Goal: Information Seeking & Learning: Learn about a topic

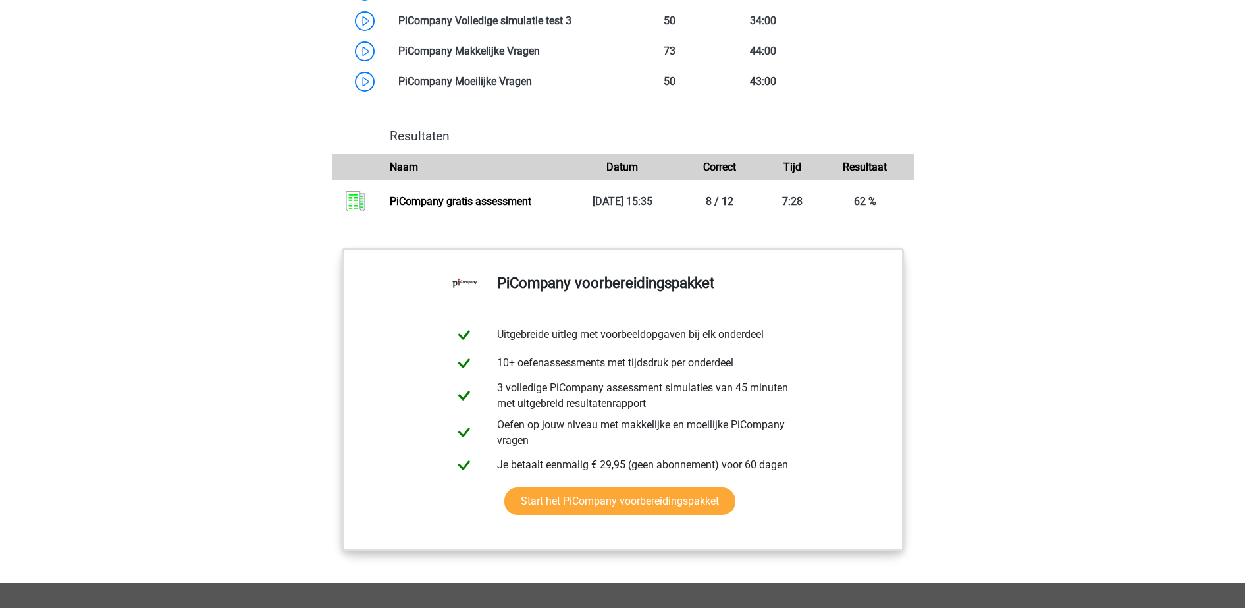
scroll to position [1379, 0]
click at [531, 207] on link "PiCompany gratis assessment" at bounding box center [461, 200] width 142 height 13
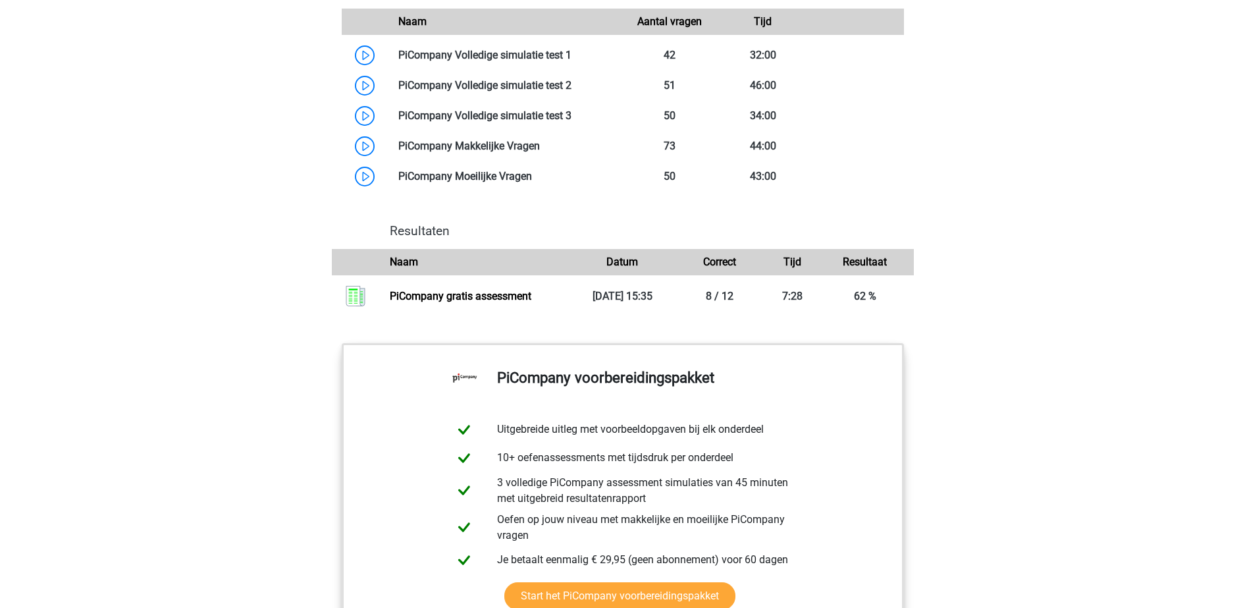
scroll to position [1283, 0]
click at [571, 62] on link at bounding box center [571, 55] width 0 height 13
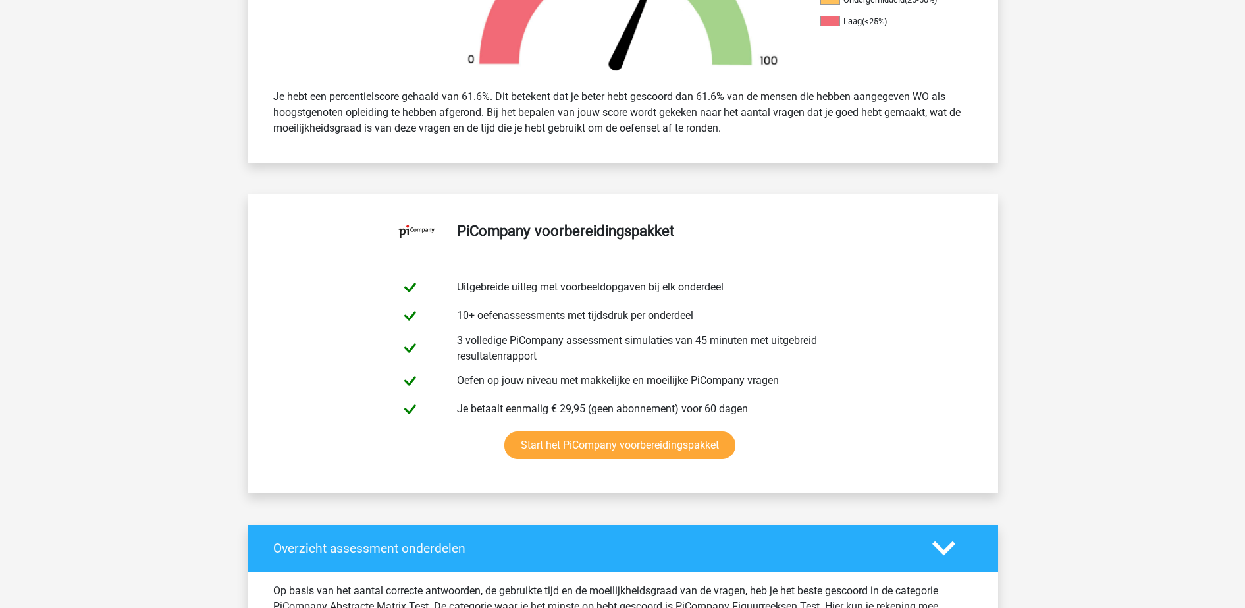
scroll to position [527, 0]
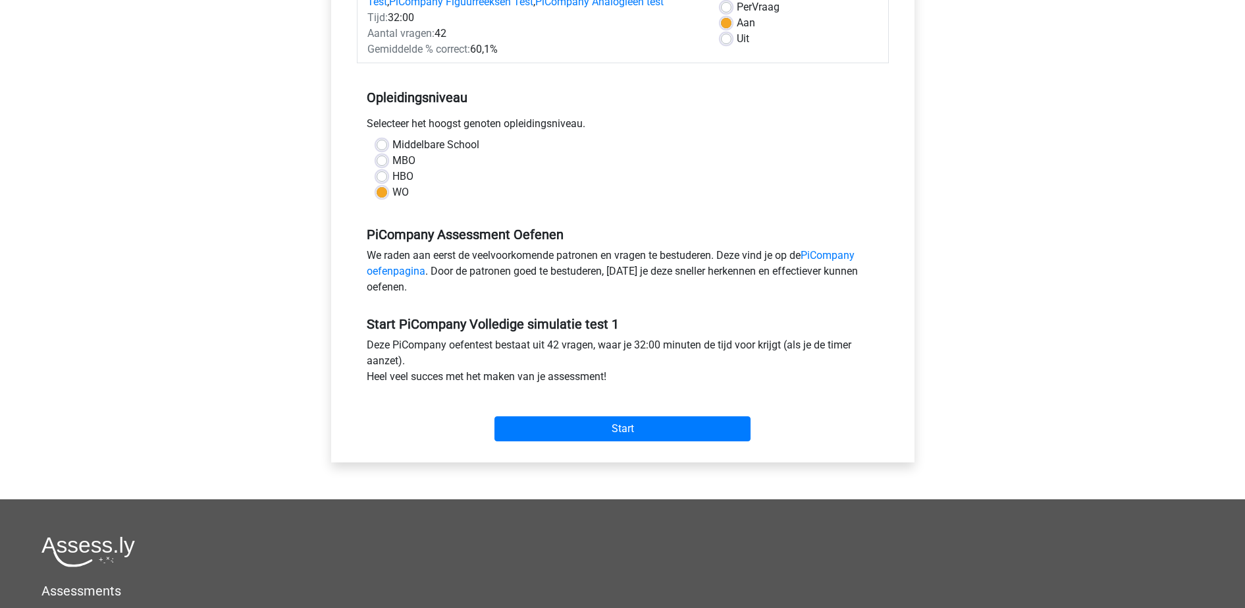
scroll to position [206, 0]
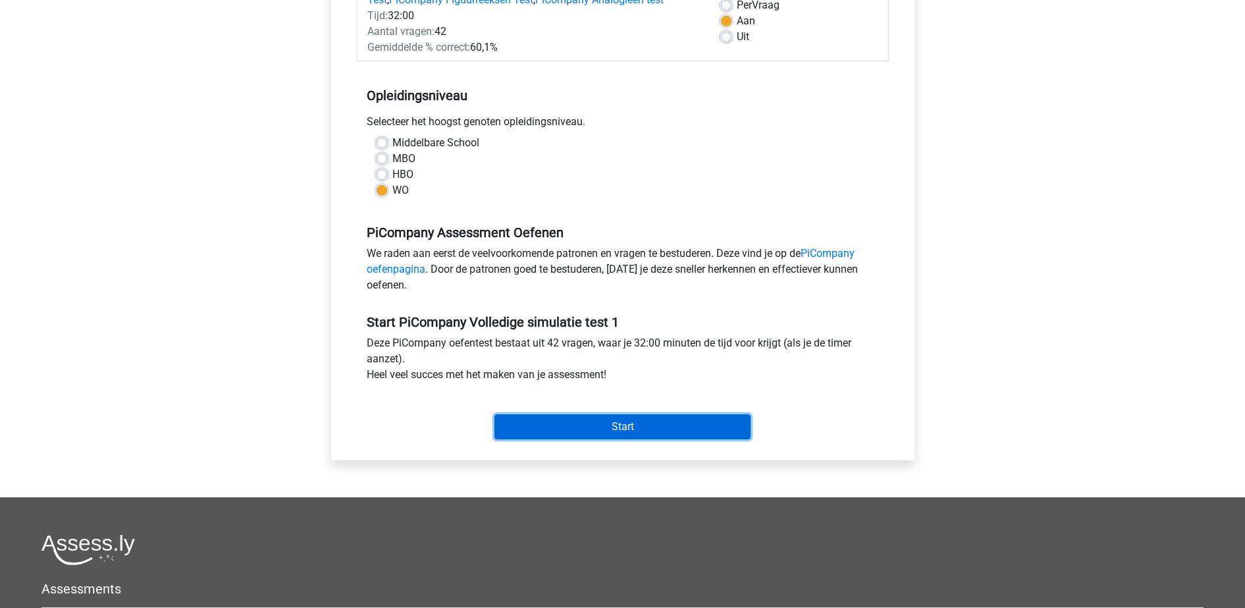
click at [658, 429] on input "Start" at bounding box center [622, 426] width 256 height 25
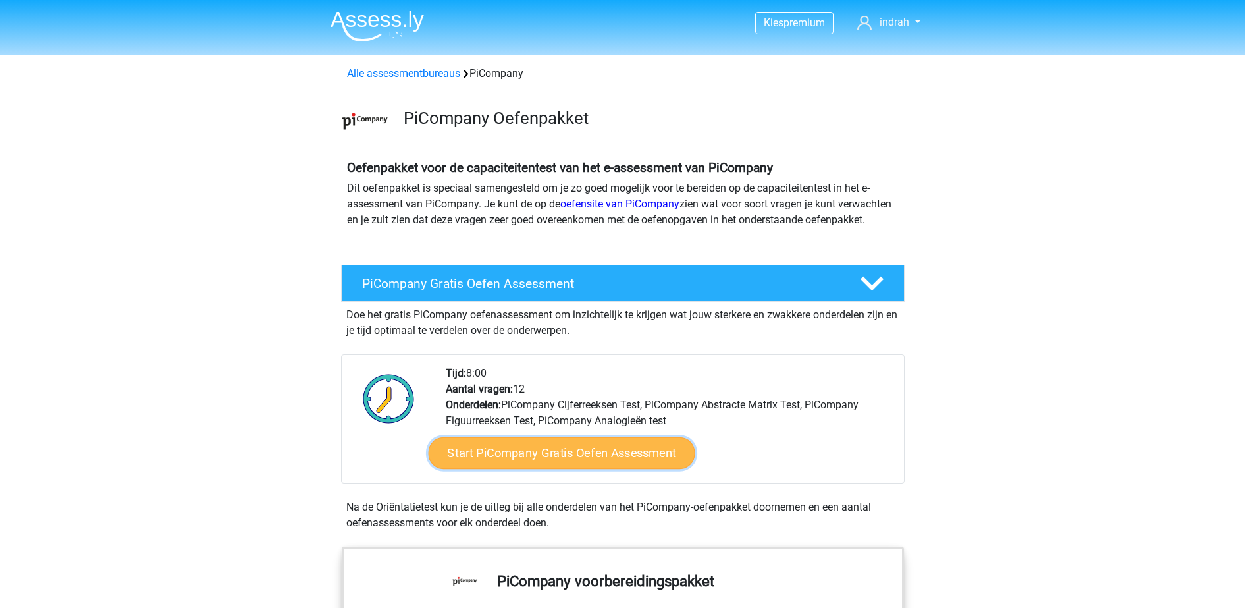
click at [593, 469] on link "Start PiCompany Gratis Oefen Assessment" at bounding box center [561, 453] width 267 height 32
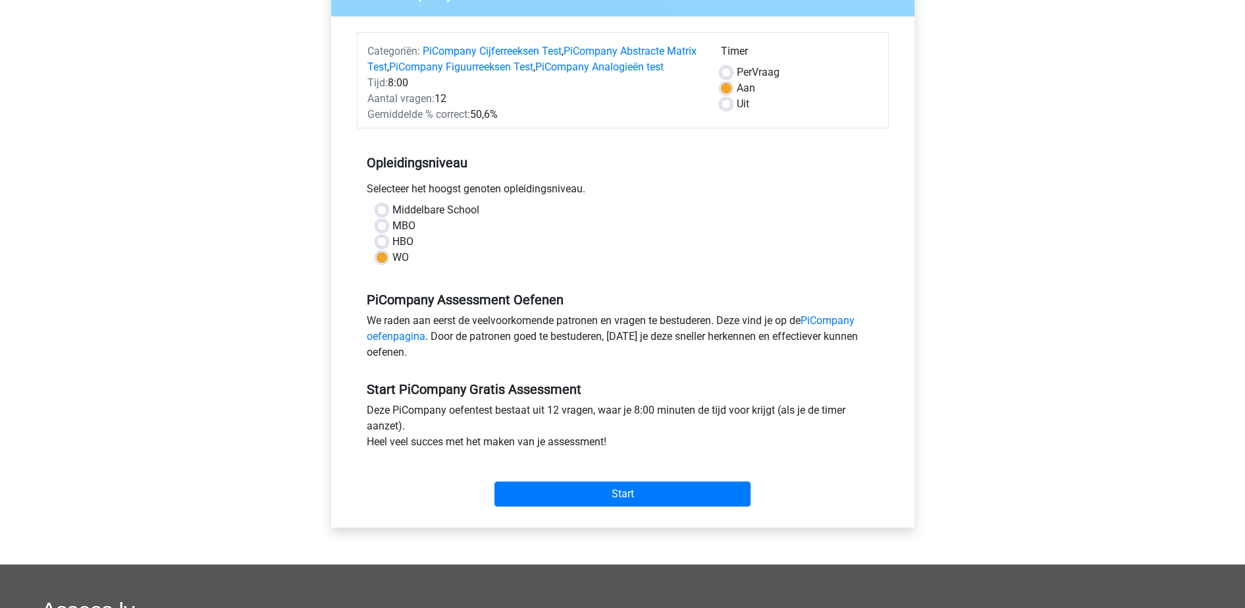
scroll to position [188, 0]
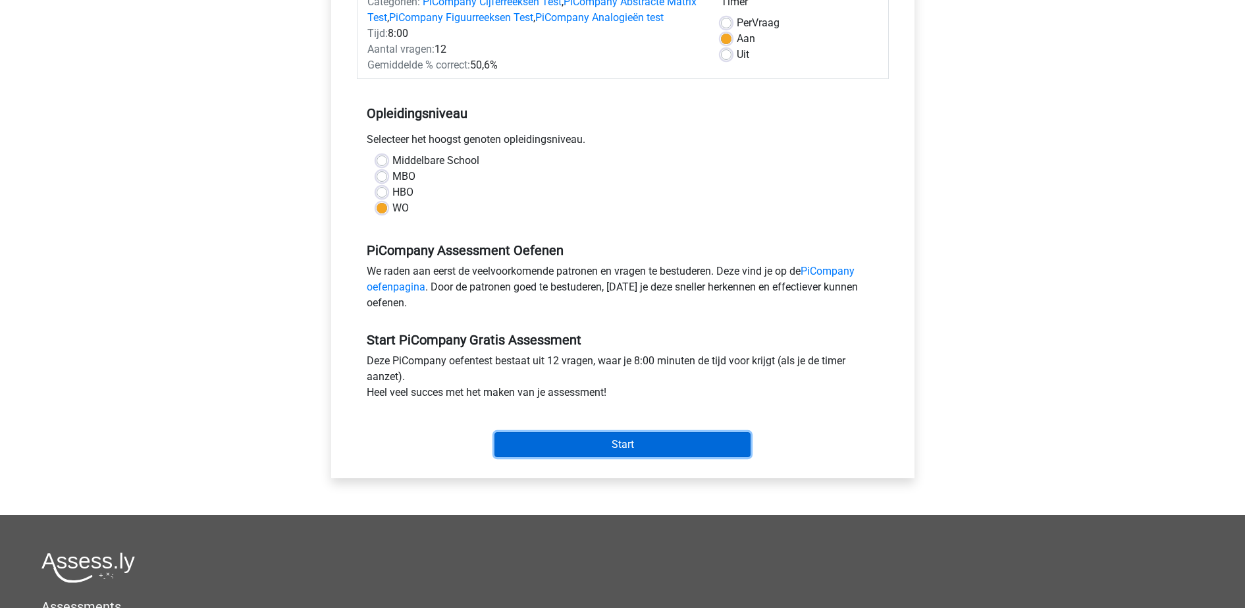
click at [576, 452] on input "Start" at bounding box center [622, 444] width 256 height 25
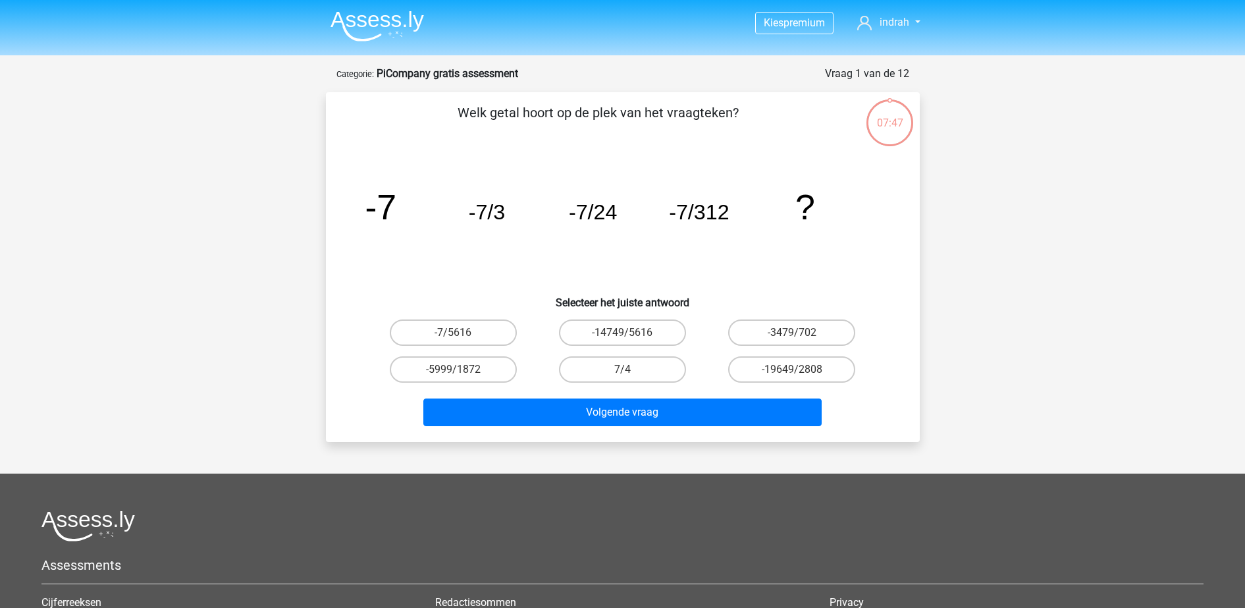
click at [457, 334] on input "-7/5616" at bounding box center [457, 336] width 9 height 9
radio input "true"
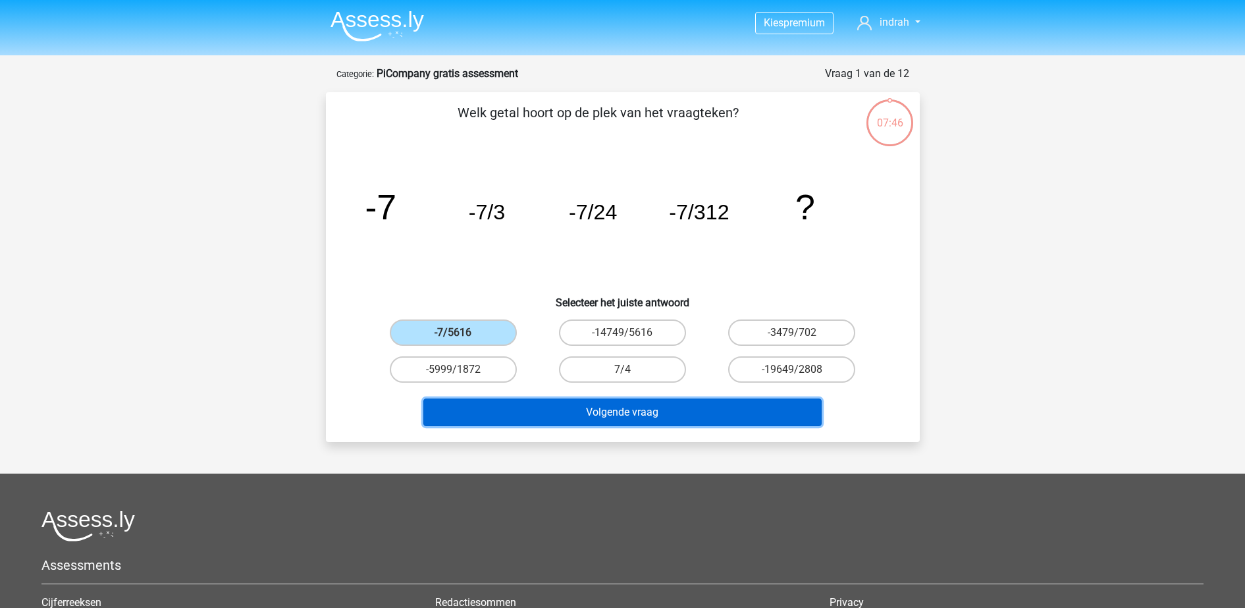
click at [597, 423] on button "Volgende vraag" at bounding box center [622, 412] width 398 height 28
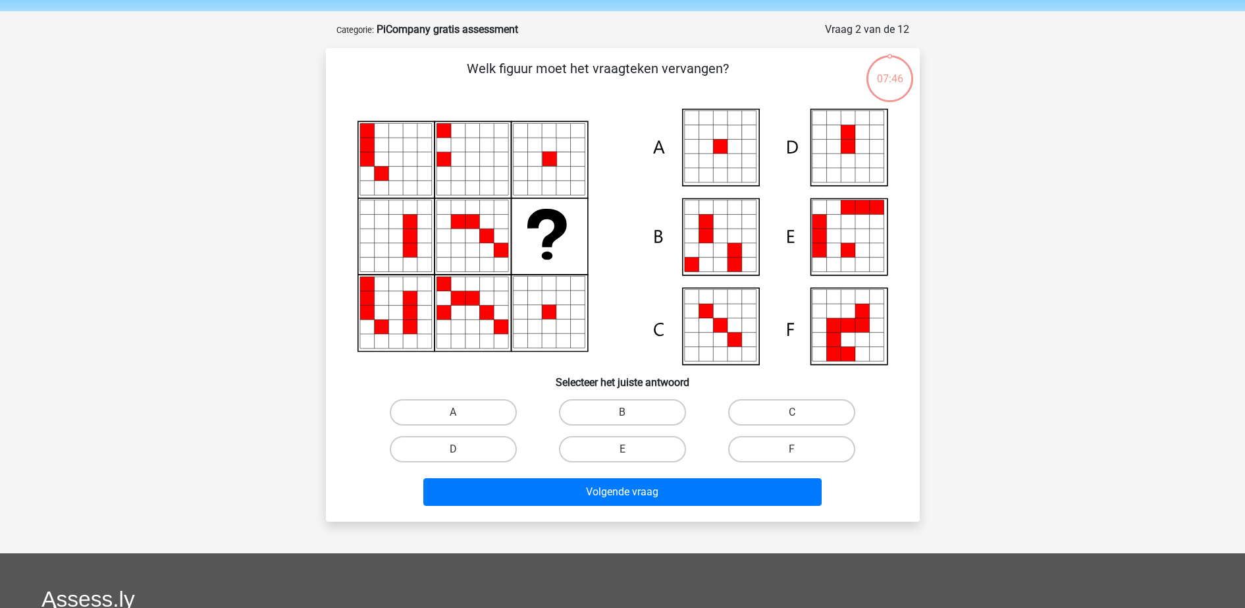
scroll to position [66, 0]
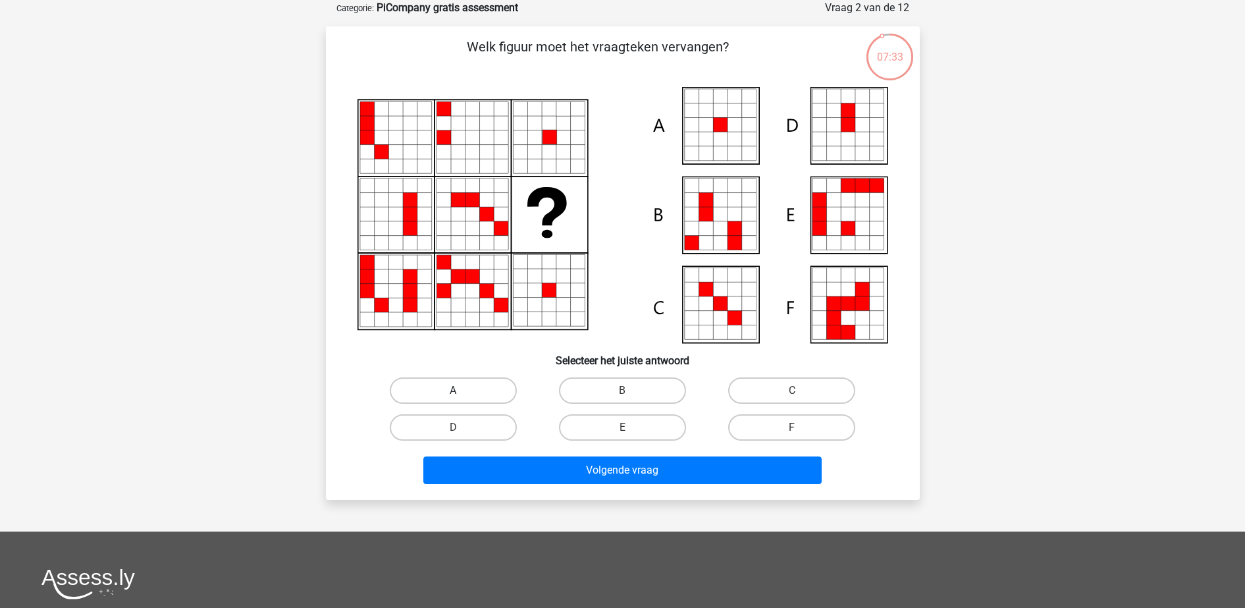
click at [444, 392] on label "A" at bounding box center [453, 390] width 127 height 26
click at [453, 392] on input "A" at bounding box center [457, 394] width 9 height 9
radio input "true"
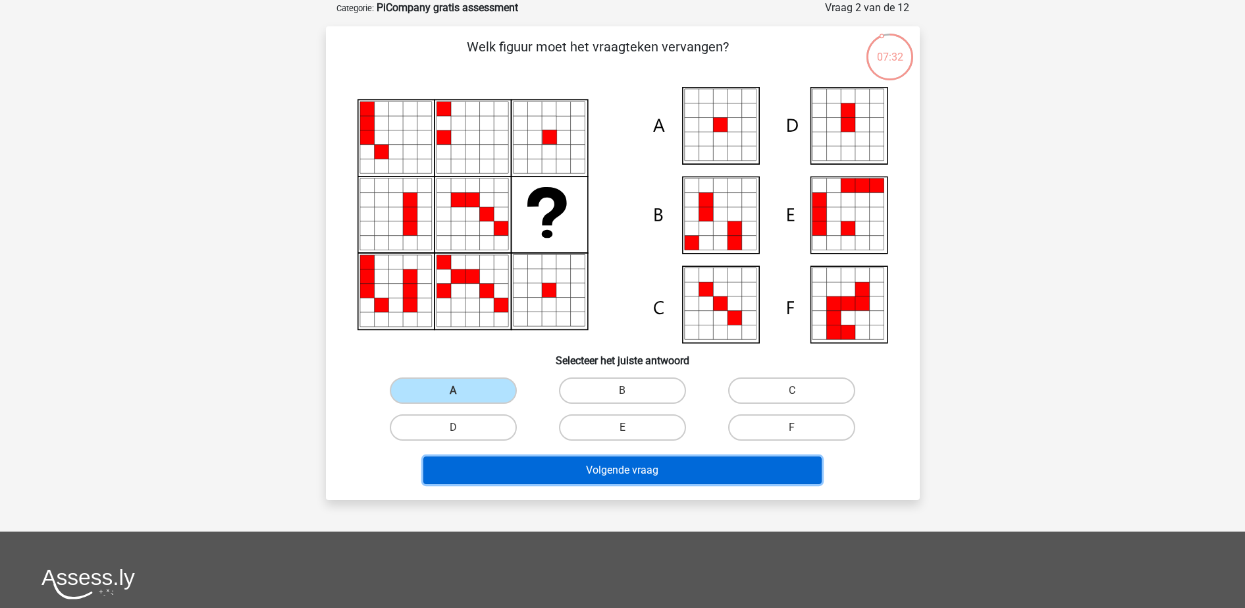
click at [524, 469] on button "Volgende vraag" at bounding box center [622, 470] width 398 height 28
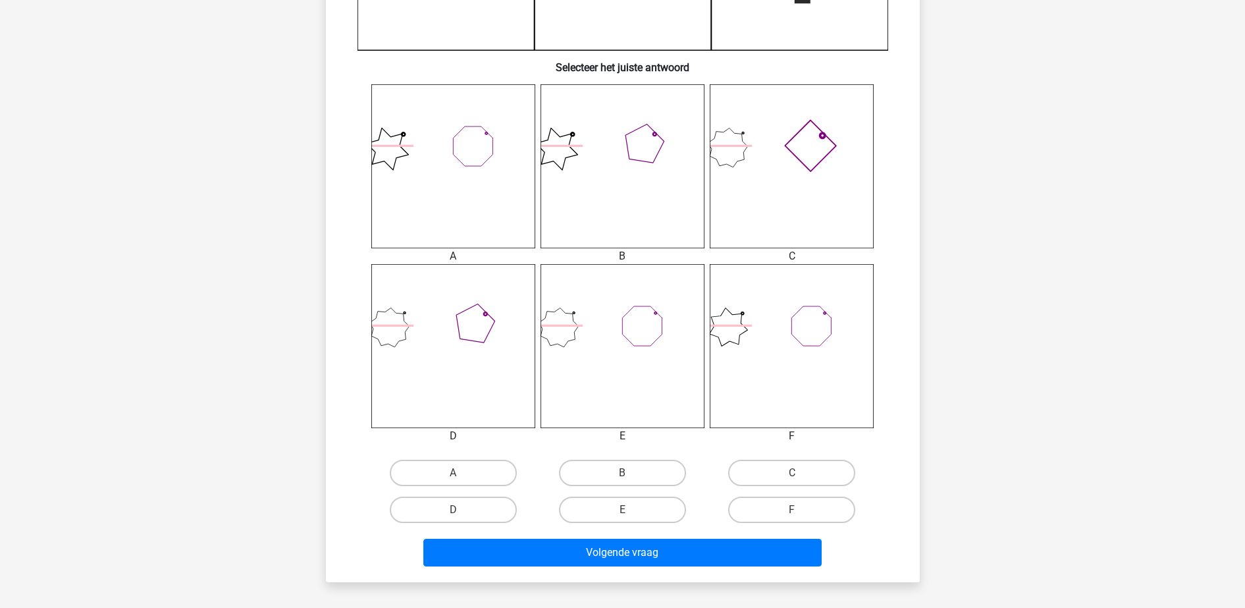
scroll to position [458, 0]
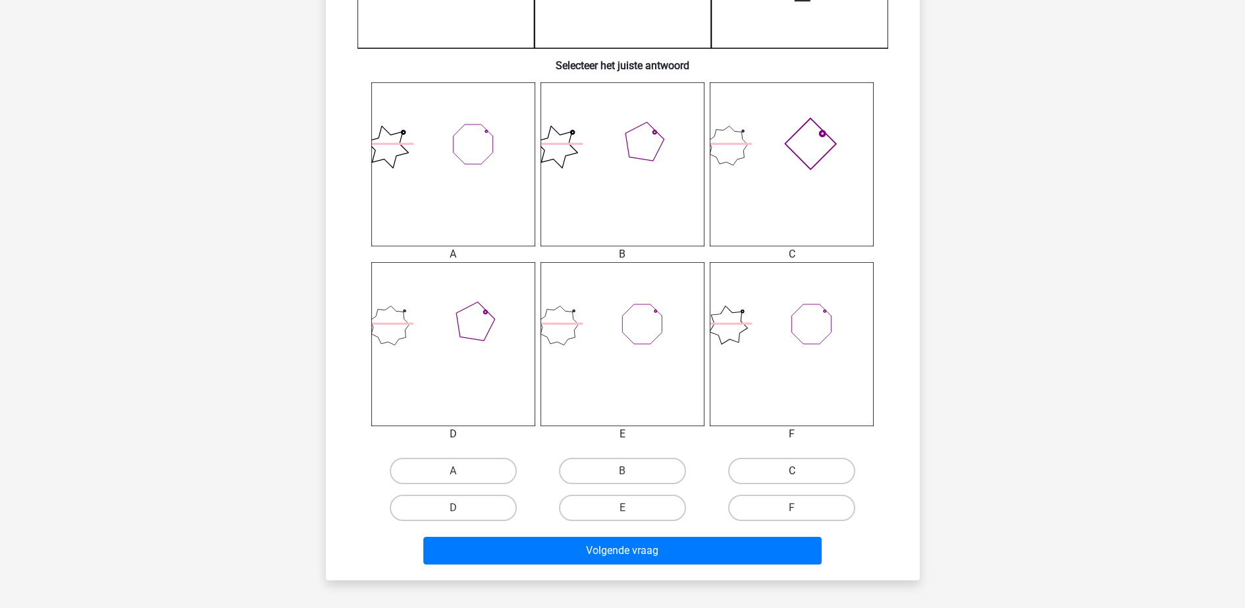
click at [789, 464] on label "C" at bounding box center [791, 471] width 127 height 26
click at [792, 471] on input "C" at bounding box center [796, 475] width 9 height 9
radio input "true"
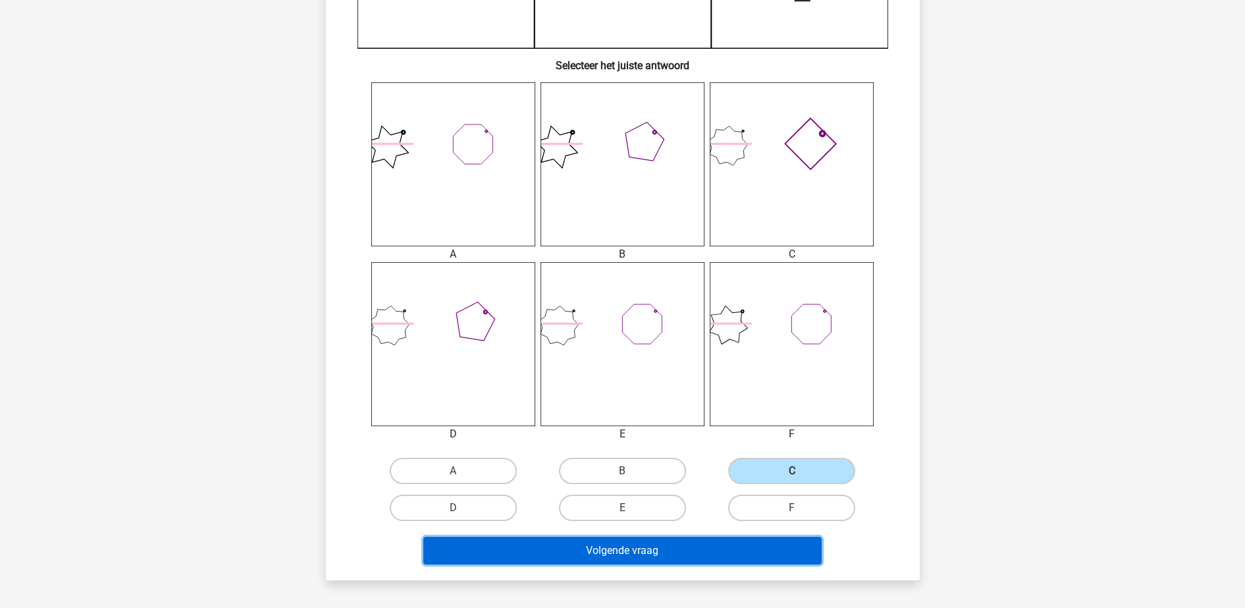
click at [716, 556] on button "Volgende vraag" at bounding box center [622, 551] width 398 height 28
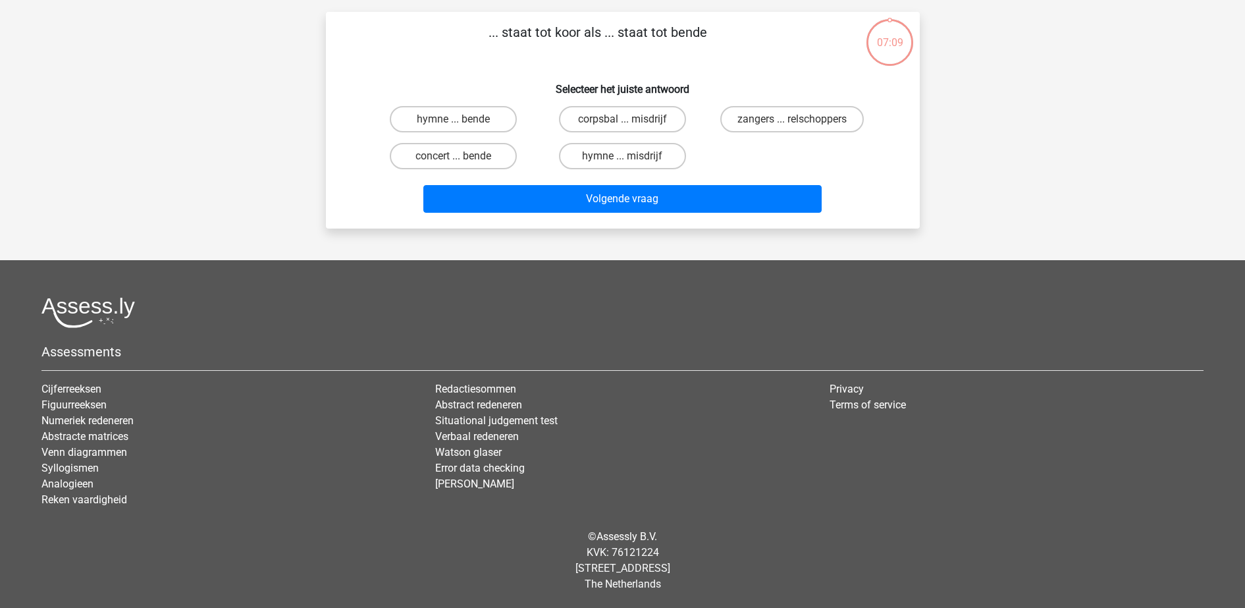
scroll to position [66, 0]
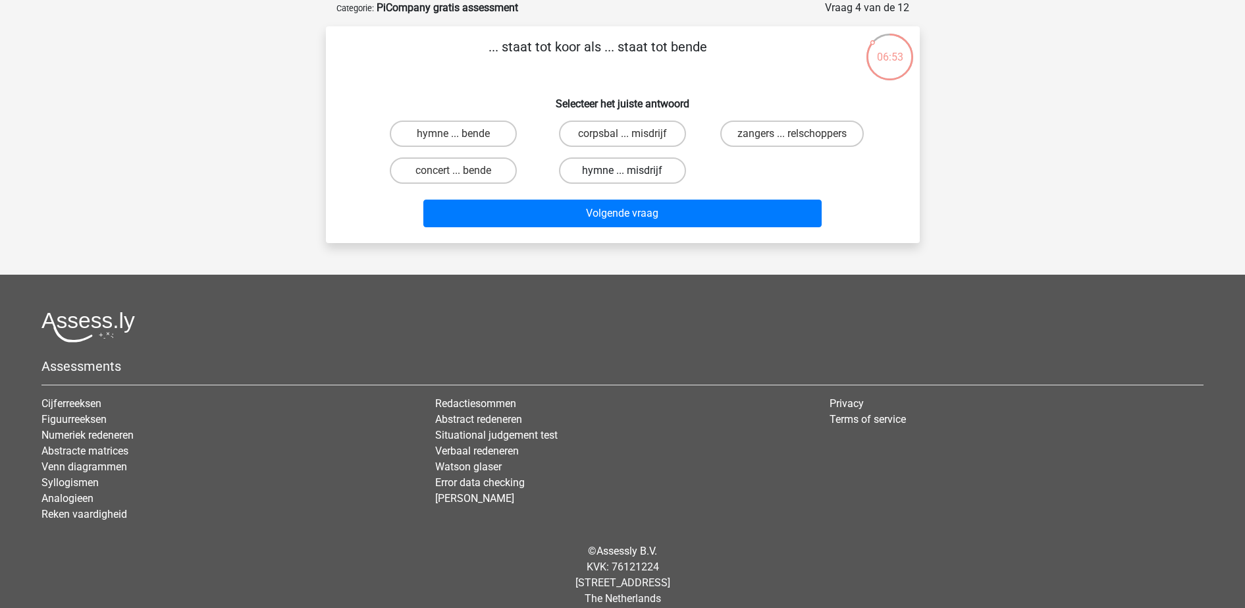
click at [637, 166] on label "hymne ... misdrijf" at bounding box center [622, 170] width 127 height 26
click at [631, 171] on input "hymne ... misdrijf" at bounding box center [626, 175] width 9 height 9
radio input "true"
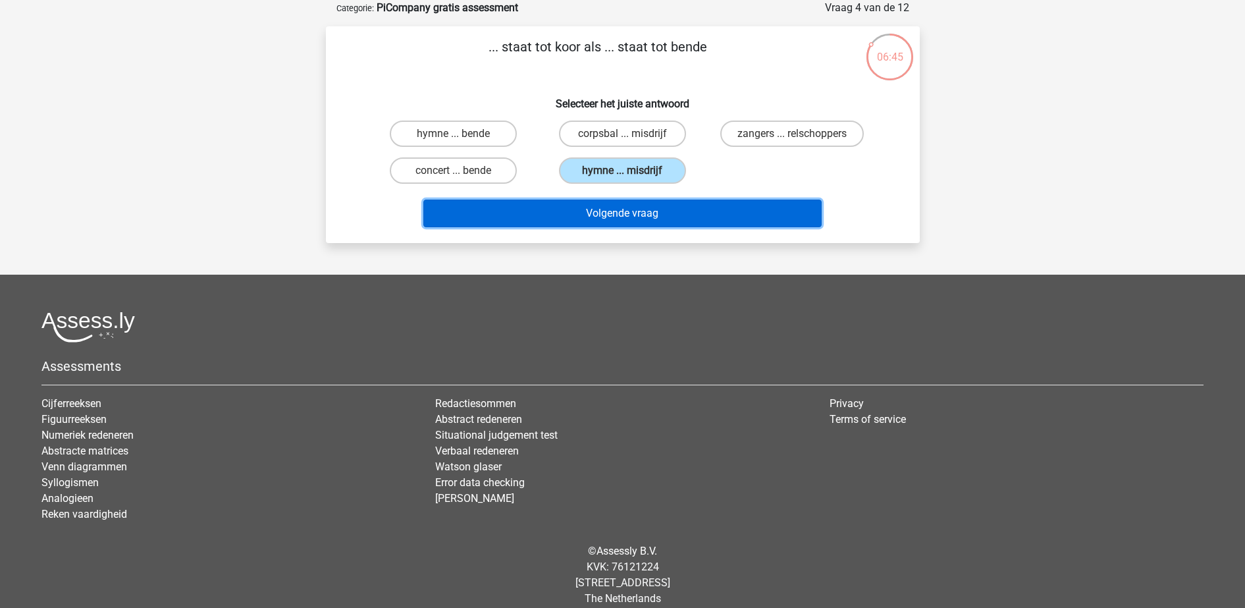
click at [653, 209] on button "Volgende vraag" at bounding box center [622, 213] width 398 height 28
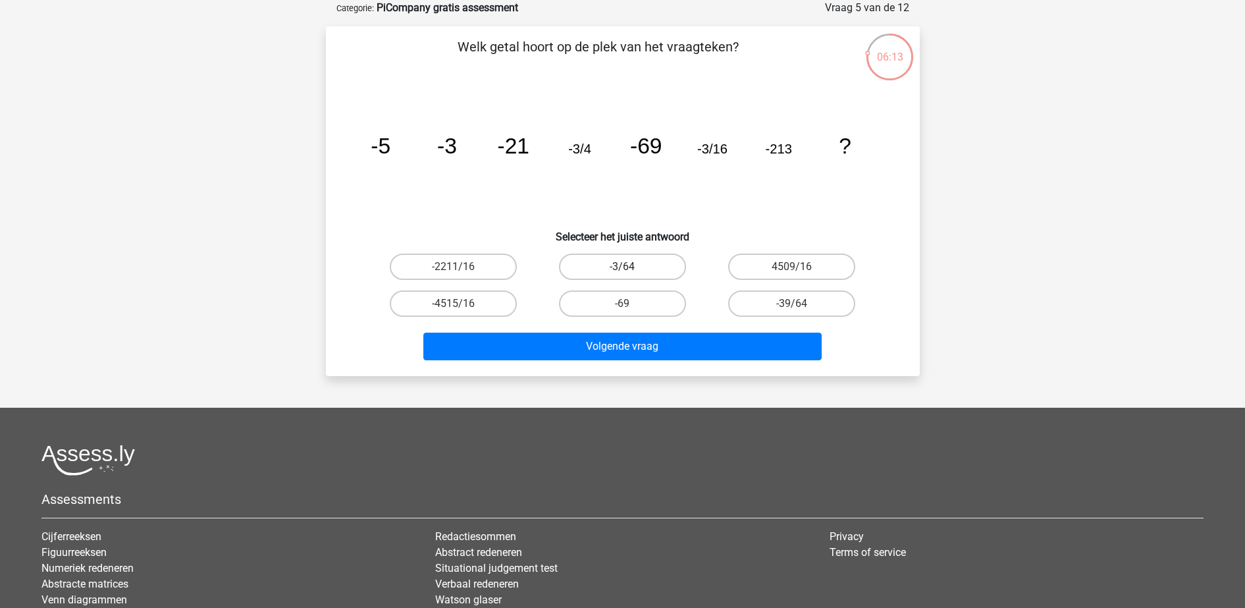
click at [631, 267] on label "-3/64" at bounding box center [622, 266] width 127 height 26
click at [631, 267] on input "-3/64" at bounding box center [626, 271] width 9 height 9
radio input "true"
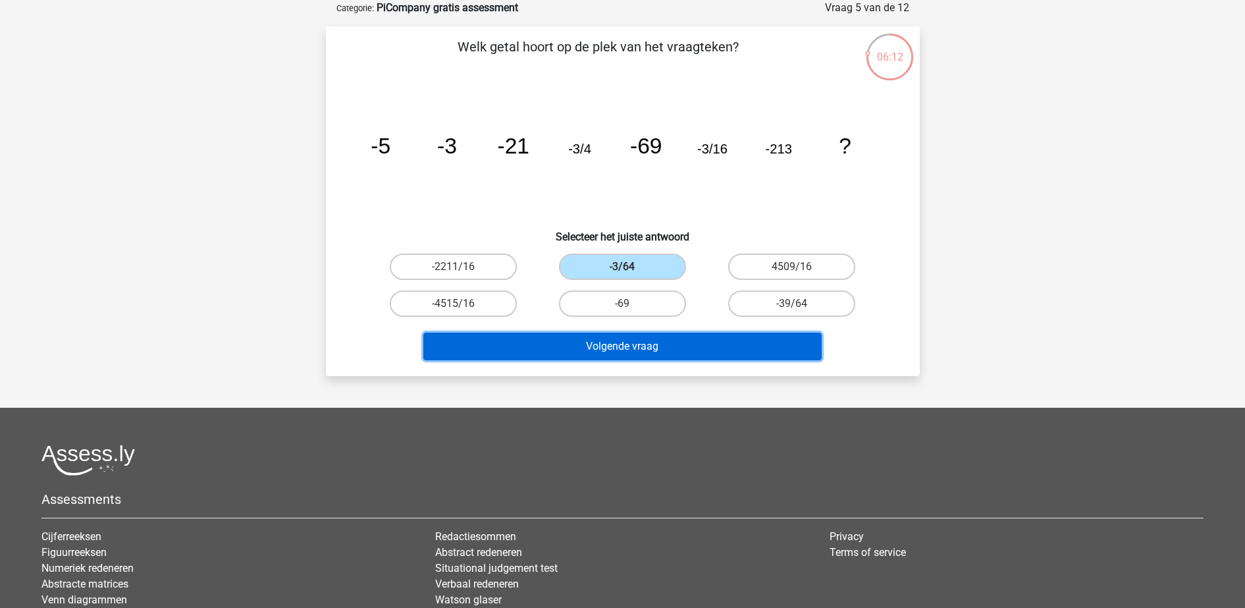
click at [649, 347] on button "Volgende vraag" at bounding box center [622, 346] width 398 height 28
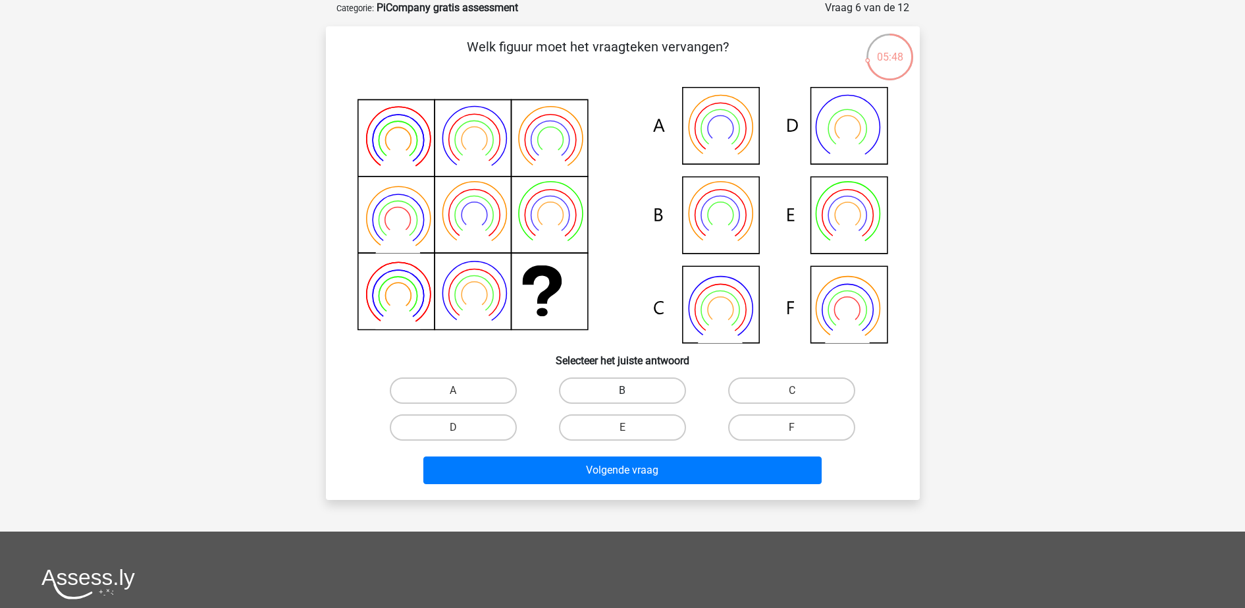
click at [620, 391] on label "B" at bounding box center [622, 390] width 127 height 26
click at [622, 391] on input "B" at bounding box center [626, 394] width 9 height 9
radio input "true"
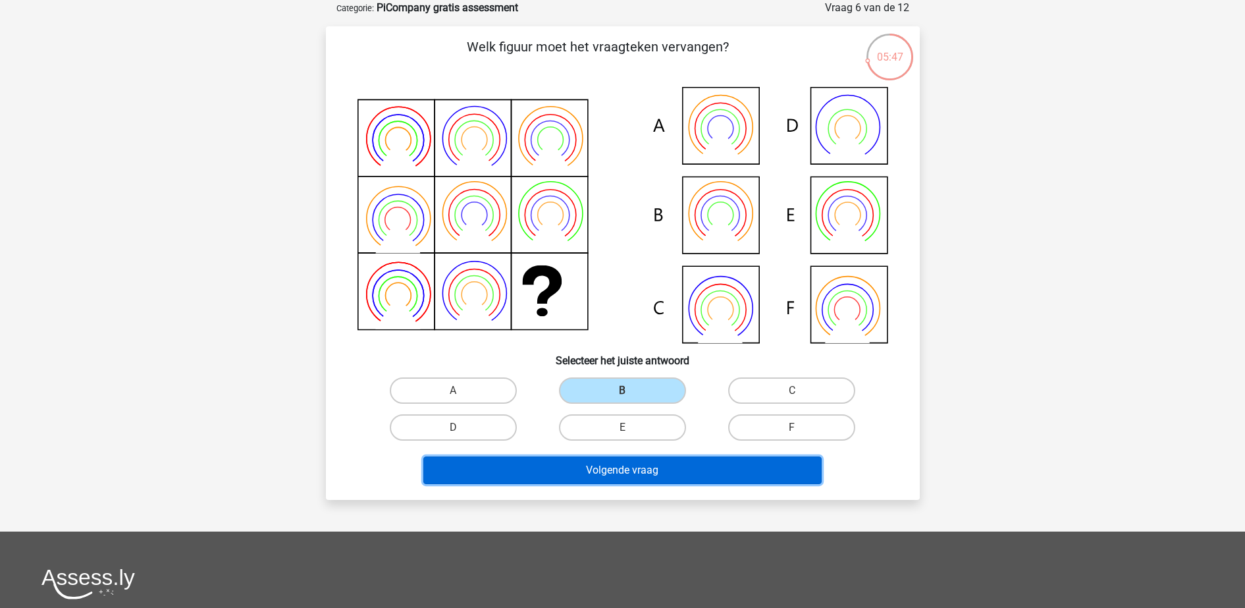
click at [632, 480] on button "Volgende vraag" at bounding box center [622, 470] width 398 height 28
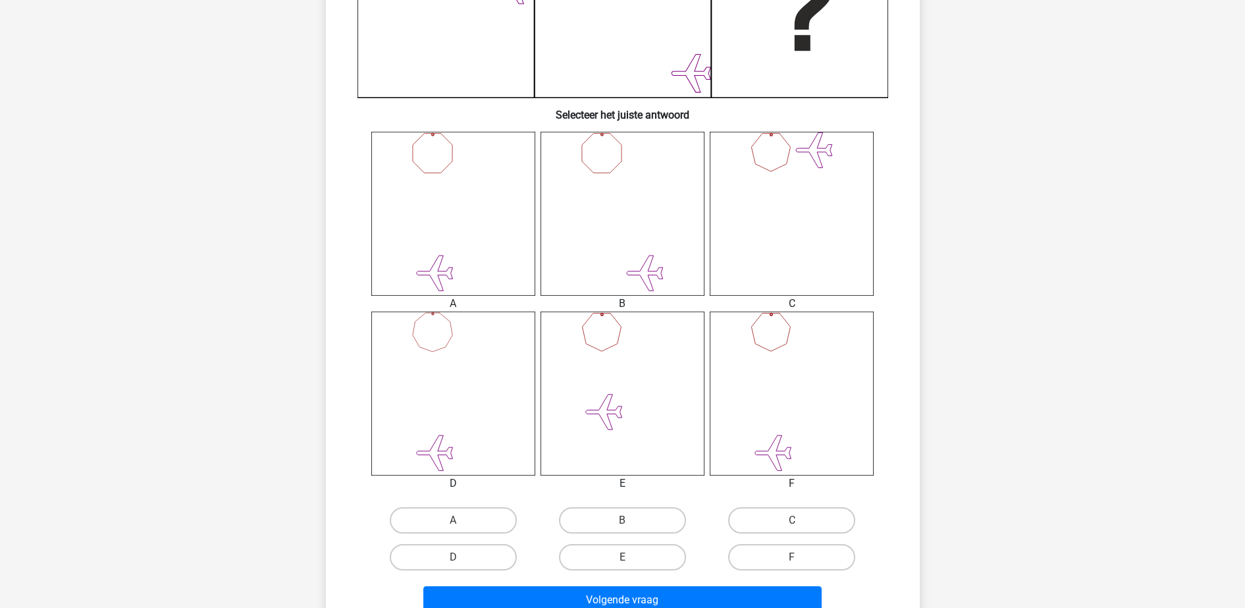
scroll to position [421, 0]
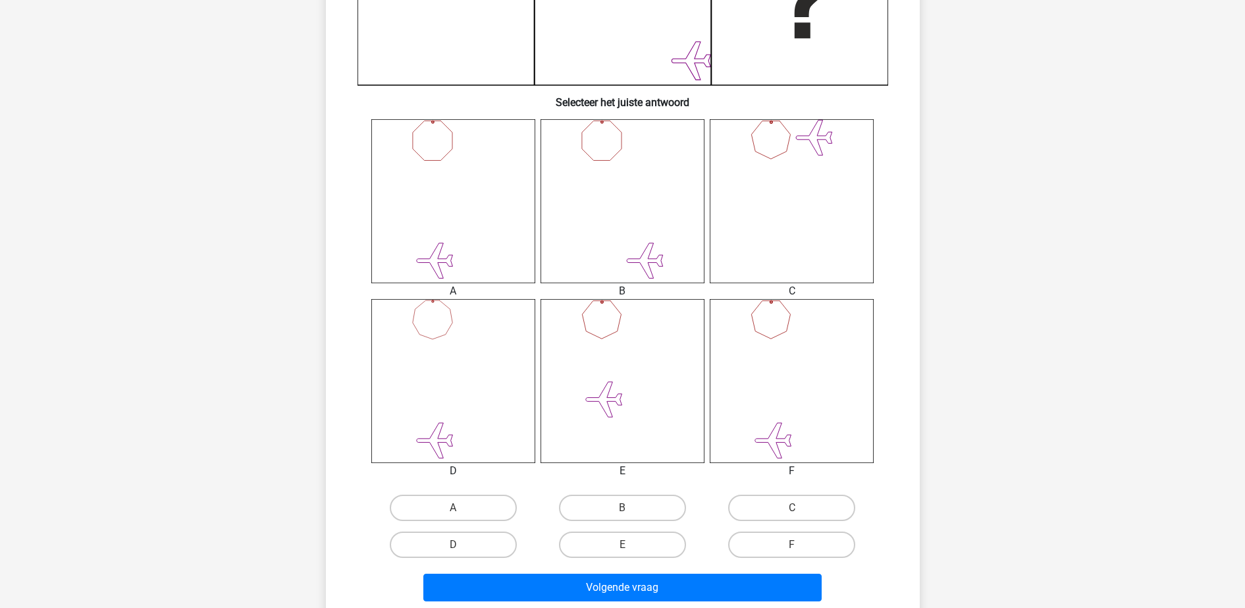
click at [624, 512] on input "B" at bounding box center [626, 512] width 9 height 9
radio input "true"
click at [493, 542] on label "D" at bounding box center [453, 544] width 127 height 26
click at [462, 544] on input "D" at bounding box center [457, 548] width 9 height 9
radio input "true"
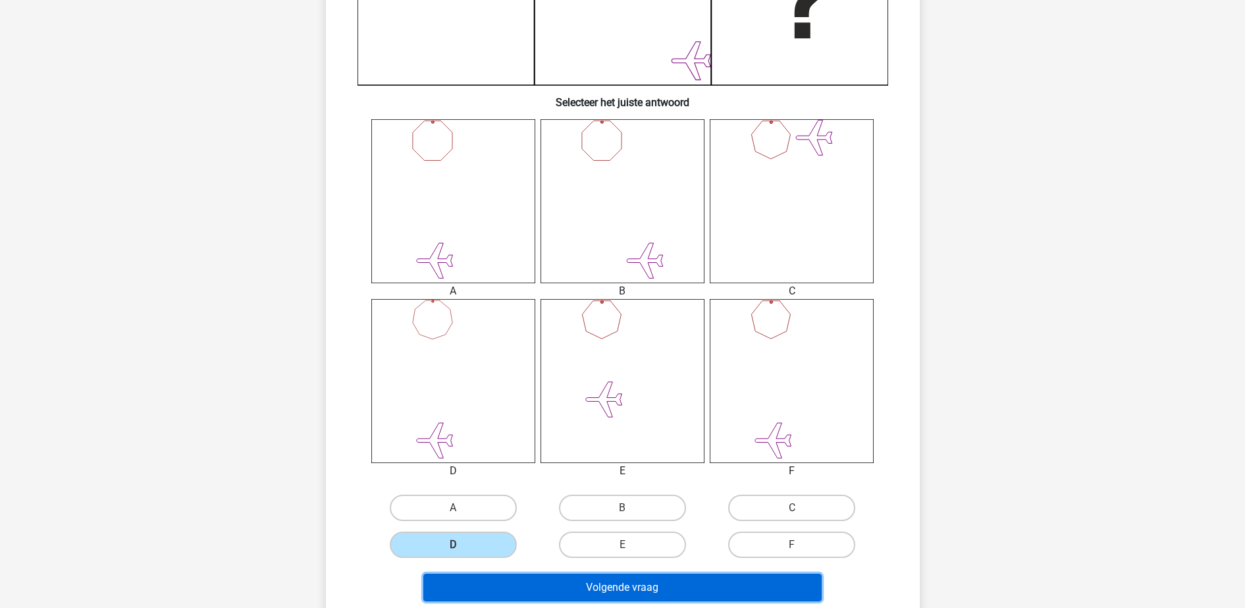
click at [536, 583] on button "Volgende vraag" at bounding box center [622, 587] width 398 height 28
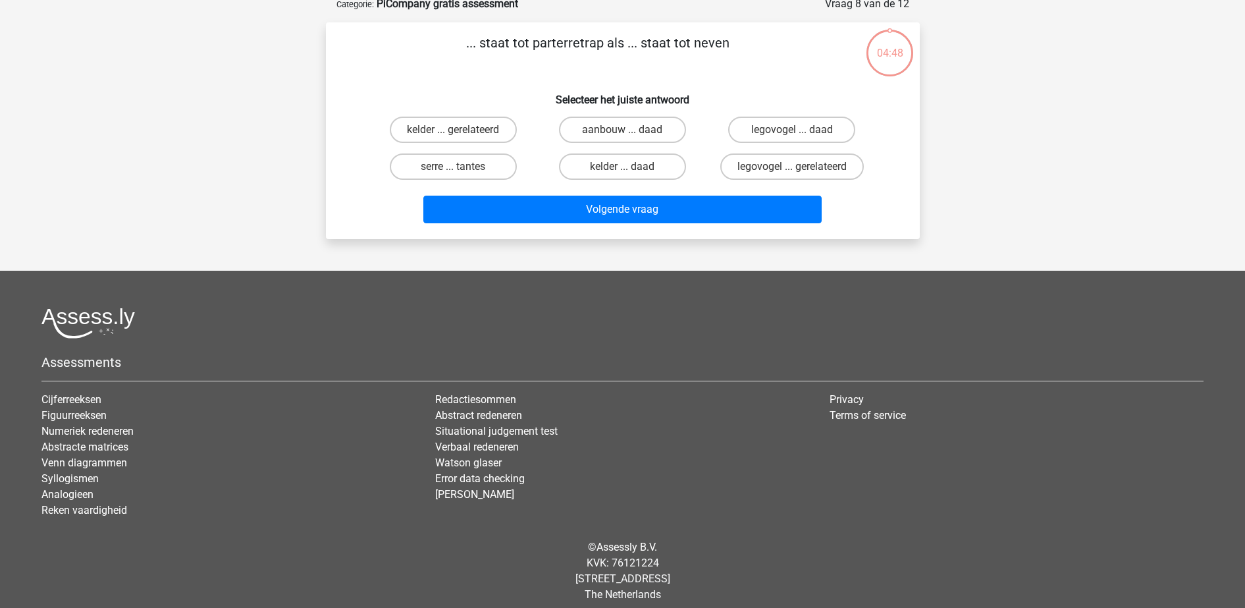
scroll to position [66, 0]
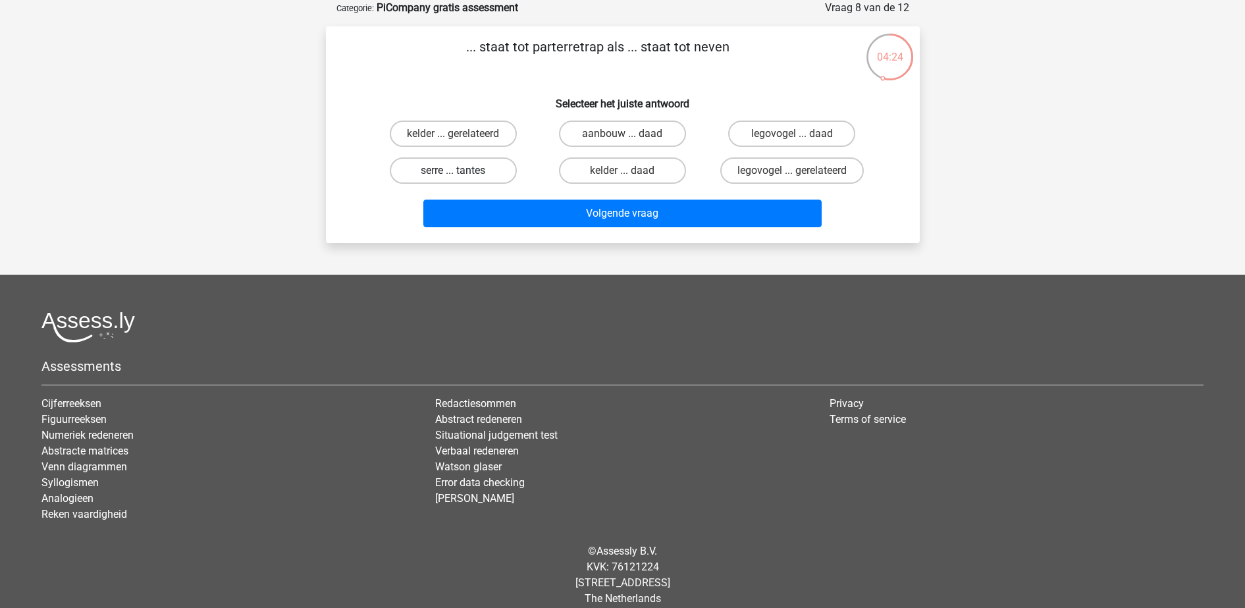
click at [482, 164] on label "serre ... tantes" at bounding box center [453, 170] width 127 height 26
click at [462, 171] on input "serre ... tantes" at bounding box center [457, 175] width 9 height 9
radio input "true"
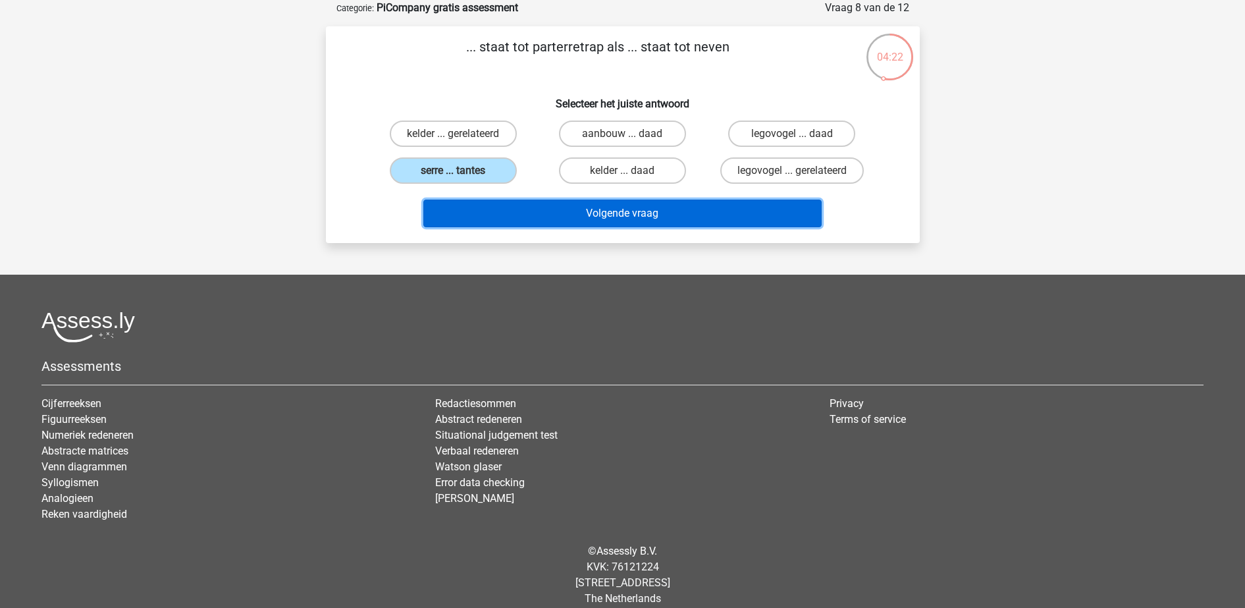
click at [521, 206] on button "Volgende vraag" at bounding box center [622, 213] width 398 height 28
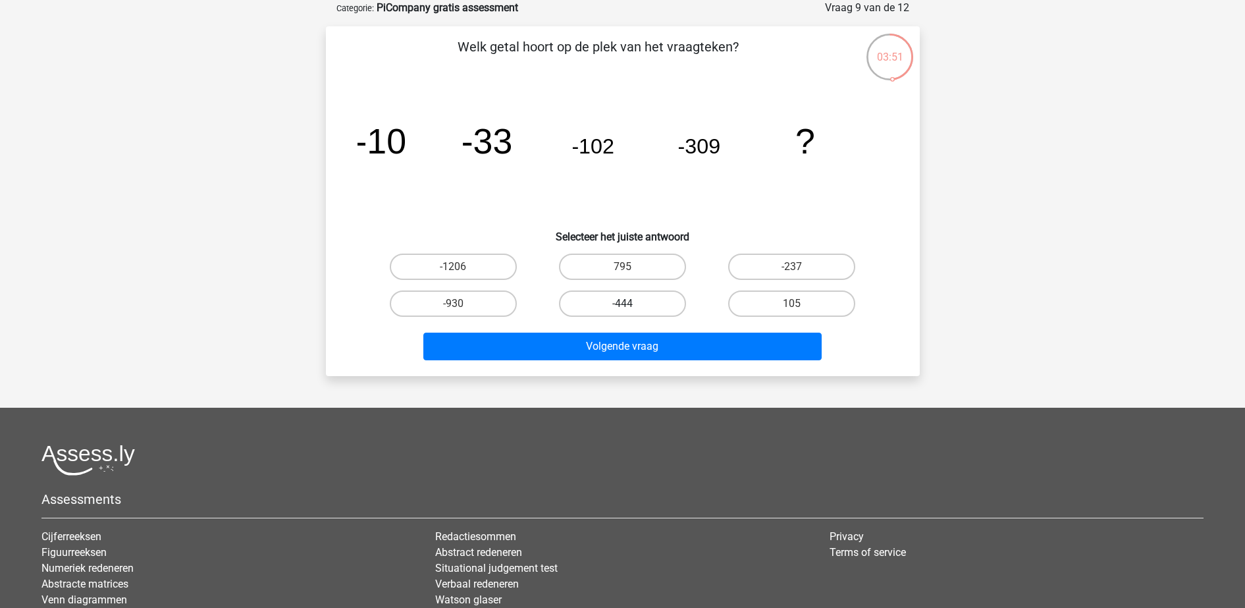
click at [597, 294] on label "-444" at bounding box center [622, 303] width 127 height 26
click at [622, 304] on input "-444" at bounding box center [626, 308] width 9 height 9
radio input "true"
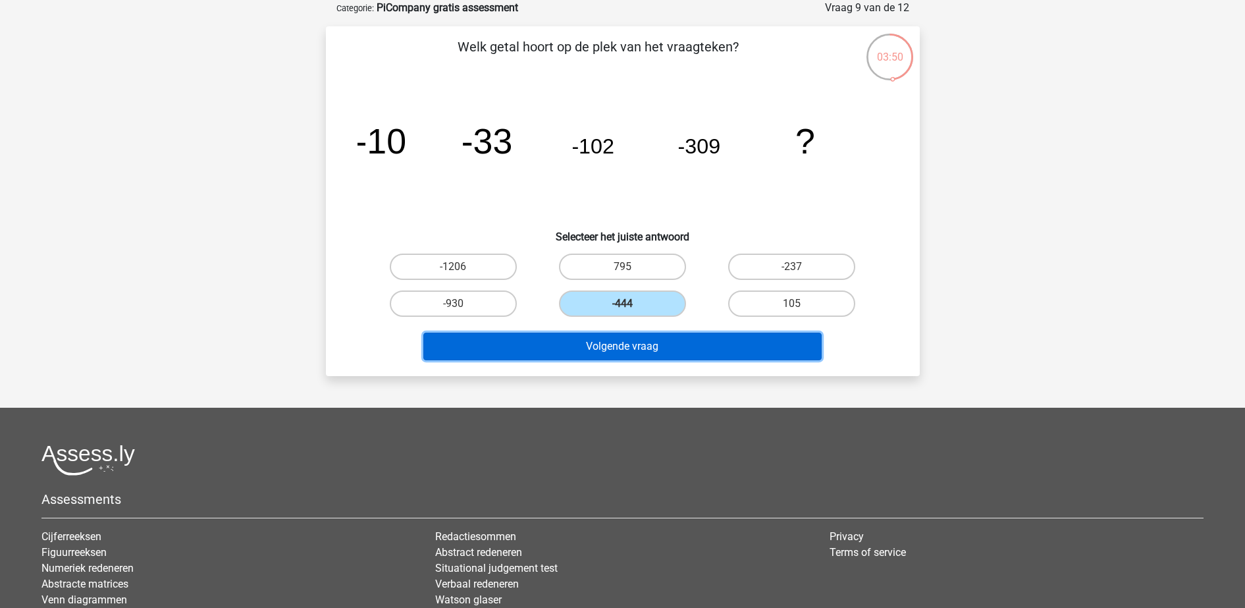
click at [635, 352] on button "Volgende vraag" at bounding box center [622, 346] width 398 height 28
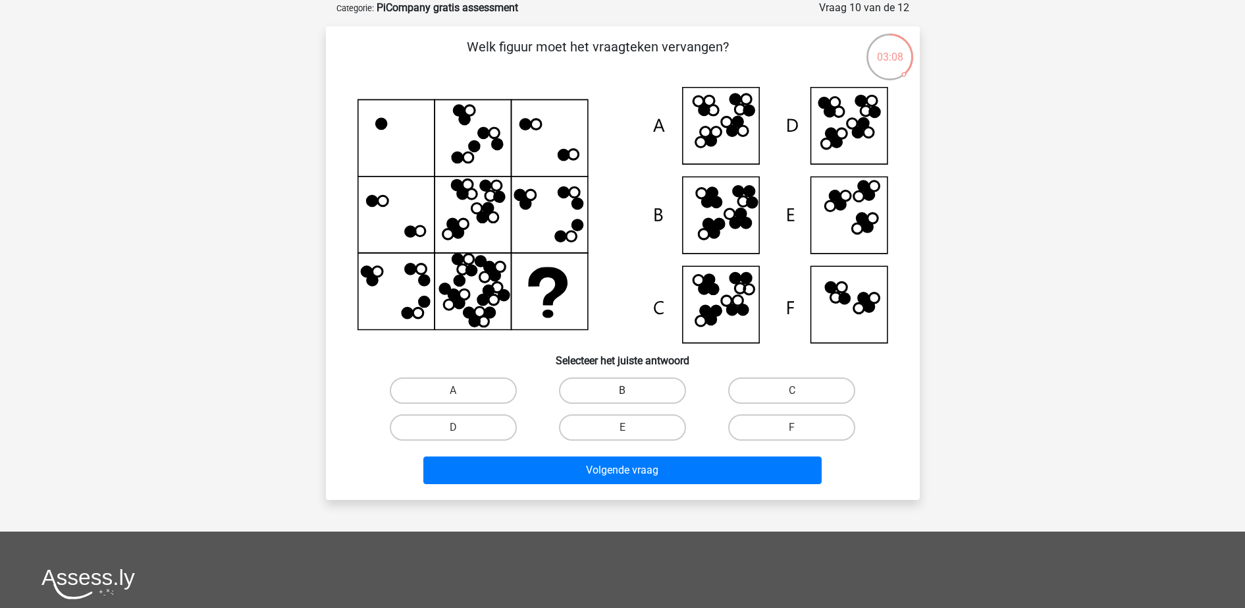
click at [597, 394] on label "B" at bounding box center [622, 390] width 127 height 26
click at [622, 394] on input "B" at bounding box center [626, 394] width 9 height 9
radio input "true"
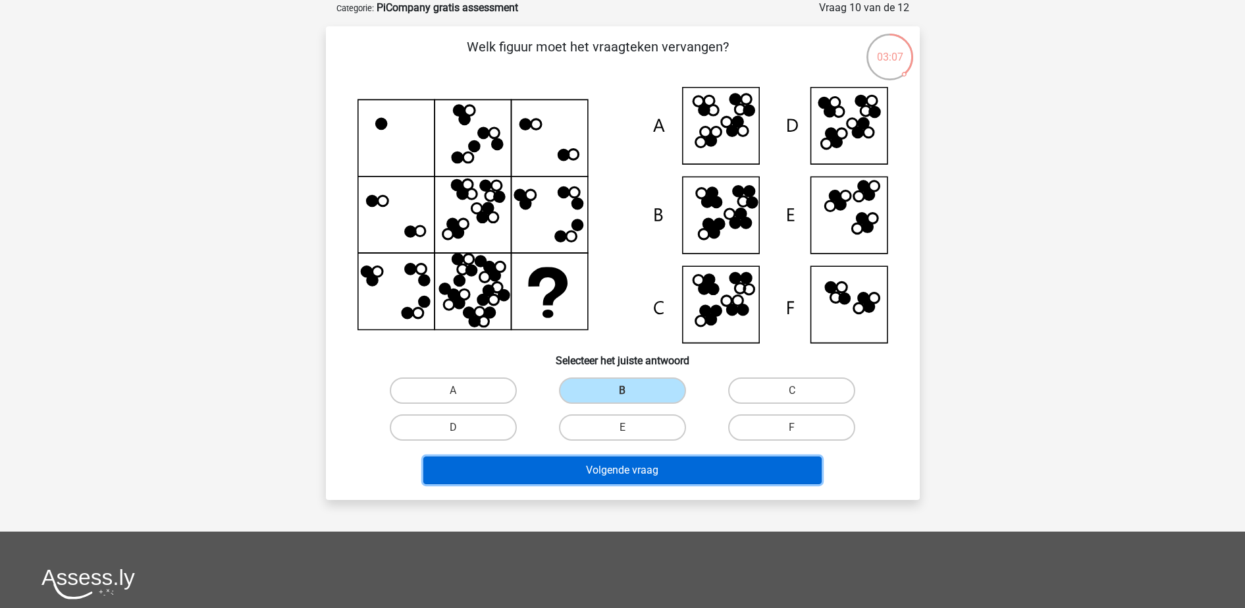
click at [607, 482] on button "Volgende vraag" at bounding box center [622, 470] width 398 height 28
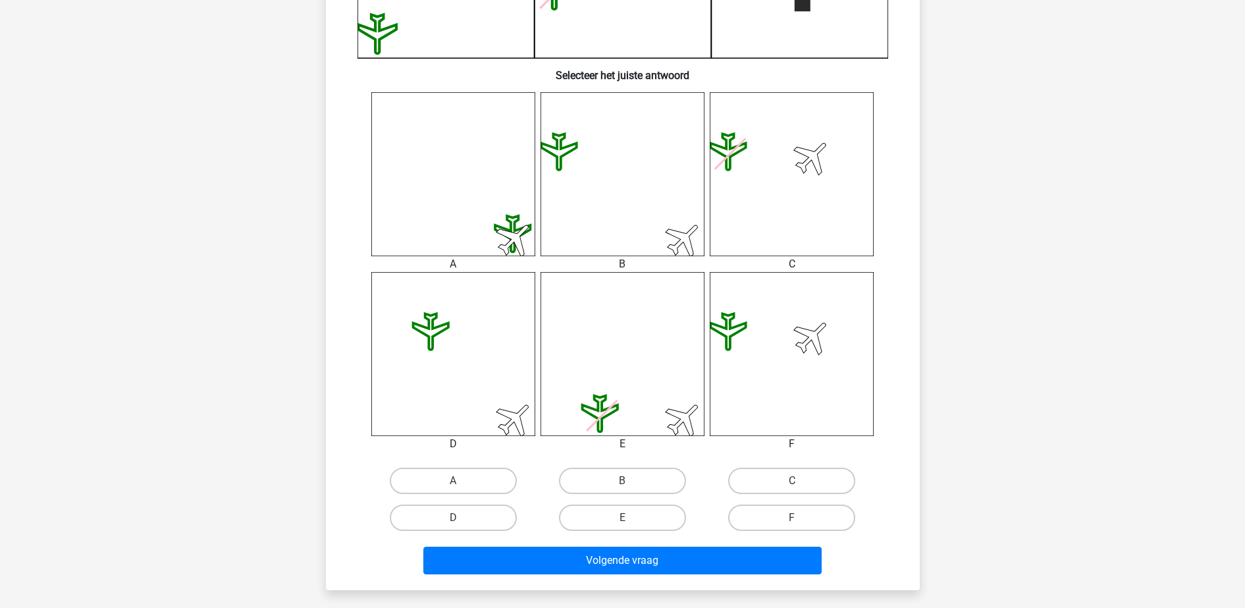
scroll to position [456, 0]
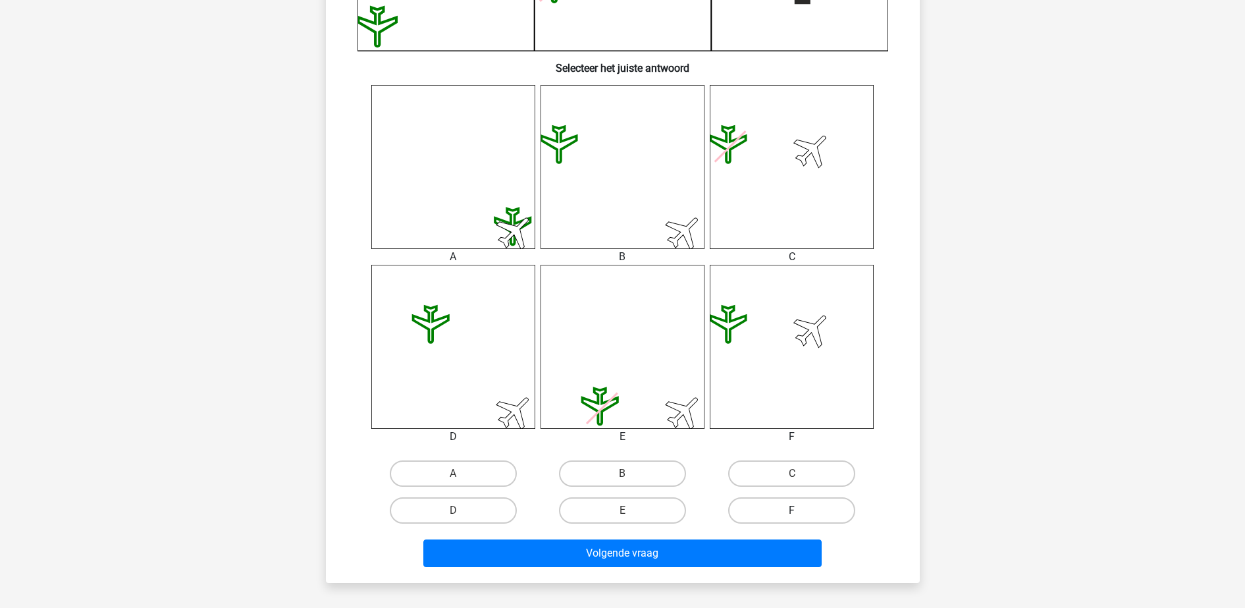
click at [772, 504] on label "F" at bounding box center [791, 510] width 127 height 26
click at [792, 510] on input "F" at bounding box center [796, 514] width 9 height 9
radio input "true"
click at [764, 568] on div "Volgende vraag" at bounding box center [623, 555] width 508 height 33
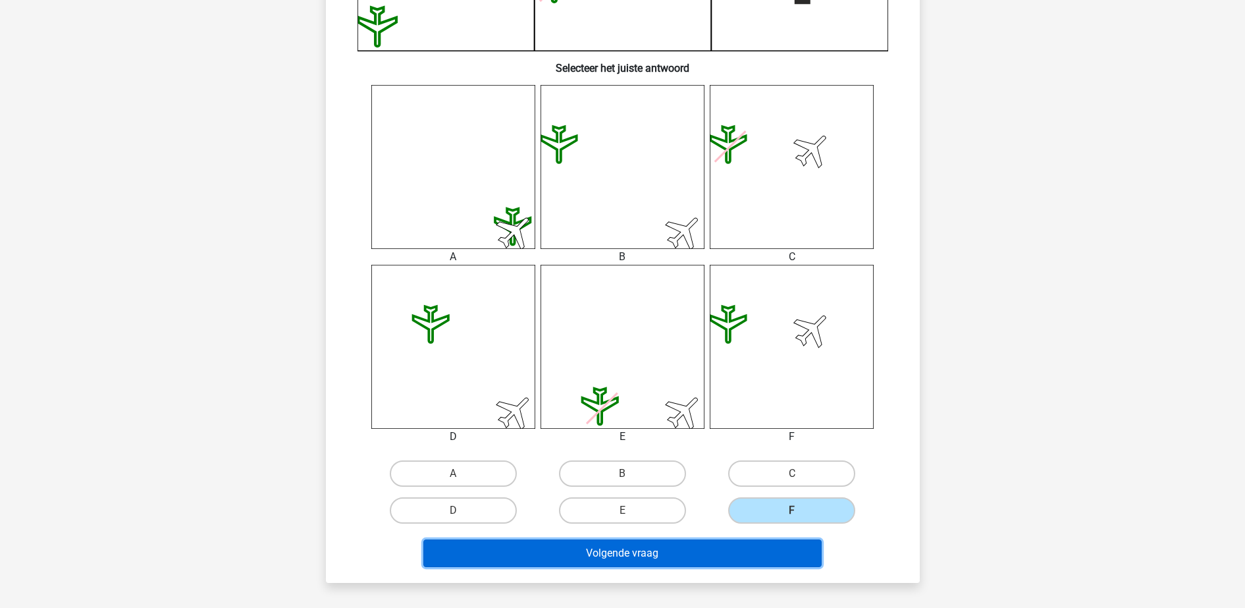
click at [744, 554] on button "Volgende vraag" at bounding box center [622, 553] width 398 height 28
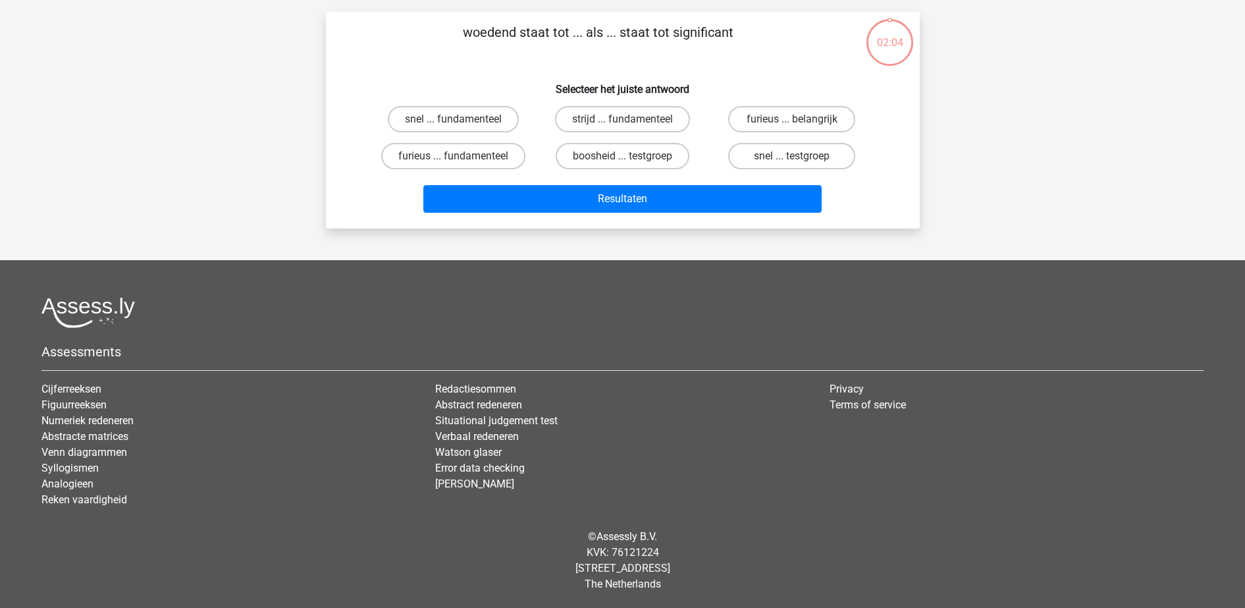
scroll to position [66, 0]
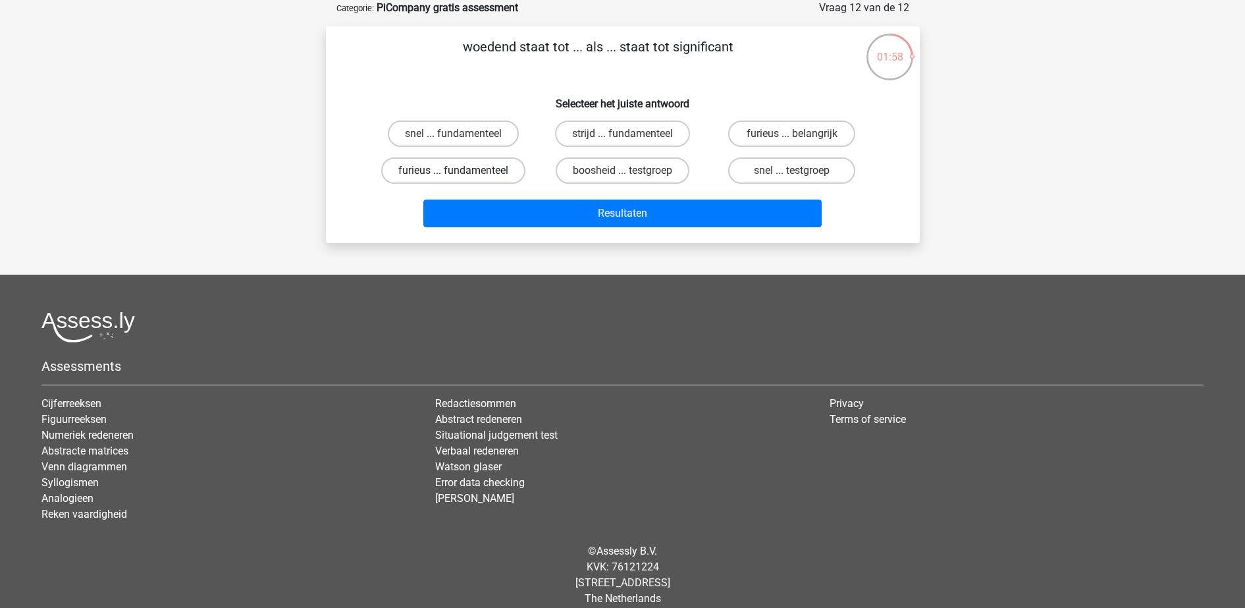
click at [479, 171] on label "furieus ... fundamenteel" at bounding box center [453, 170] width 144 height 26
click at [462, 171] on input "furieus ... fundamenteel" at bounding box center [457, 175] width 9 height 9
radio input "true"
click at [781, 130] on label "furieus ... belangrijk" at bounding box center [791, 133] width 127 height 26
click at [792, 134] on input "furieus ... belangrijk" at bounding box center [796, 138] width 9 height 9
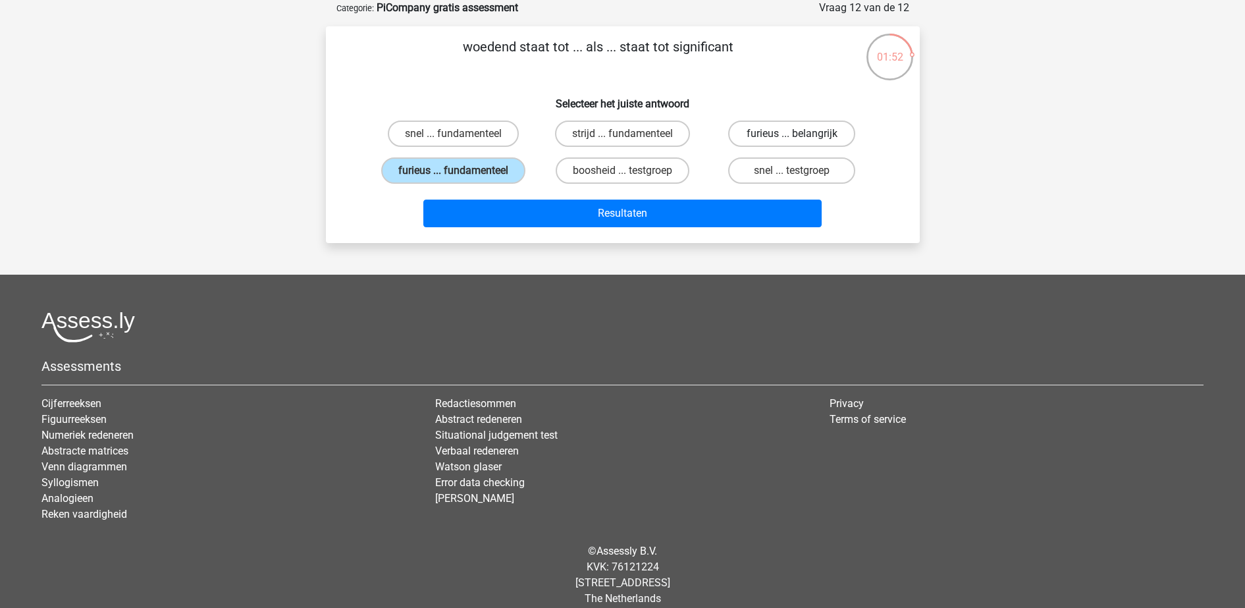
radio input "true"
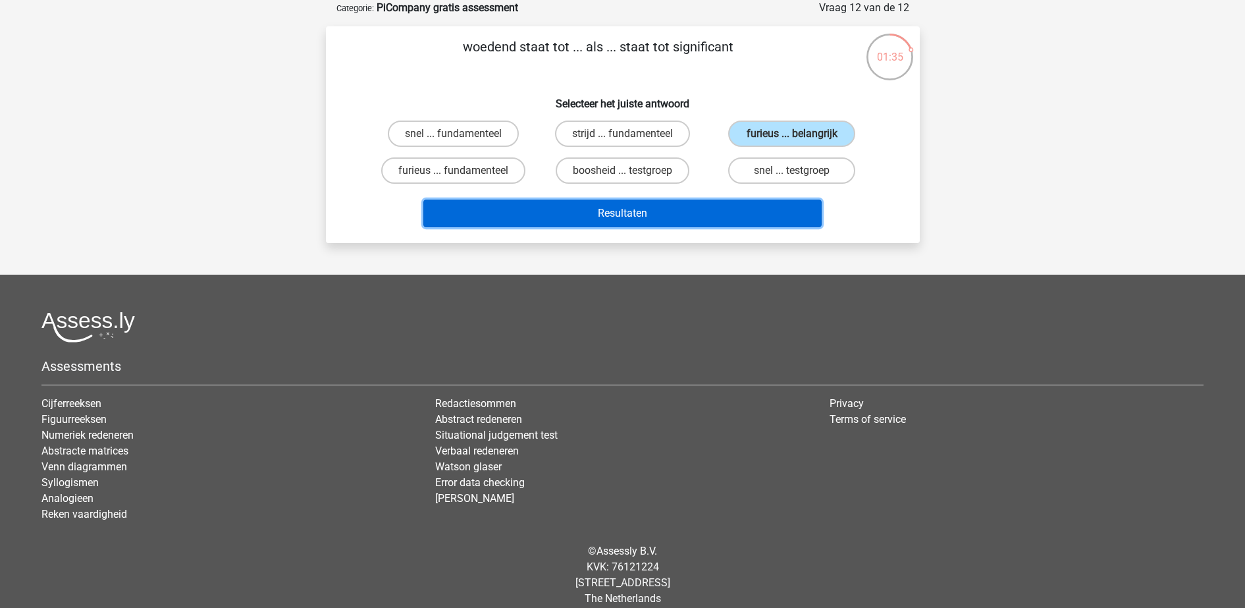
click at [679, 211] on button "Resultaten" at bounding box center [622, 213] width 398 height 28
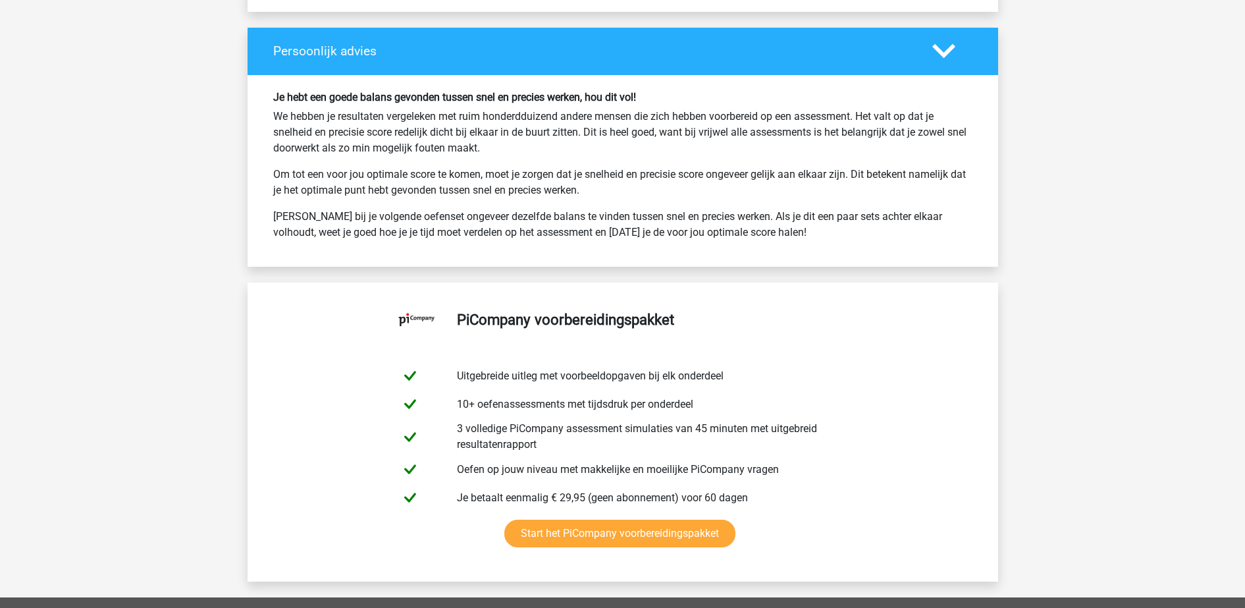
scroll to position [2754, 0]
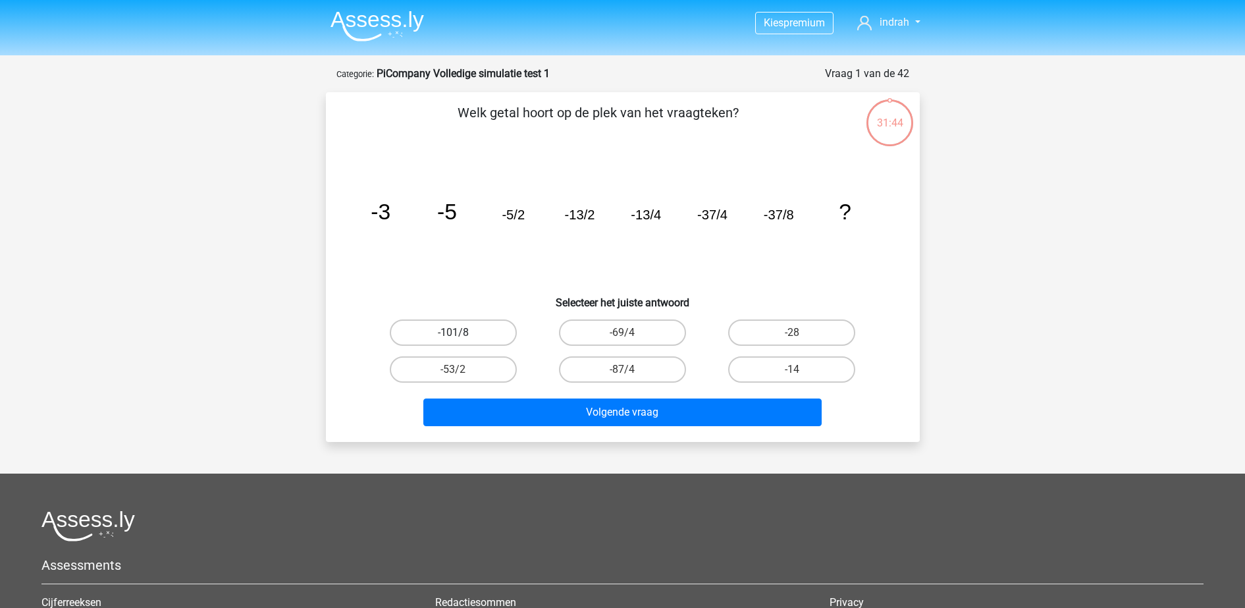
click at [485, 332] on label "-101/8" at bounding box center [453, 332] width 127 height 26
click at [462, 332] on input "-101/8" at bounding box center [457, 336] width 9 height 9
radio input "true"
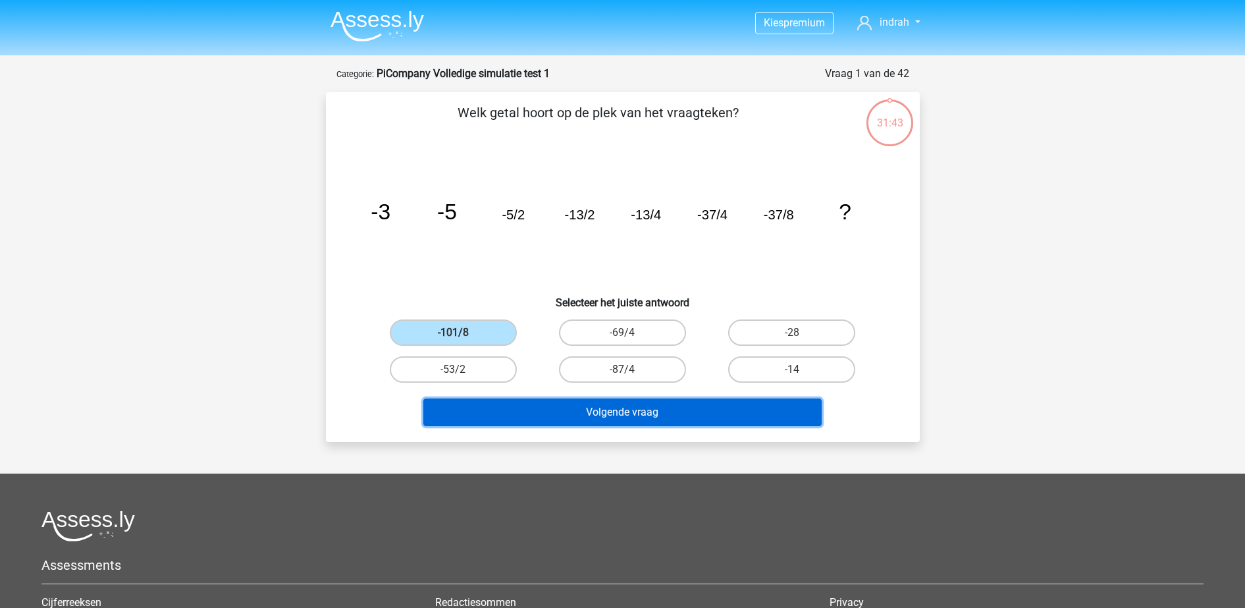
click at [600, 420] on button "Volgende vraag" at bounding box center [622, 412] width 398 height 28
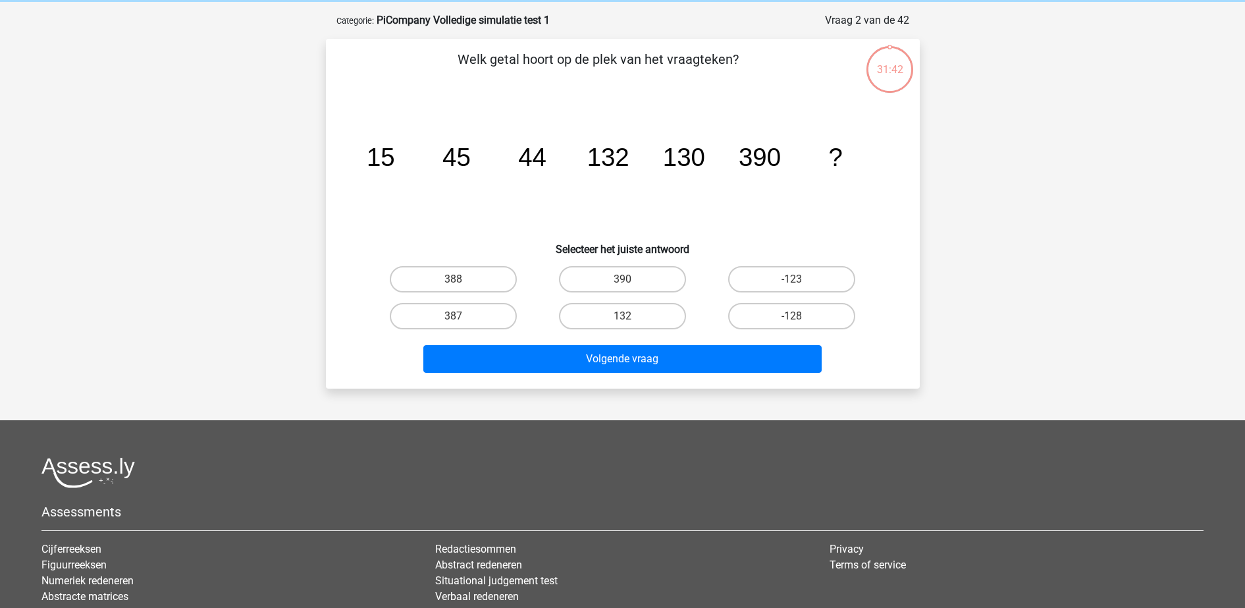
scroll to position [66, 0]
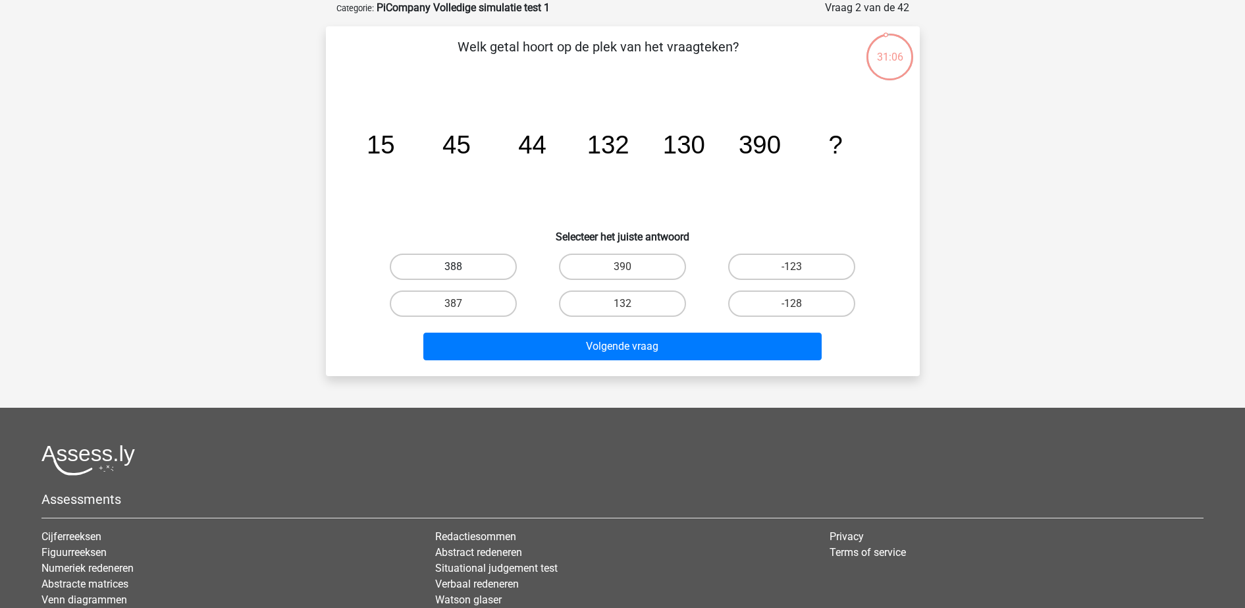
click at [476, 265] on label "388" at bounding box center [453, 266] width 127 height 26
click at [462, 267] on input "388" at bounding box center [457, 271] width 9 height 9
radio input "true"
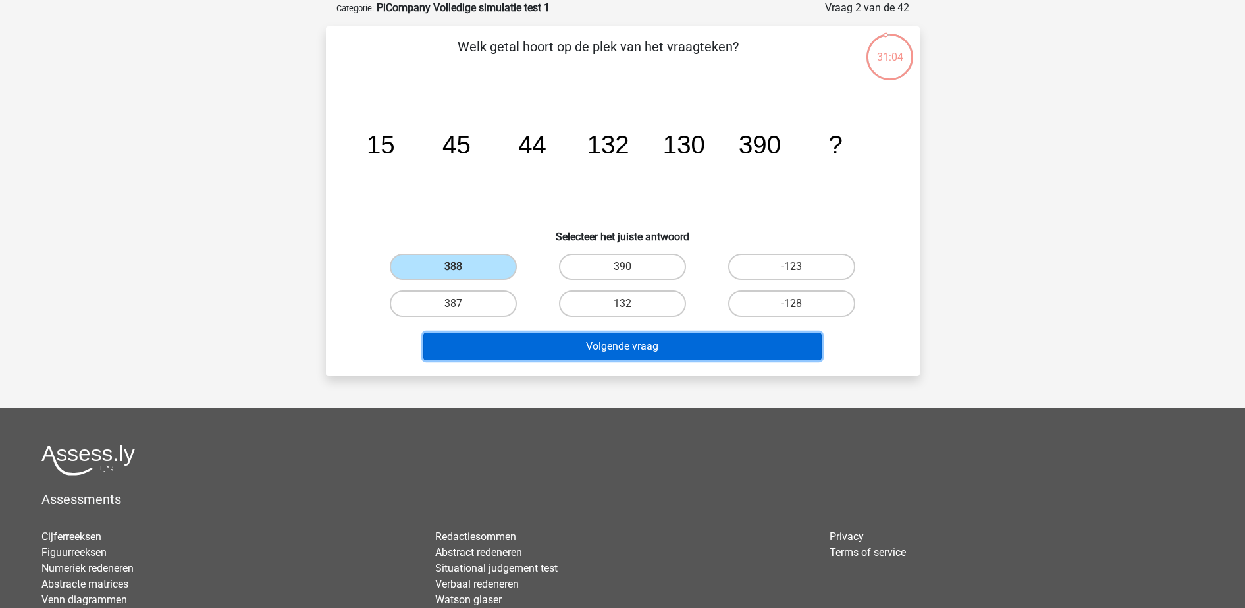
click at [549, 348] on button "Volgende vraag" at bounding box center [622, 346] width 398 height 28
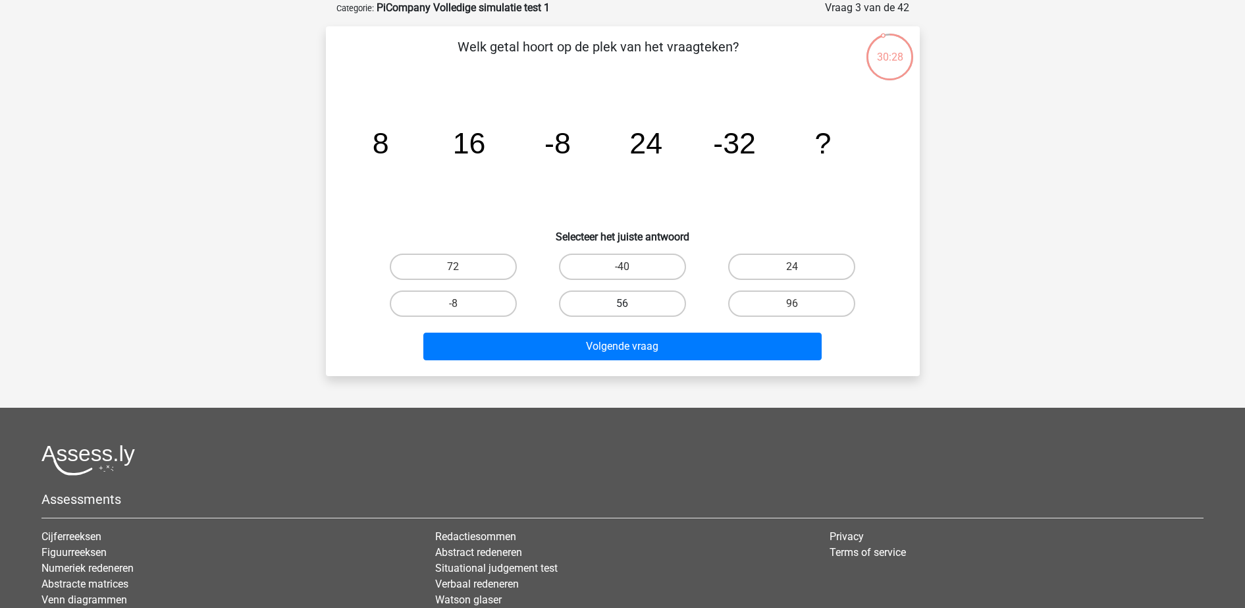
click at [676, 300] on label "56" at bounding box center [622, 303] width 127 height 26
click at [631, 304] on input "56" at bounding box center [626, 308] width 9 height 9
radio input "true"
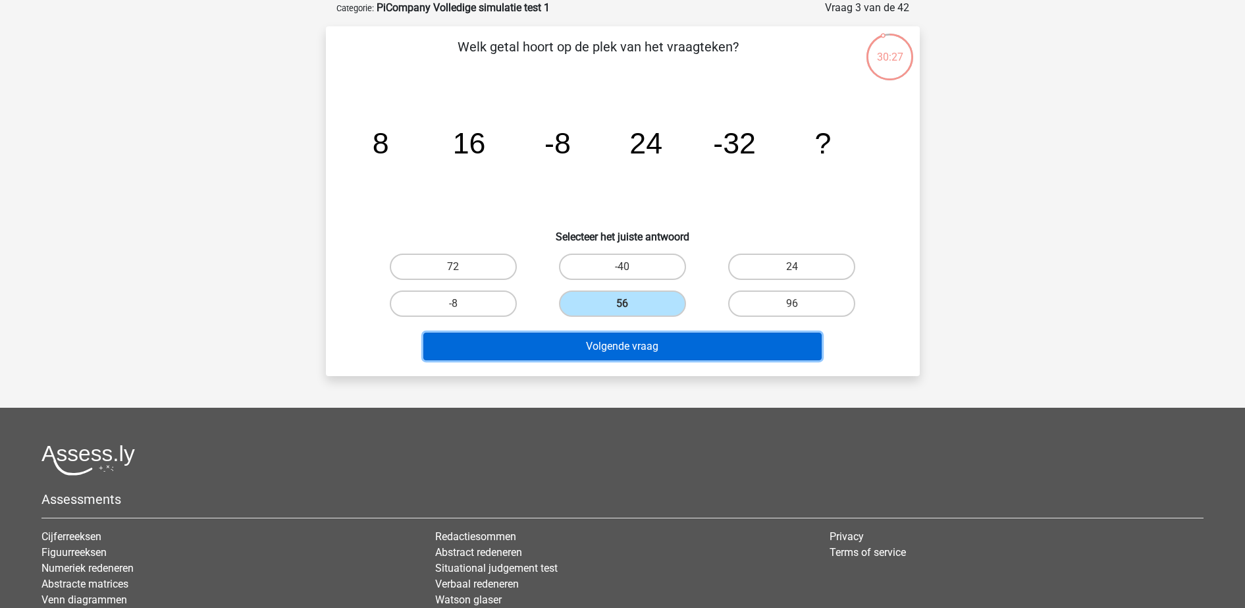
click at [690, 359] on button "Volgende vraag" at bounding box center [622, 346] width 398 height 28
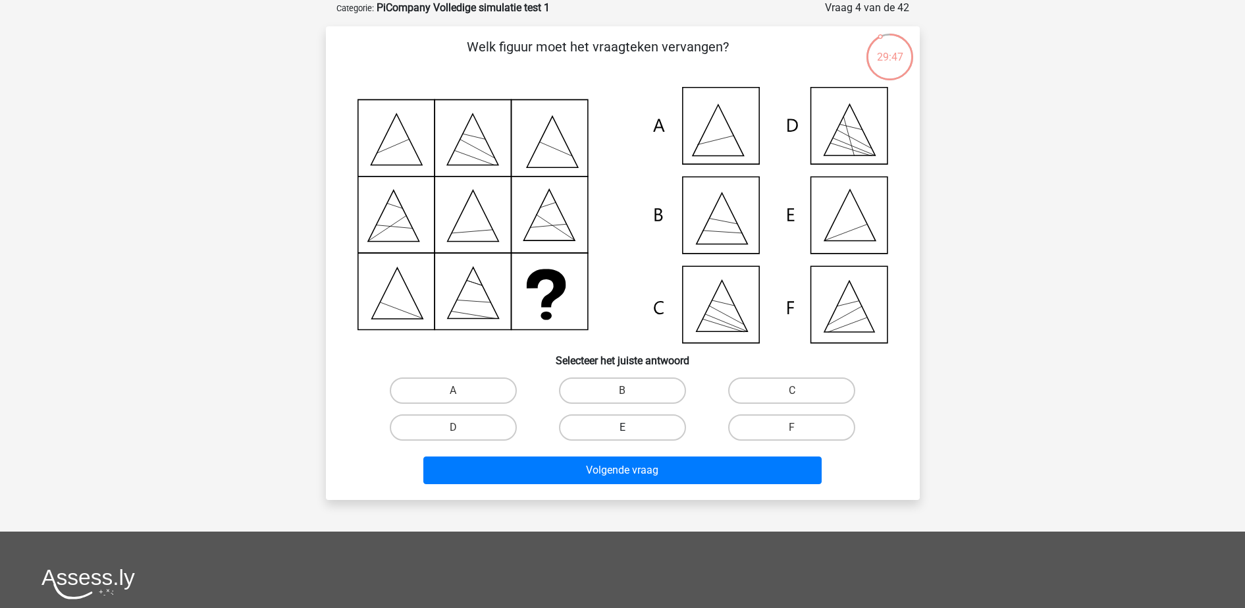
click at [660, 414] on label "E" at bounding box center [622, 427] width 127 height 26
click at [631, 427] on input "E" at bounding box center [626, 431] width 9 height 9
radio input "true"
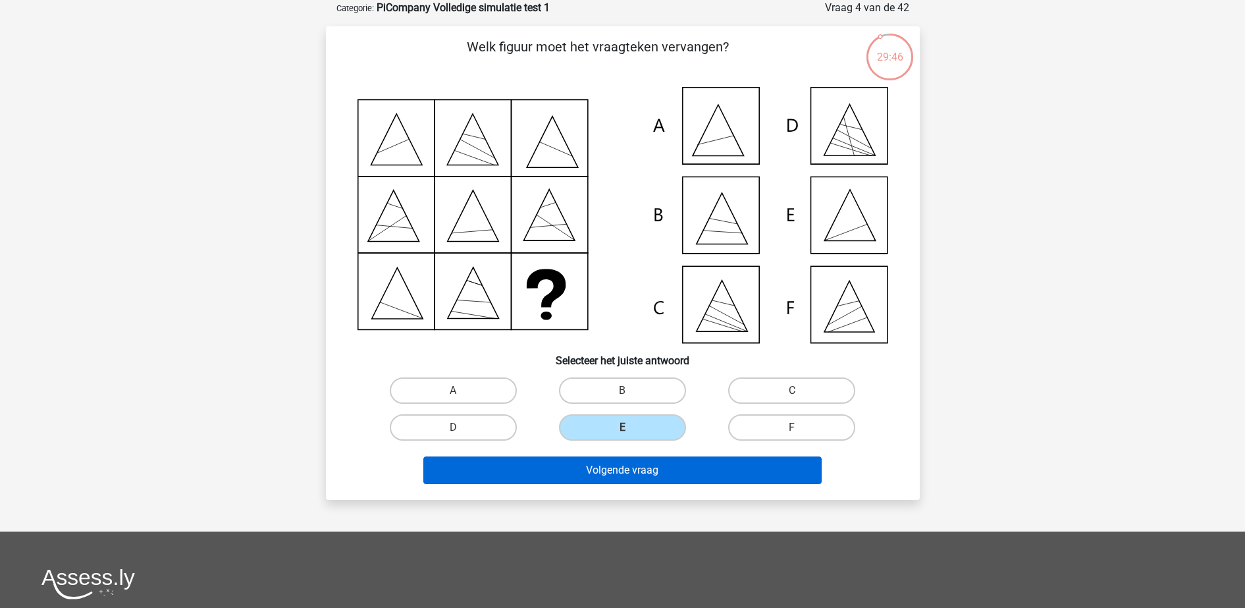
drag, startPoint x: 681, startPoint y: 485, endPoint x: 671, endPoint y: 476, distance: 14.0
click at [671, 476] on div "Volgende vraag" at bounding box center [623, 472] width 508 height 33
click at [671, 476] on button "Volgende vraag" at bounding box center [622, 470] width 398 height 28
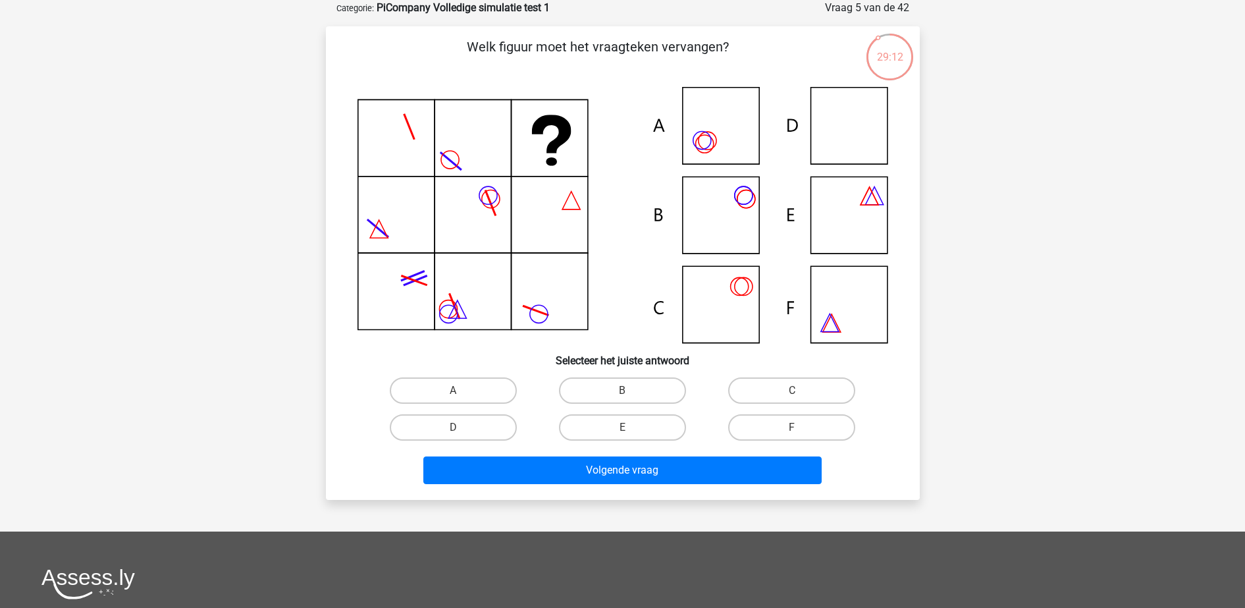
click at [867, 217] on icon at bounding box center [622, 215] width 531 height 256
click at [629, 420] on label "E" at bounding box center [622, 427] width 127 height 26
click at [629, 427] on input "E" at bounding box center [626, 431] width 9 height 9
radio input "true"
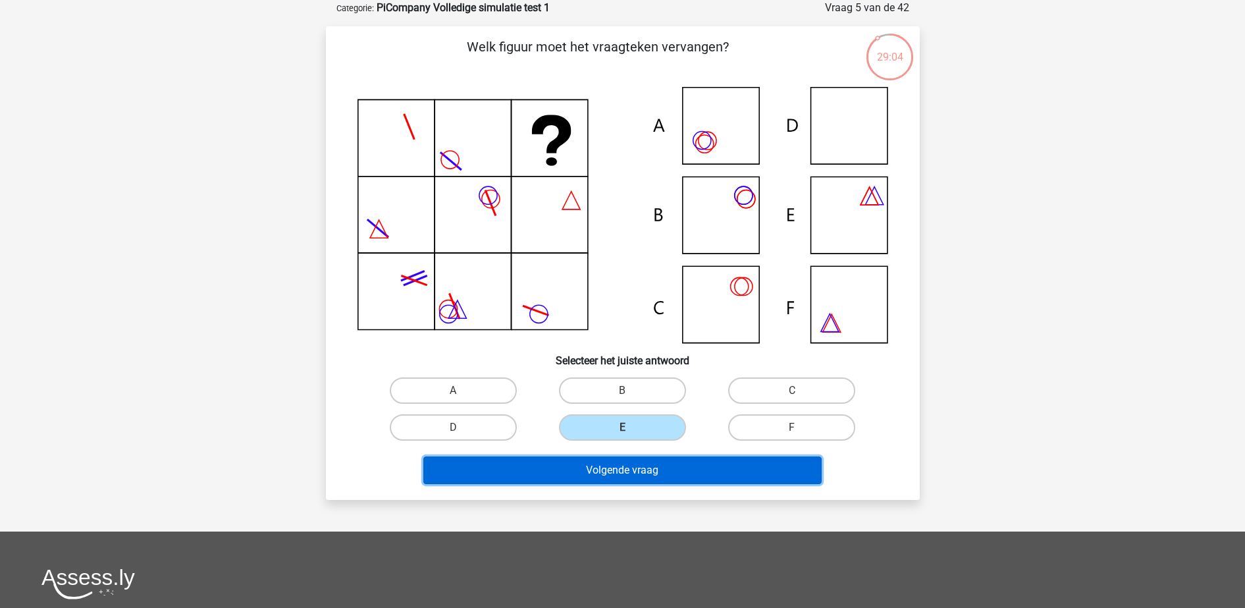
click at [644, 464] on button "Volgende vraag" at bounding box center [622, 470] width 398 height 28
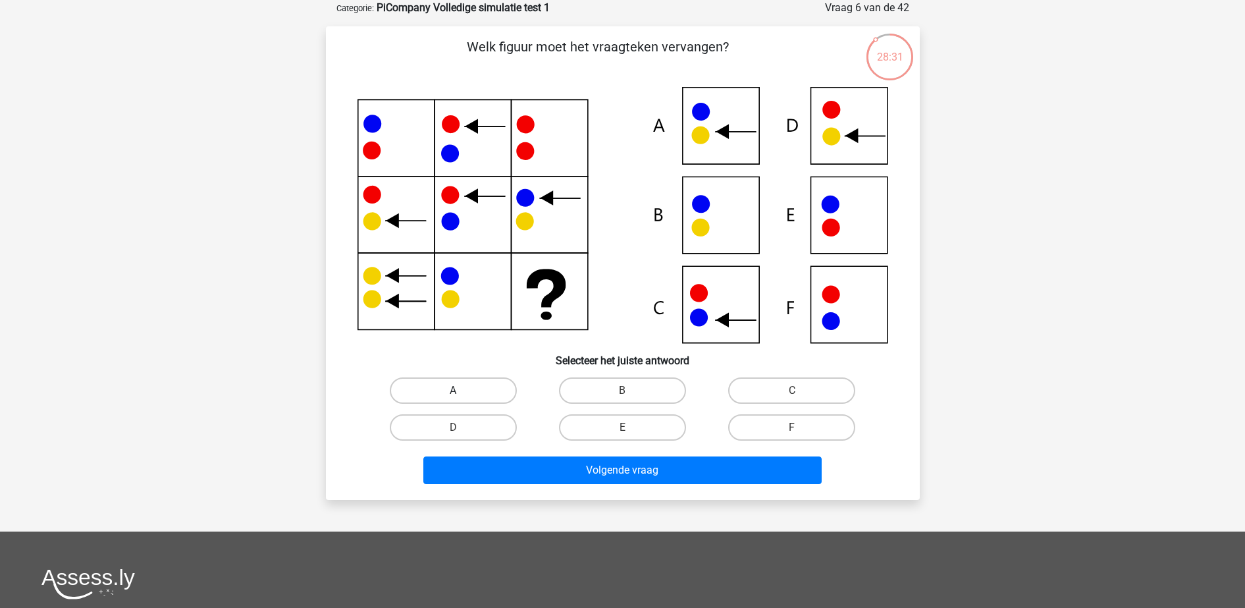
click at [496, 396] on label "A" at bounding box center [453, 390] width 127 height 26
click at [462, 396] on input "A" at bounding box center [457, 394] width 9 height 9
radio input "true"
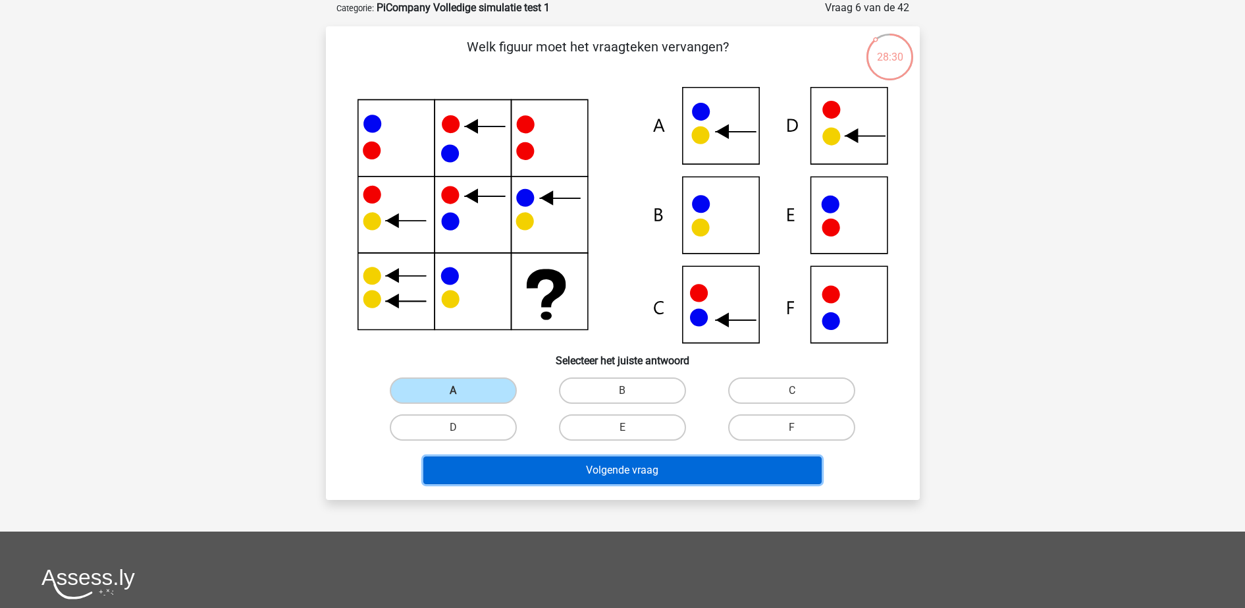
click at [572, 463] on button "Volgende vraag" at bounding box center [622, 470] width 398 height 28
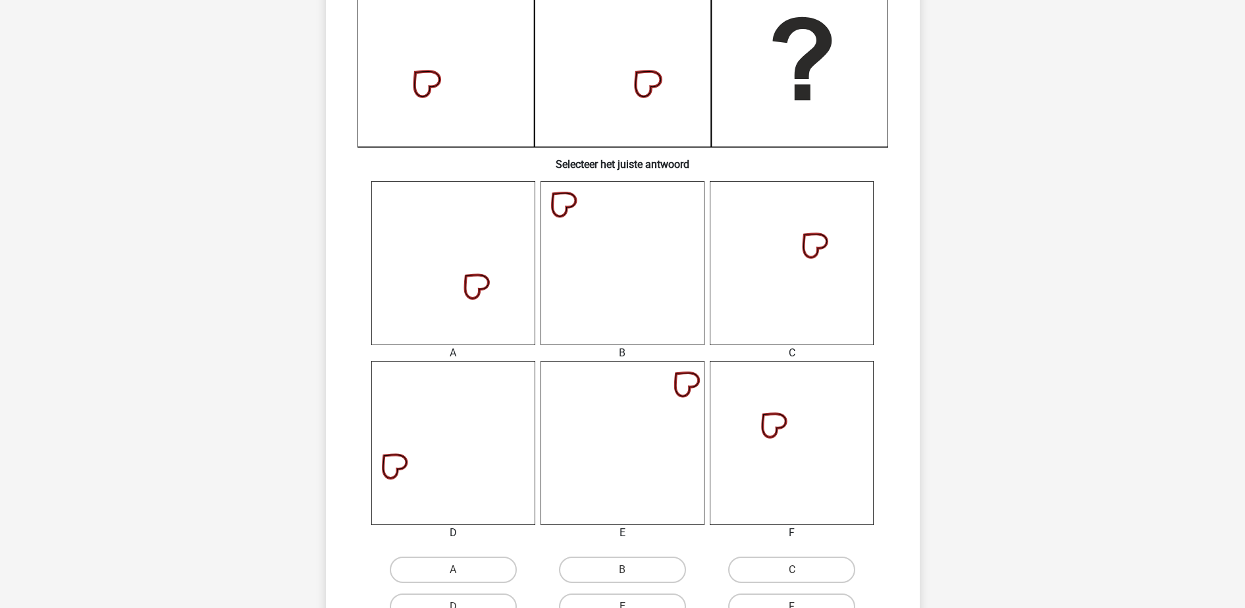
scroll to position [359, 0]
click at [765, 582] on label "C" at bounding box center [791, 570] width 127 height 26
click at [792, 579] on input "C" at bounding box center [796, 574] width 9 height 9
radio input "true"
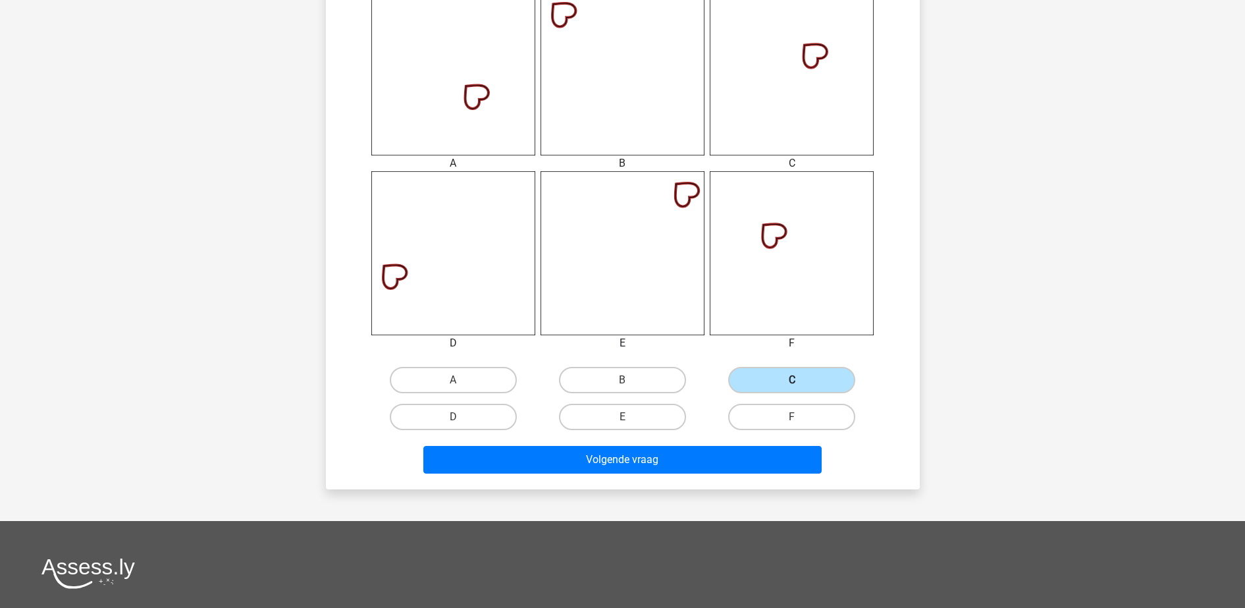
scroll to position [556, 0]
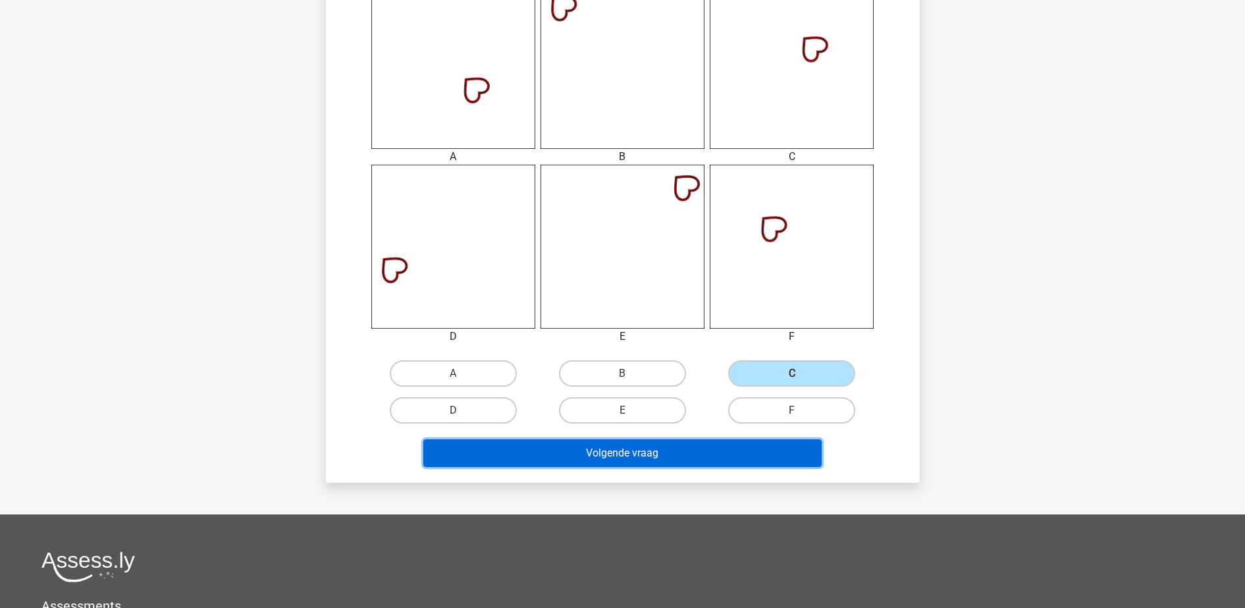
click at [691, 440] on button "Volgende vraag" at bounding box center [622, 453] width 398 height 28
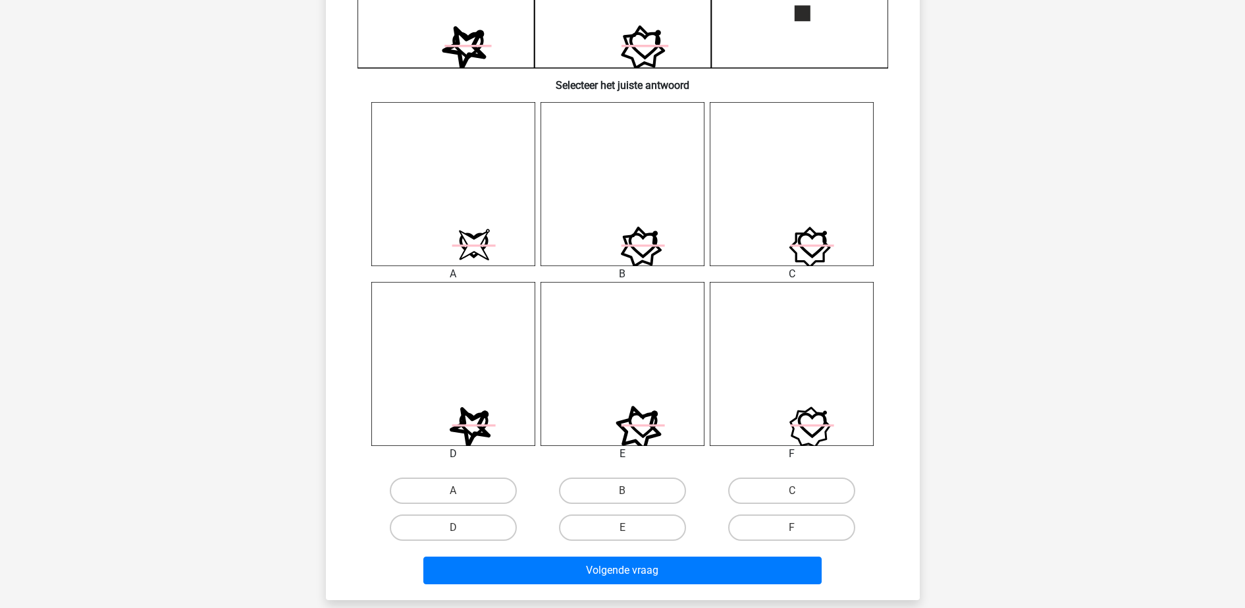
scroll to position [446, 0]
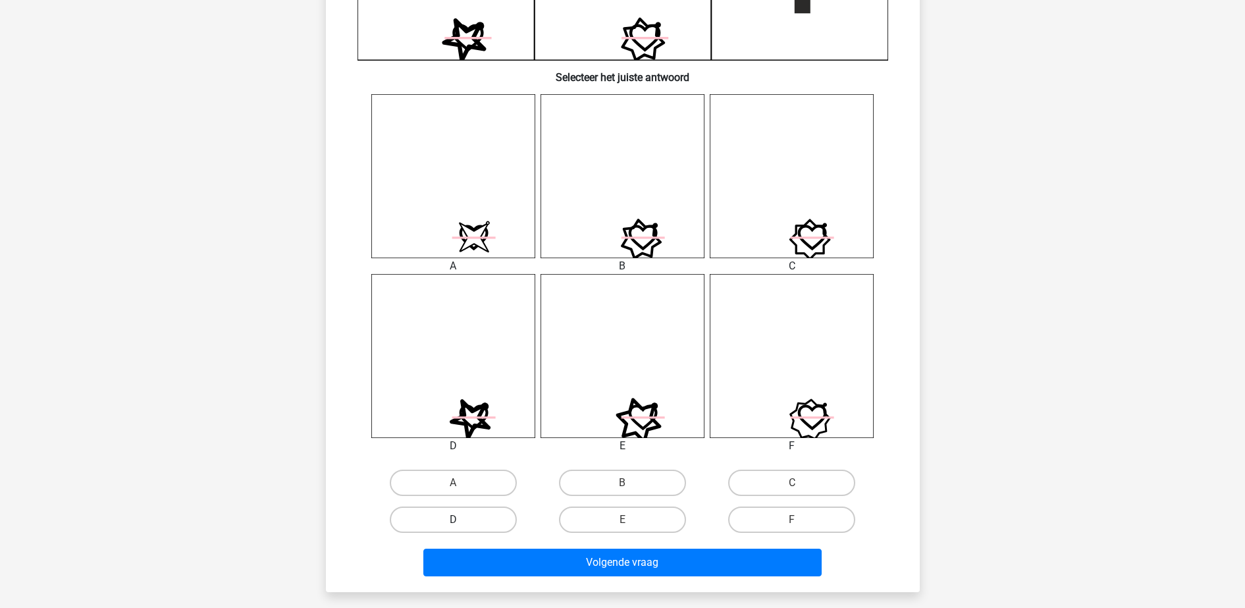
click at [490, 521] on label "D" at bounding box center [453, 519] width 127 height 26
click at [462, 521] on input "D" at bounding box center [457, 523] width 9 height 9
radio input "true"
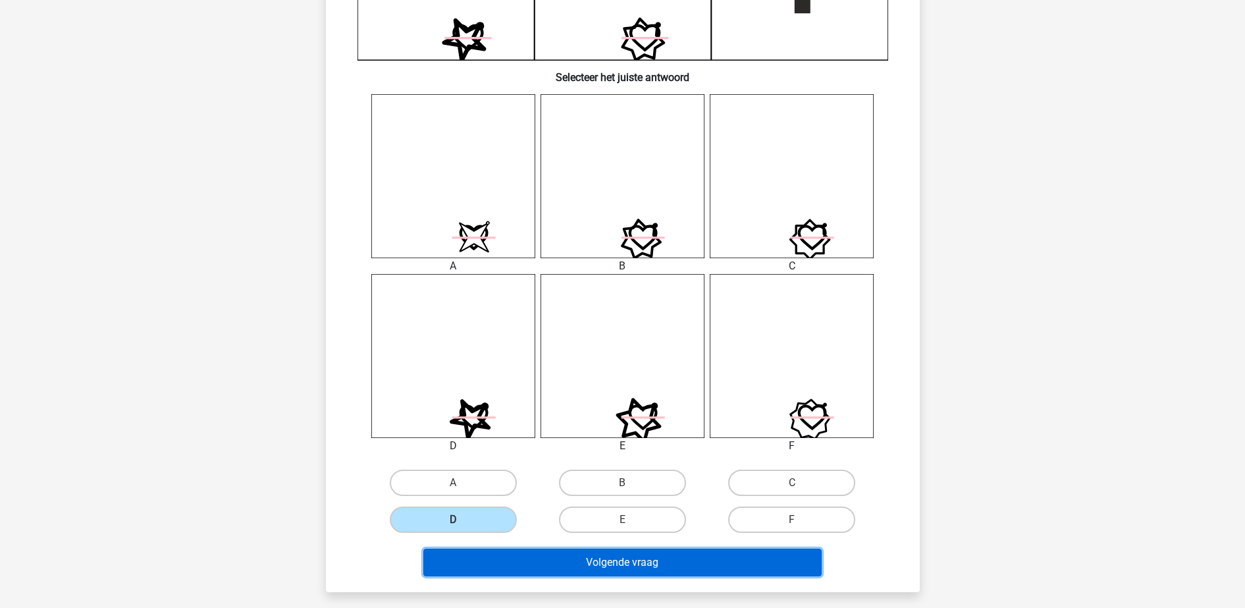
click at [517, 571] on button "Volgende vraag" at bounding box center [622, 562] width 398 height 28
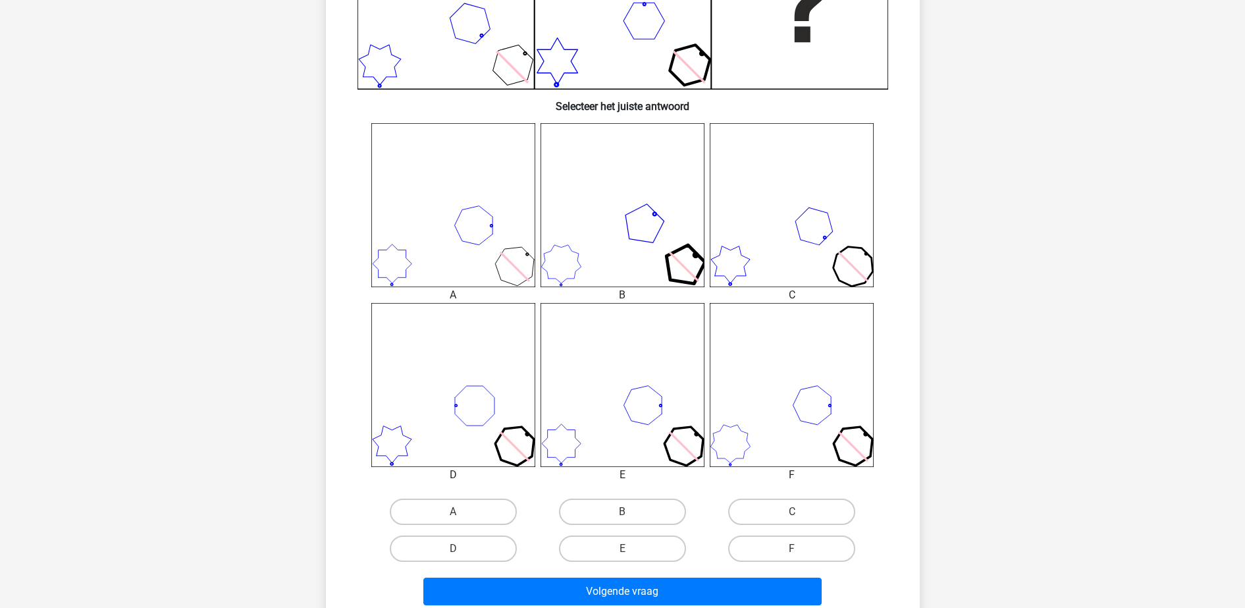
scroll to position [418, 0]
click at [610, 498] on label "B" at bounding box center [622, 511] width 127 height 26
click at [622, 511] on input "B" at bounding box center [626, 515] width 9 height 9
radio input "true"
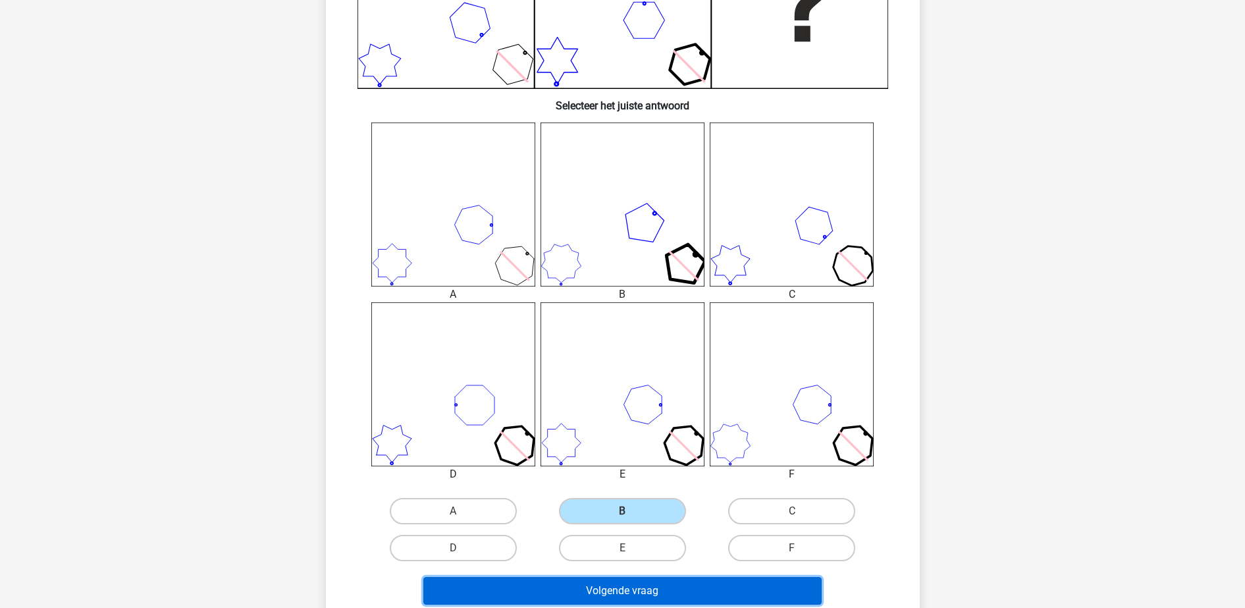
click at [631, 577] on button "Volgende vraag" at bounding box center [622, 591] width 398 height 28
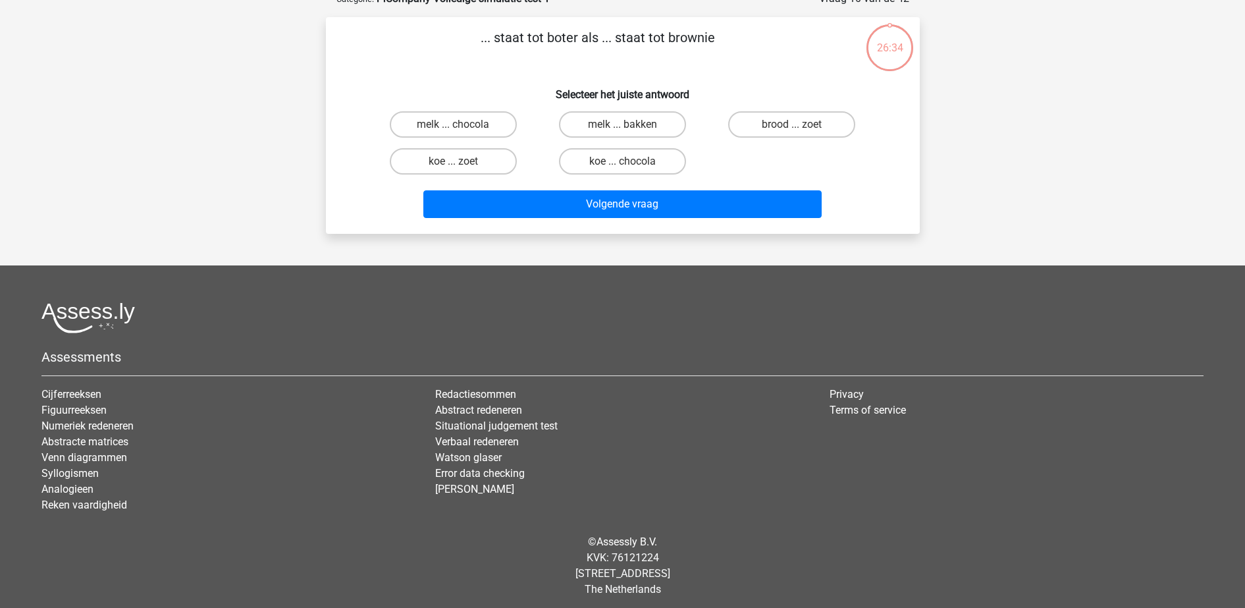
scroll to position [66, 0]
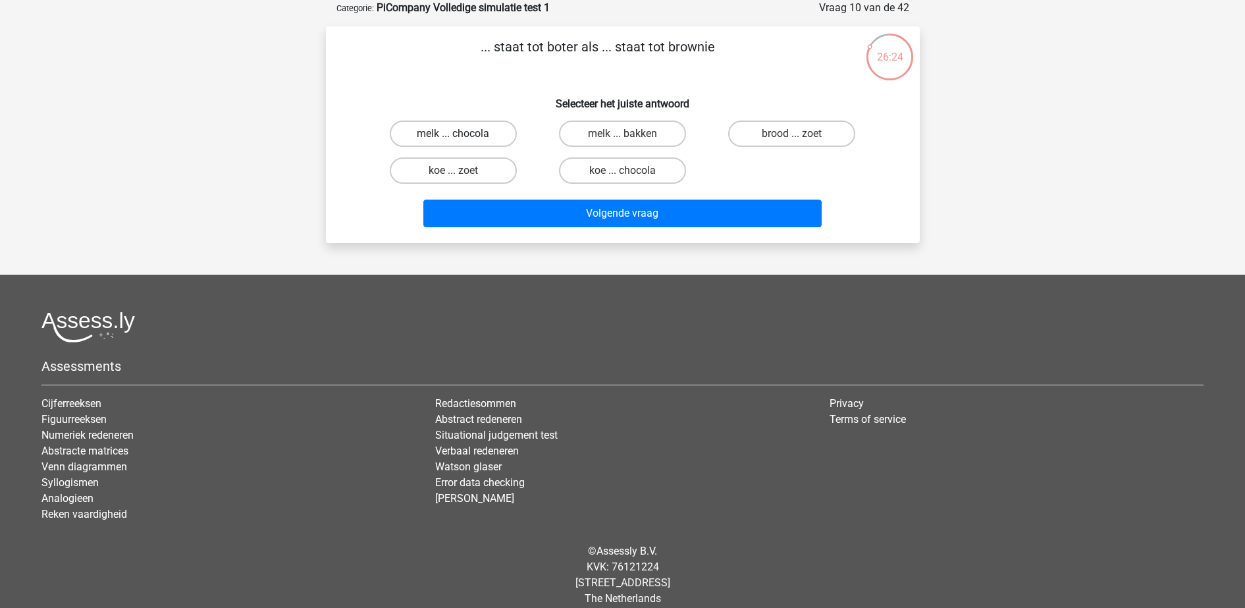
click at [466, 136] on label "melk ... chocola" at bounding box center [453, 133] width 127 height 26
click at [462, 136] on input "melk ... chocola" at bounding box center [457, 138] width 9 height 9
radio input "true"
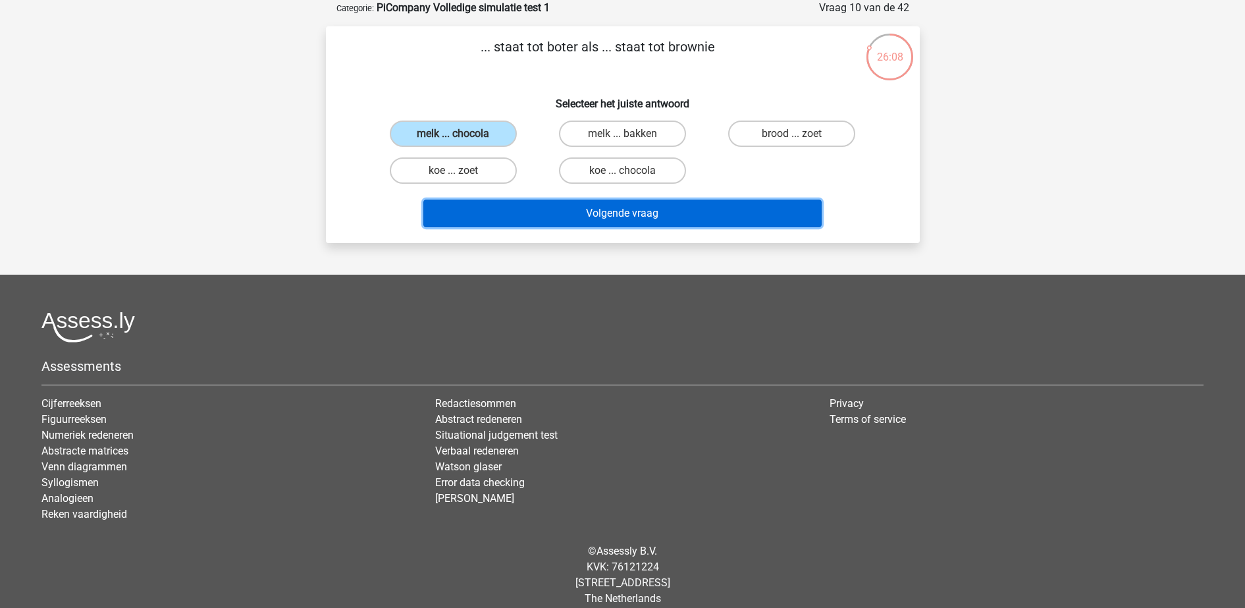
click at [554, 219] on button "Volgende vraag" at bounding box center [622, 213] width 398 height 28
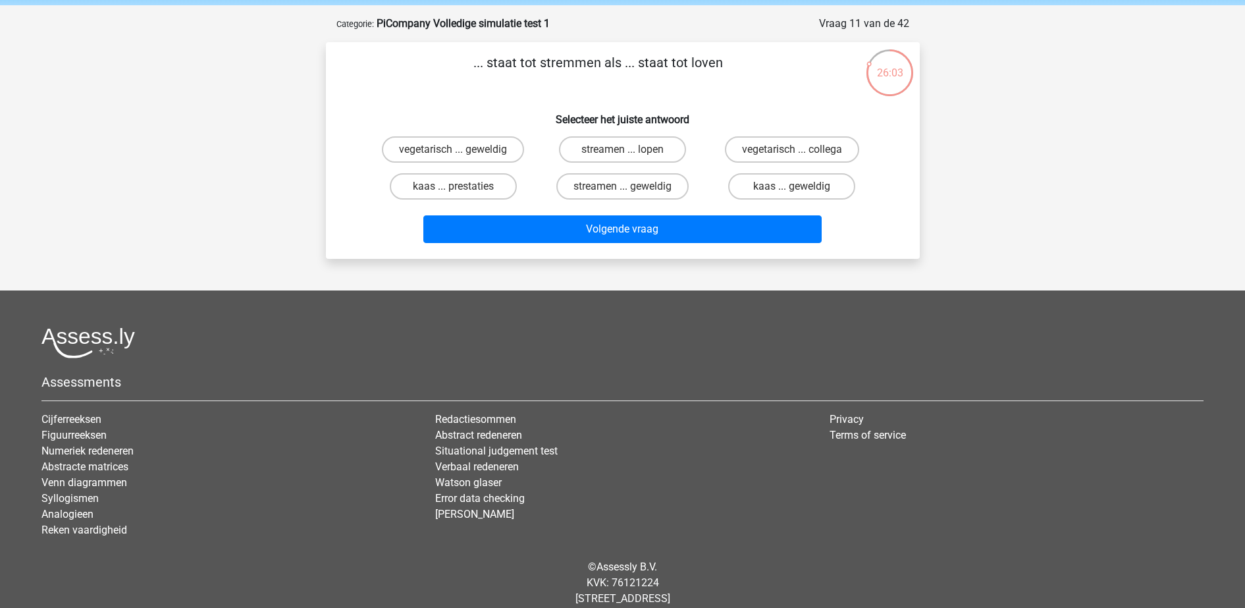
scroll to position [49, 0]
click at [502, 195] on label "kaas ... prestaties" at bounding box center [453, 187] width 127 height 26
click at [462, 195] on input "kaas ... prestaties" at bounding box center [457, 191] width 9 height 9
radio input "true"
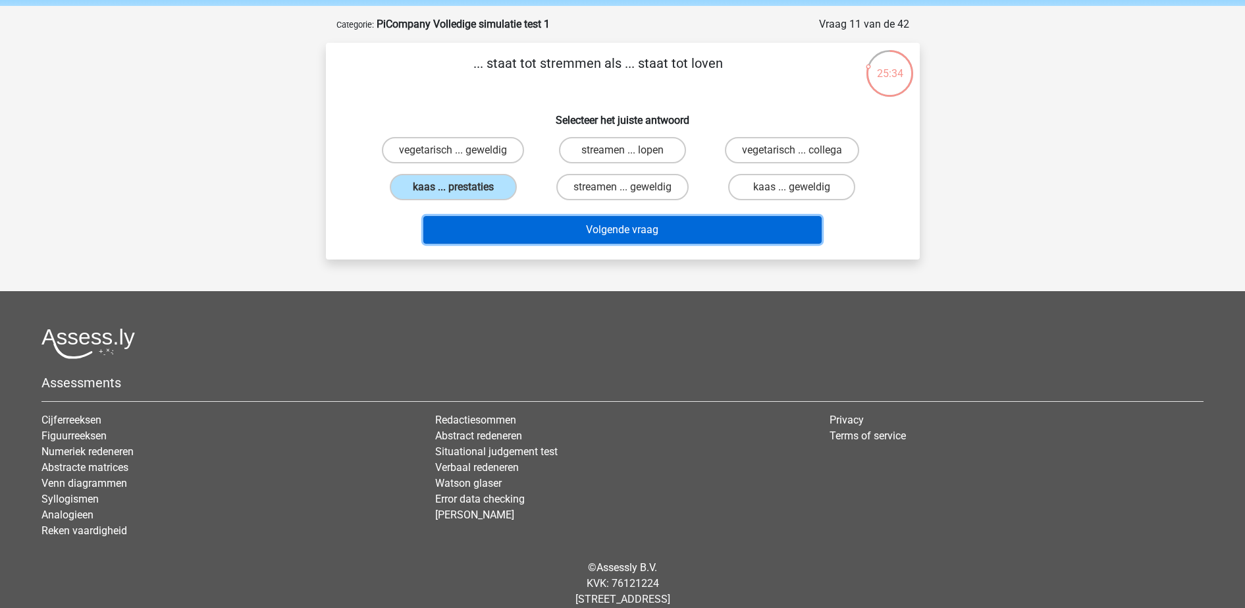
click at [539, 218] on button "Volgende vraag" at bounding box center [622, 230] width 398 height 28
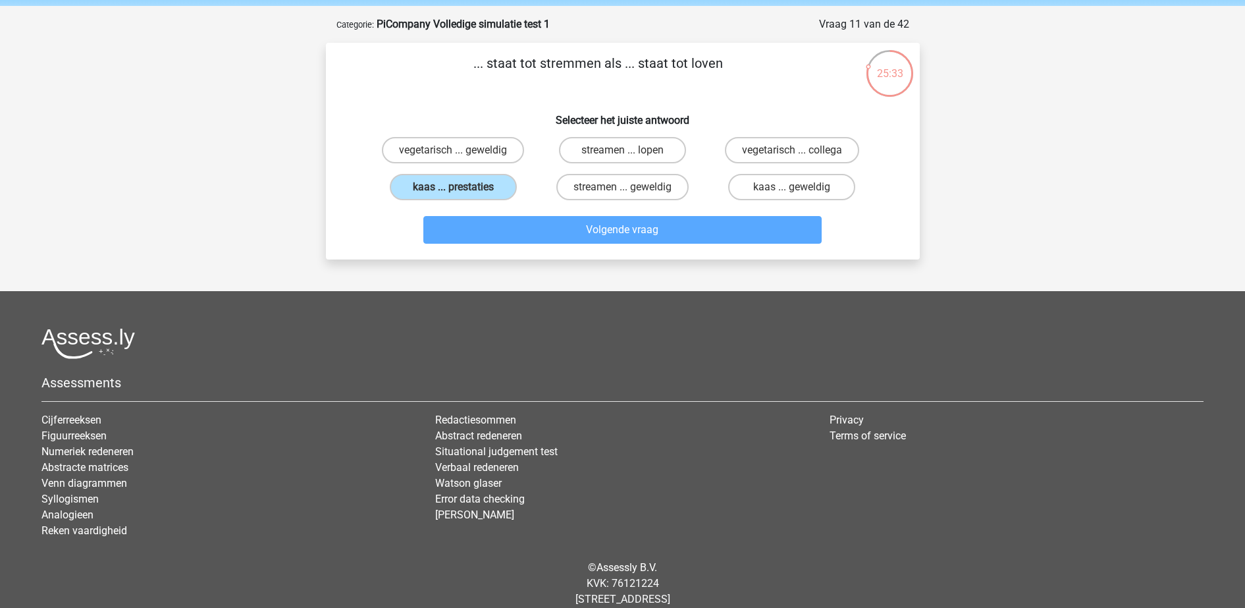
scroll to position [66, 0]
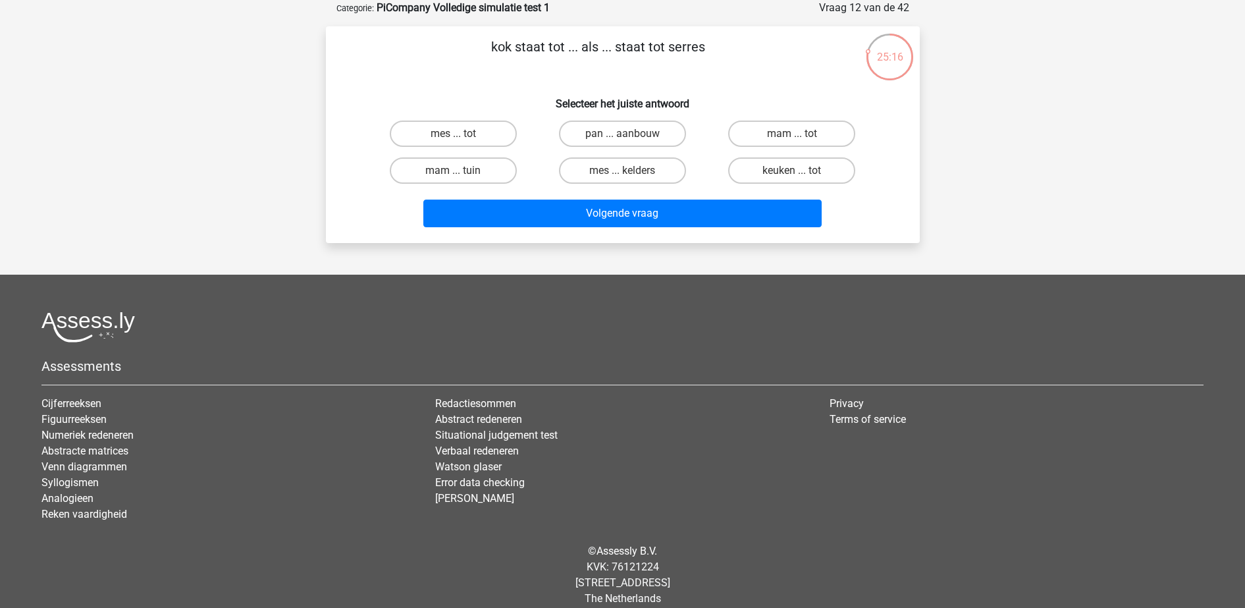
drag, startPoint x: 569, startPoint y: 286, endPoint x: 609, endPoint y: 296, distance: 41.4
click at [609, 296] on footer "Assessments Cijferreeksen Figuurreeksen Numeriek redeneren Abstracte matrices V…" at bounding box center [622, 449] width 1245 height 348
click at [595, 139] on label "pan ... aanbouw" at bounding box center [622, 133] width 127 height 26
click at [622, 139] on input "pan ... aanbouw" at bounding box center [626, 138] width 9 height 9
radio input "true"
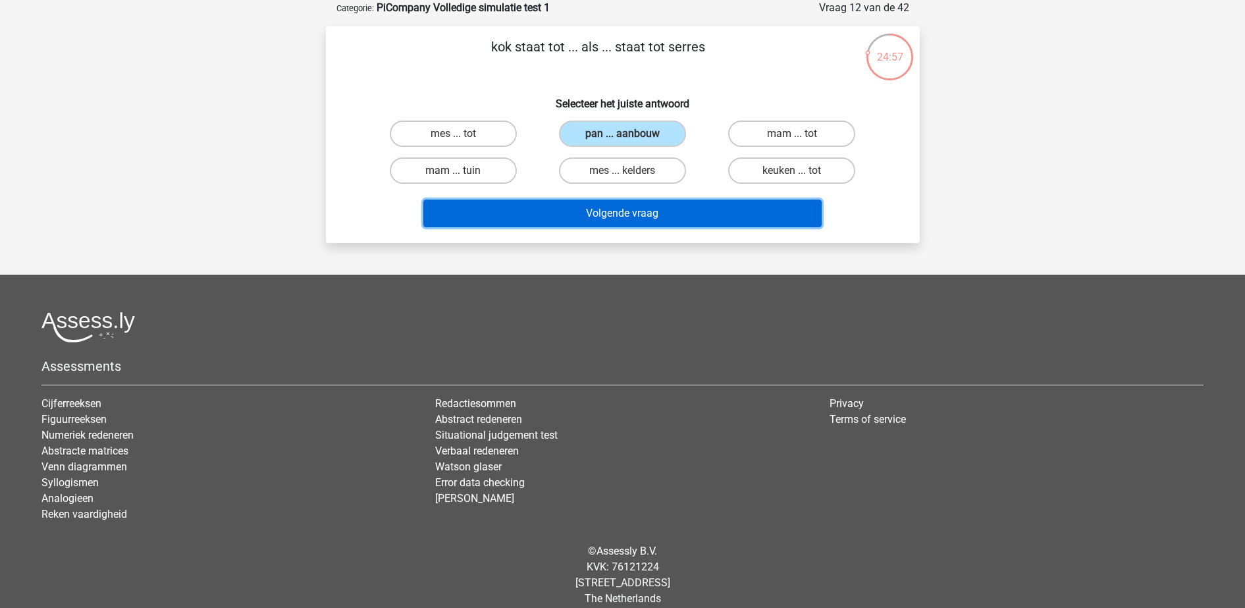
click at [654, 218] on button "Volgende vraag" at bounding box center [622, 213] width 398 height 28
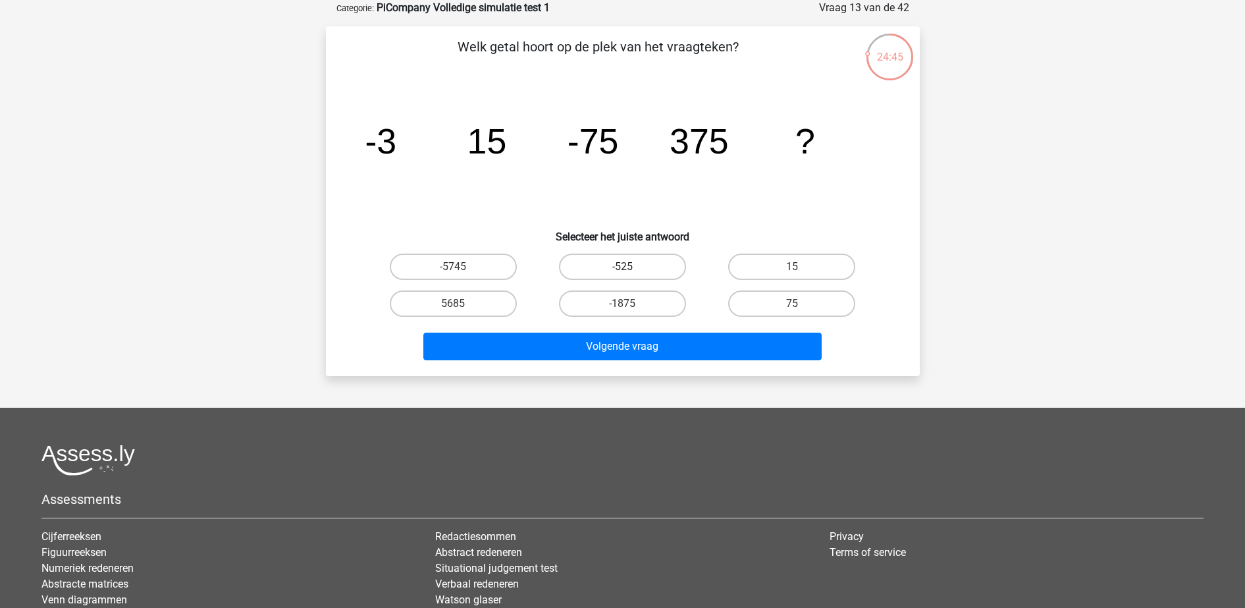
click at [621, 263] on label "-525" at bounding box center [622, 266] width 127 height 26
click at [622, 267] on input "-525" at bounding box center [626, 271] width 9 height 9
radio input "true"
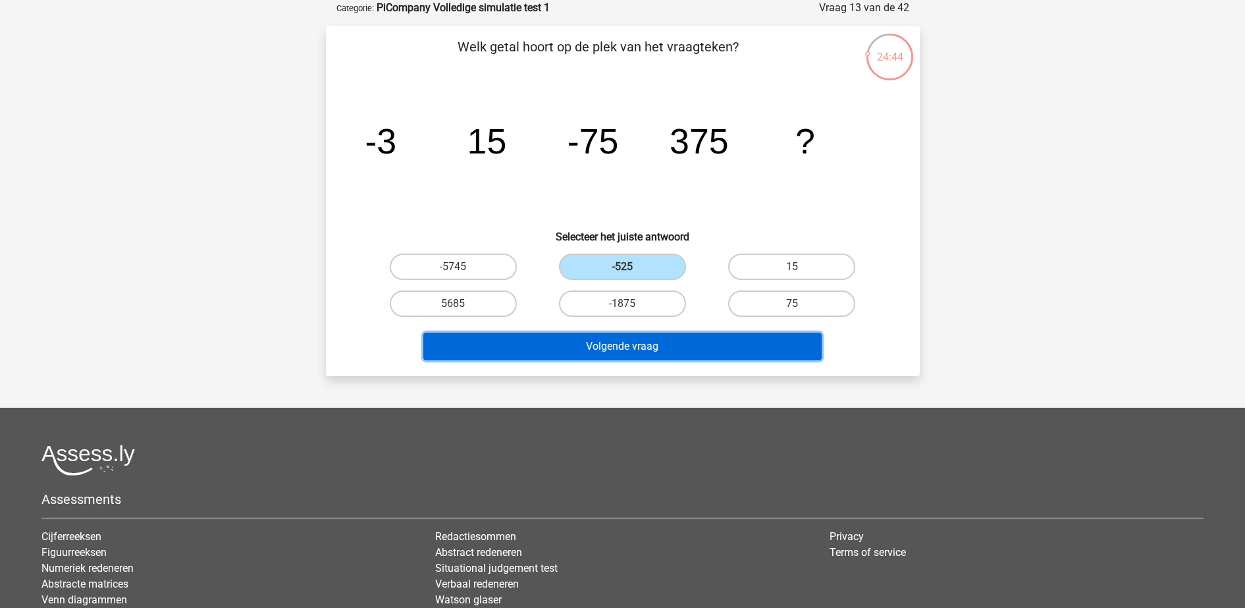
click at [658, 352] on button "Volgende vraag" at bounding box center [622, 346] width 398 height 28
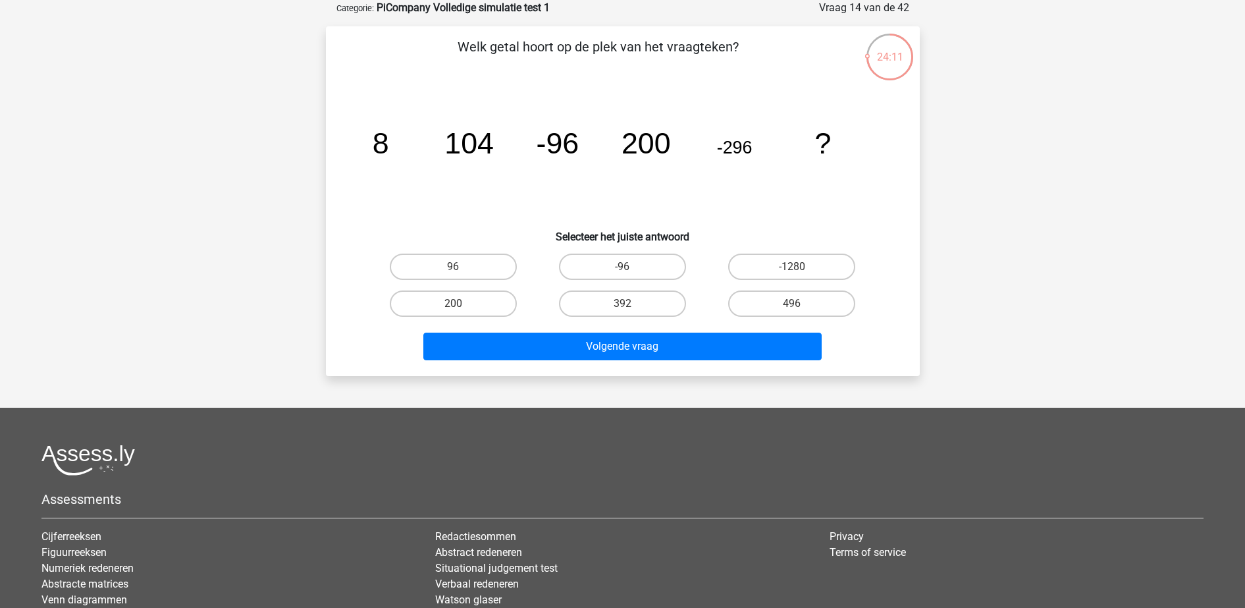
click at [623, 309] on input "392" at bounding box center [626, 308] width 9 height 9
radio input "true"
click at [751, 293] on label "496" at bounding box center [791, 303] width 127 height 26
click at [792, 304] on input "496" at bounding box center [796, 308] width 9 height 9
radio input "true"
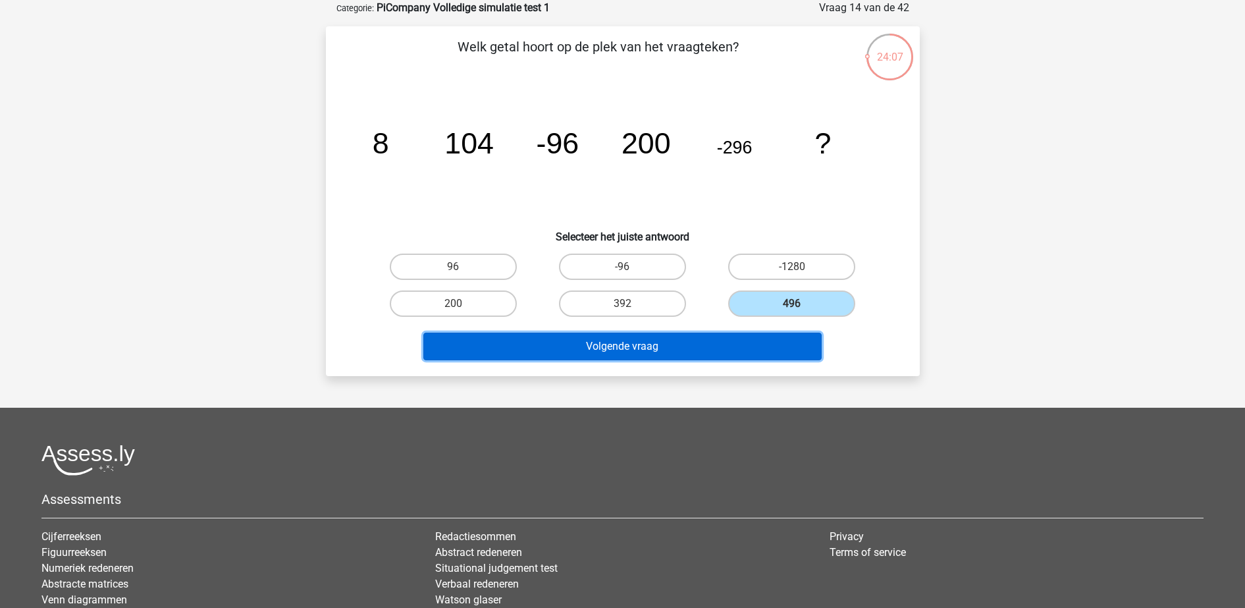
click at [737, 338] on button "Volgende vraag" at bounding box center [622, 346] width 398 height 28
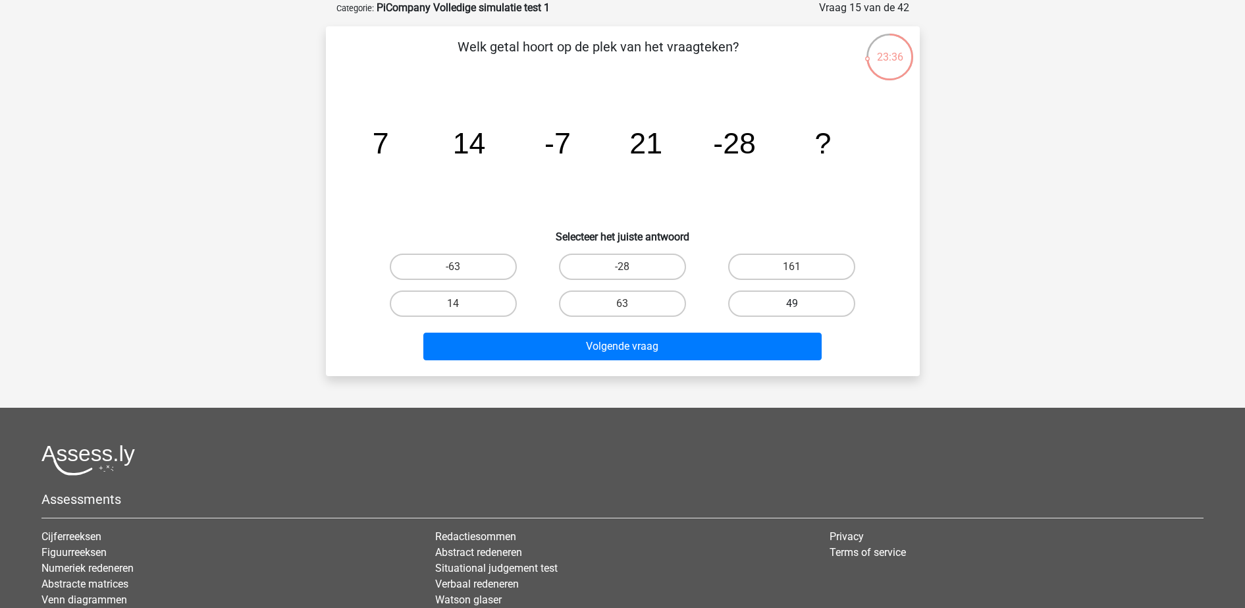
click at [766, 307] on label "49" at bounding box center [791, 303] width 127 height 26
click at [792, 307] on input "49" at bounding box center [796, 308] width 9 height 9
radio input "true"
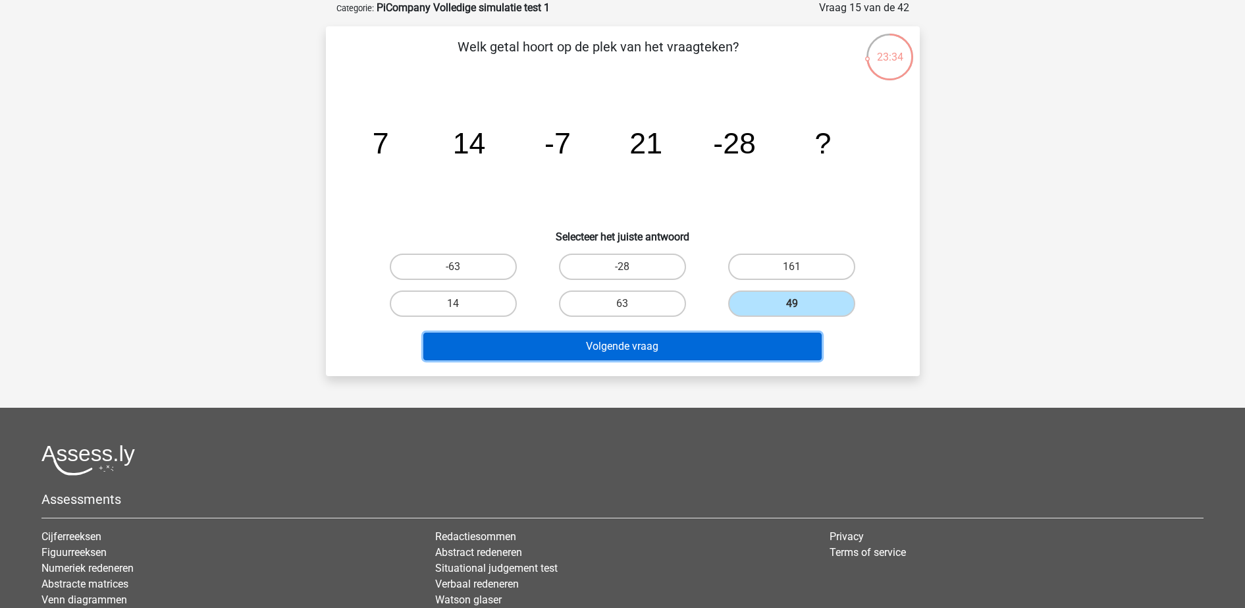
click at [776, 337] on button "Volgende vraag" at bounding box center [622, 346] width 398 height 28
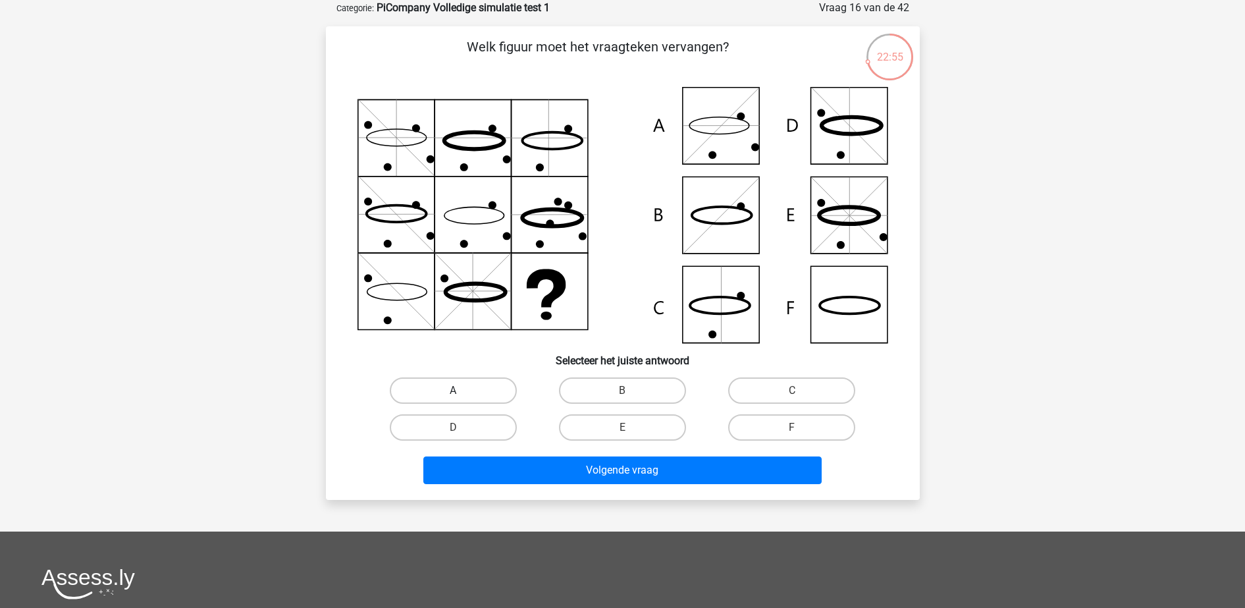
click at [494, 390] on label "A" at bounding box center [453, 390] width 127 height 26
click at [462, 390] on input "A" at bounding box center [457, 394] width 9 height 9
radio input "true"
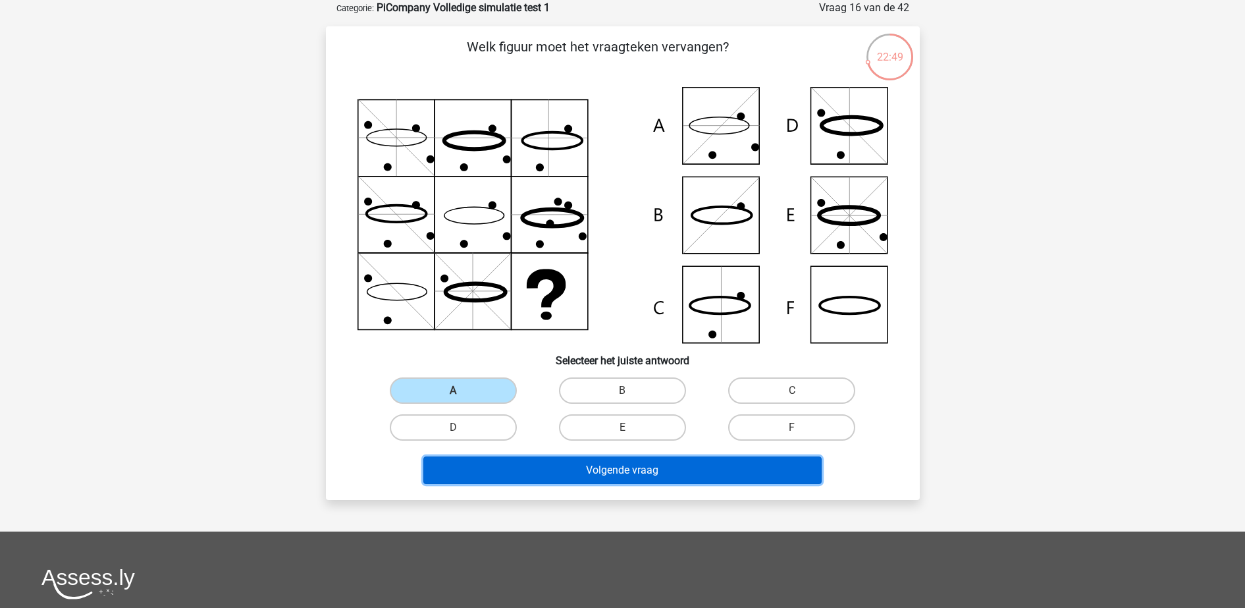
click at [555, 469] on button "Volgende vraag" at bounding box center [622, 470] width 398 height 28
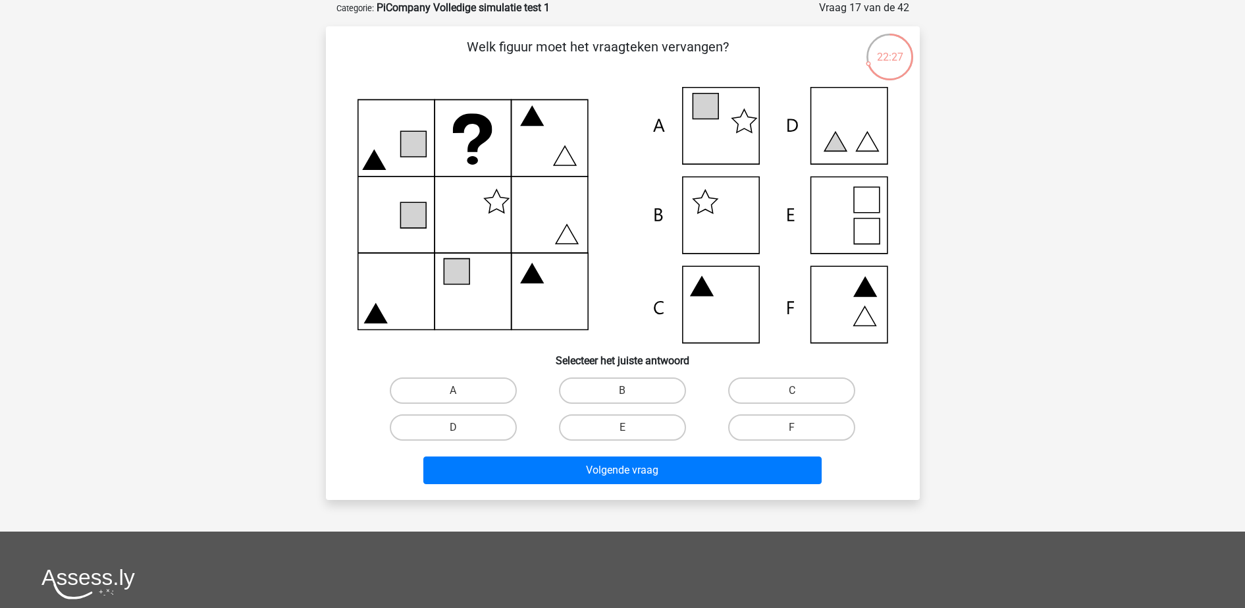
click at [441, 375] on div "A" at bounding box center [453, 390] width 169 height 37
click at [442, 377] on label "A" at bounding box center [453, 390] width 127 height 26
click at [453, 390] on input "A" at bounding box center [457, 394] width 9 height 9
radio input "true"
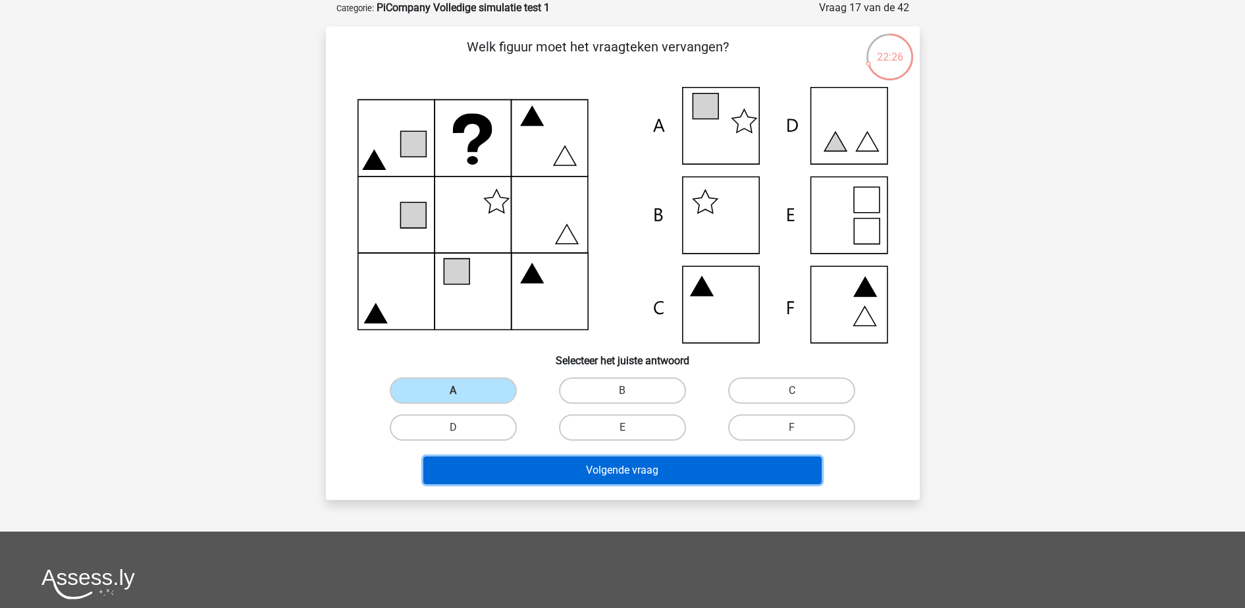
click at [513, 482] on button "Volgende vraag" at bounding box center [622, 470] width 398 height 28
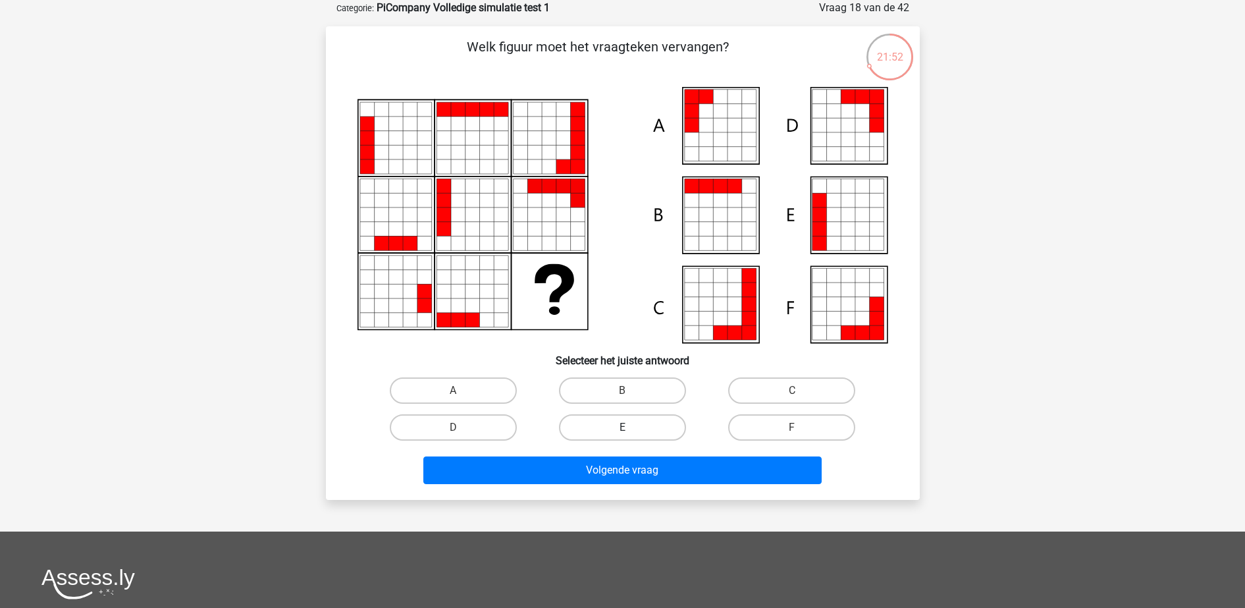
click at [649, 421] on label "E" at bounding box center [622, 427] width 127 height 26
click at [631, 427] on input "E" at bounding box center [626, 431] width 9 height 9
radio input "true"
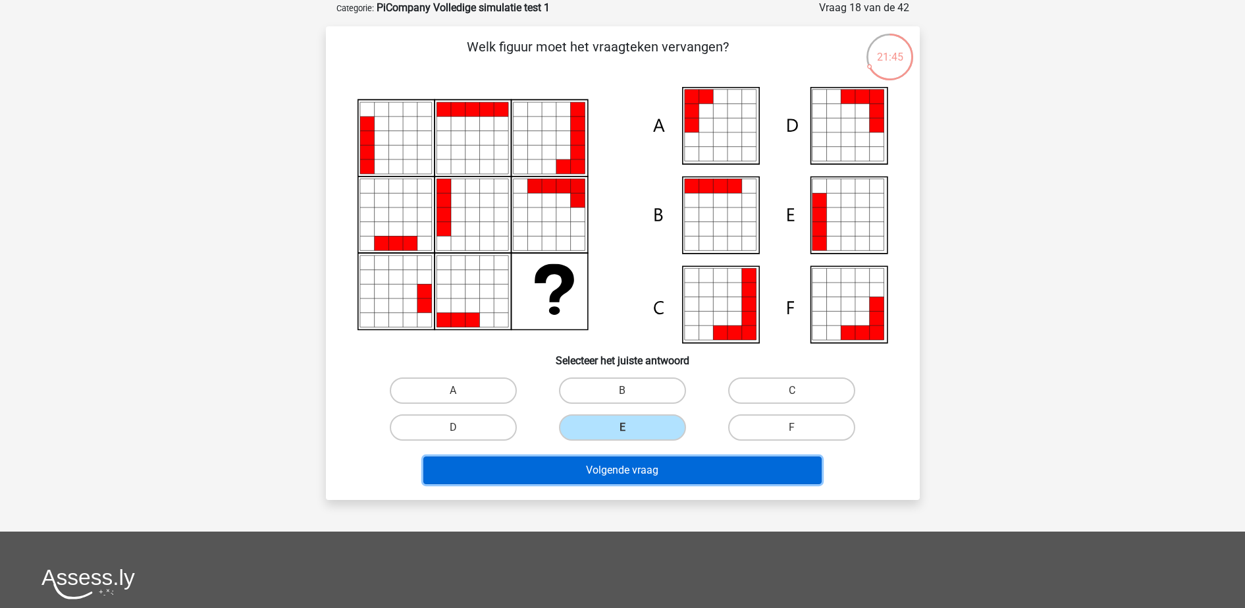
click at [673, 469] on button "Volgende vraag" at bounding box center [622, 470] width 398 height 28
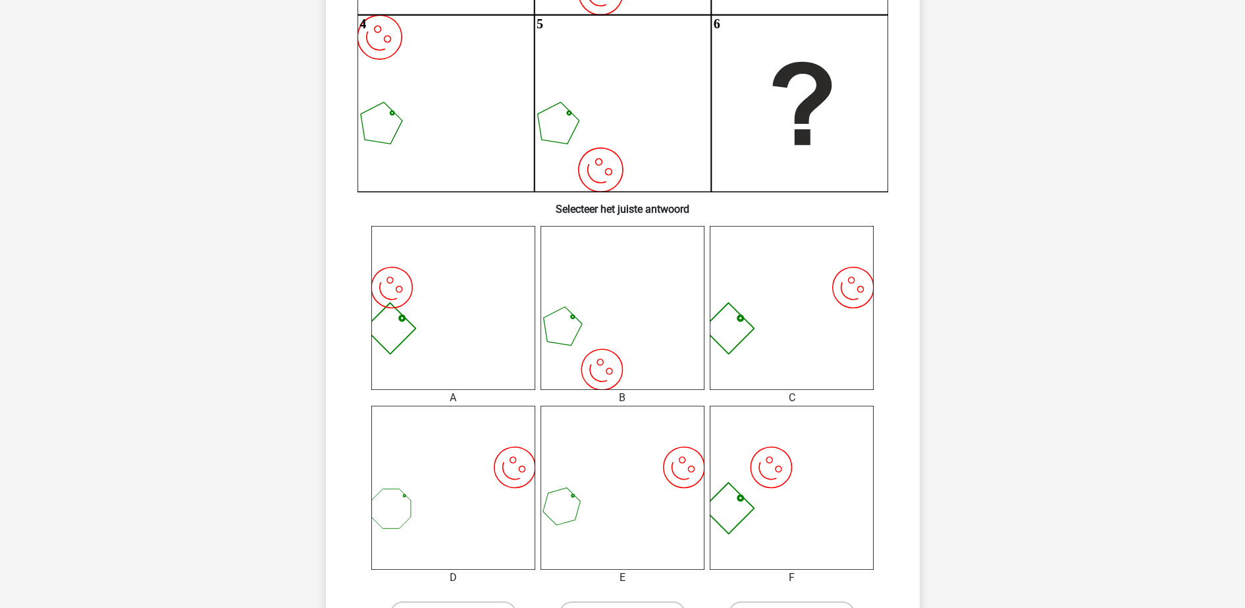
scroll to position [395, 0]
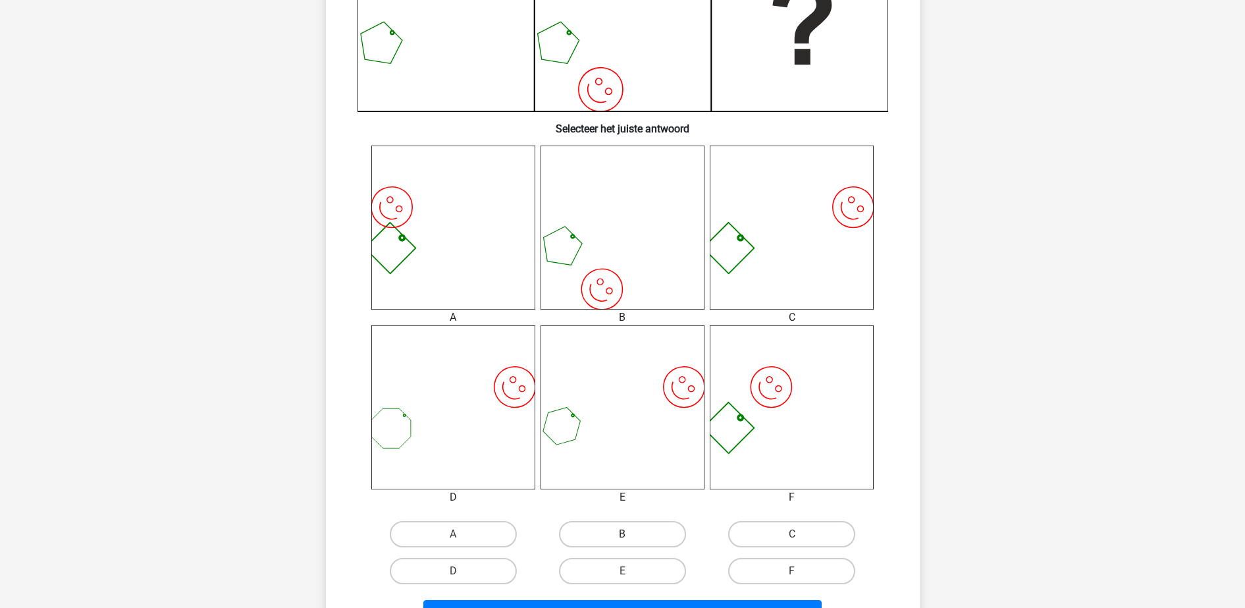
click at [623, 527] on label "B" at bounding box center [622, 534] width 127 height 26
click at [623, 534] on input "B" at bounding box center [626, 538] width 9 height 9
radio input "true"
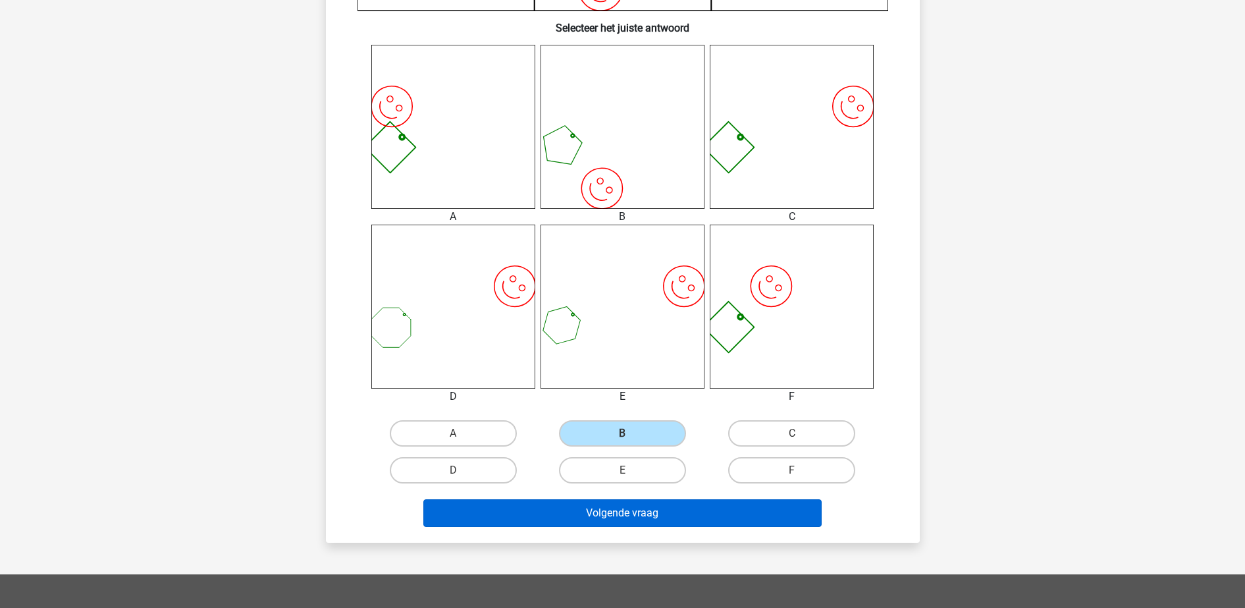
drag, startPoint x: 623, startPoint y: 527, endPoint x: 612, endPoint y: 517, distance: 15.4
click at [612, 517] on div "Volgende vraag" at bounding box center [623, 515] width 508 height 33
click at [612, 517] on button "Volgende vraag" at bounding box center [622, 513] width 398 height 28
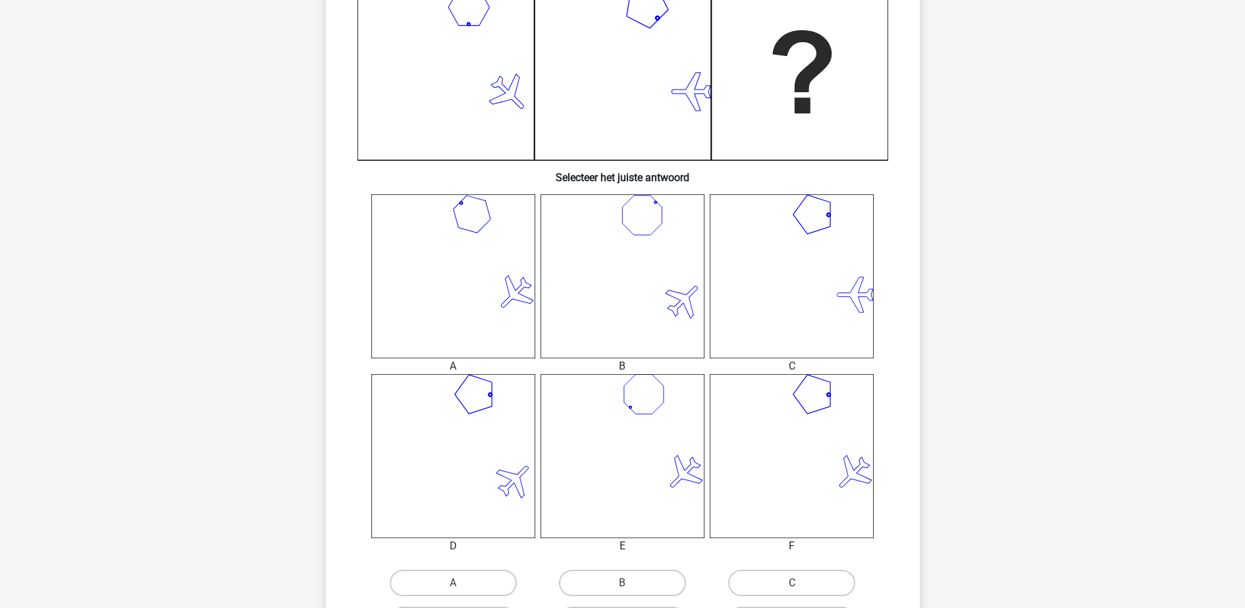
scroll to position [384, 0]
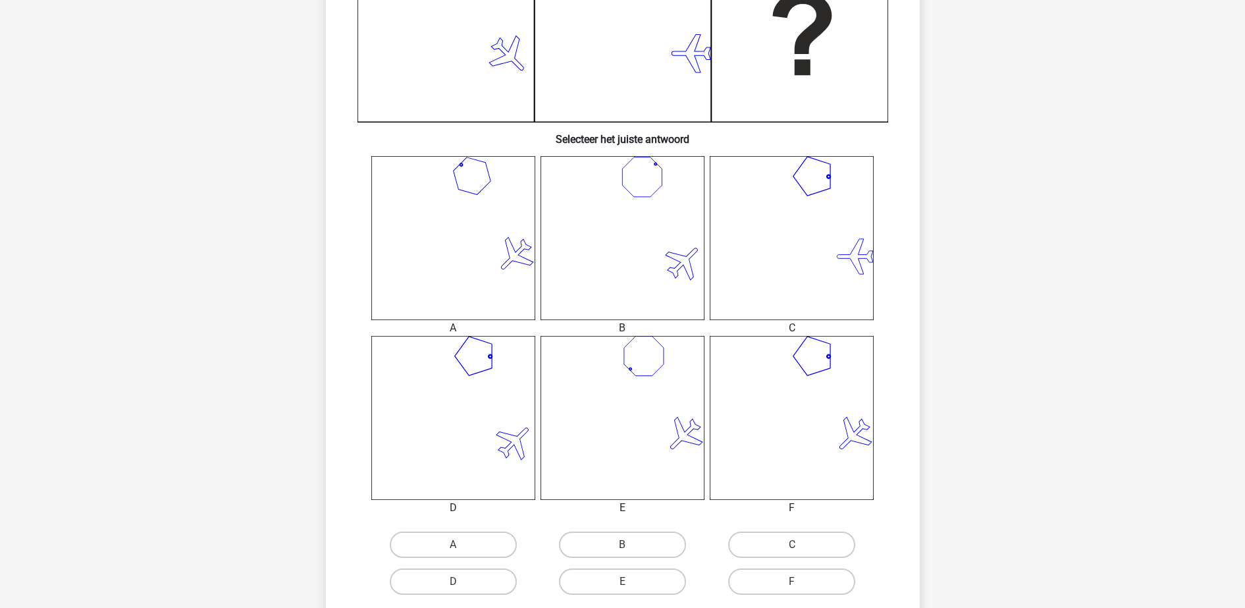
click at [479, 390] on icon at bounding box center [453, 418] width 164 height 164
click at [503, 573] on label "D" at bounding box center [453, 581] width 127 height 26
click at [462, 581] on input "D" at bounding box center [457, 585] width 9 height 9
radio input "true"
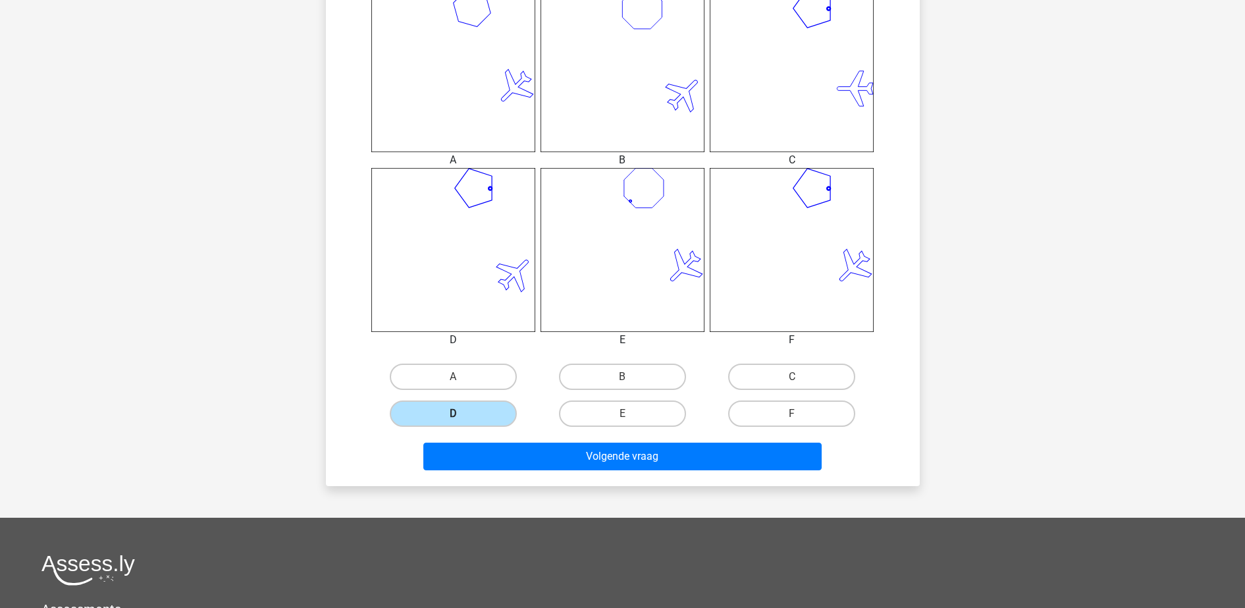
scroll to position [553, 0]
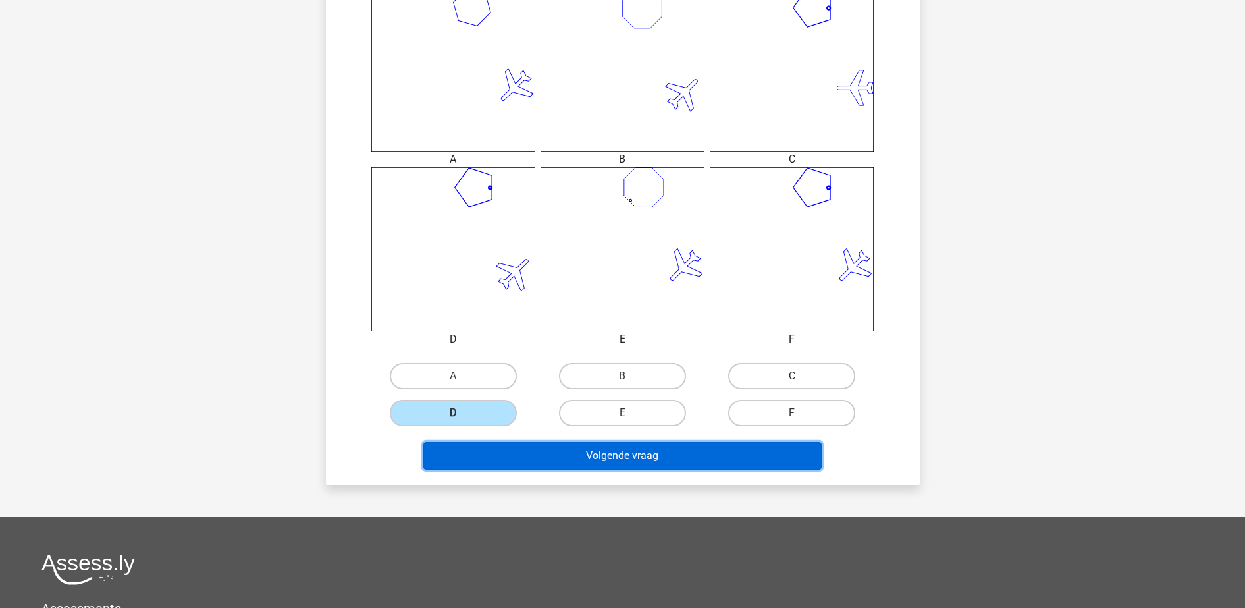
click at [576, 452] on button "Volgende vraag" at bounding box center [622, 456] width 398 height 28
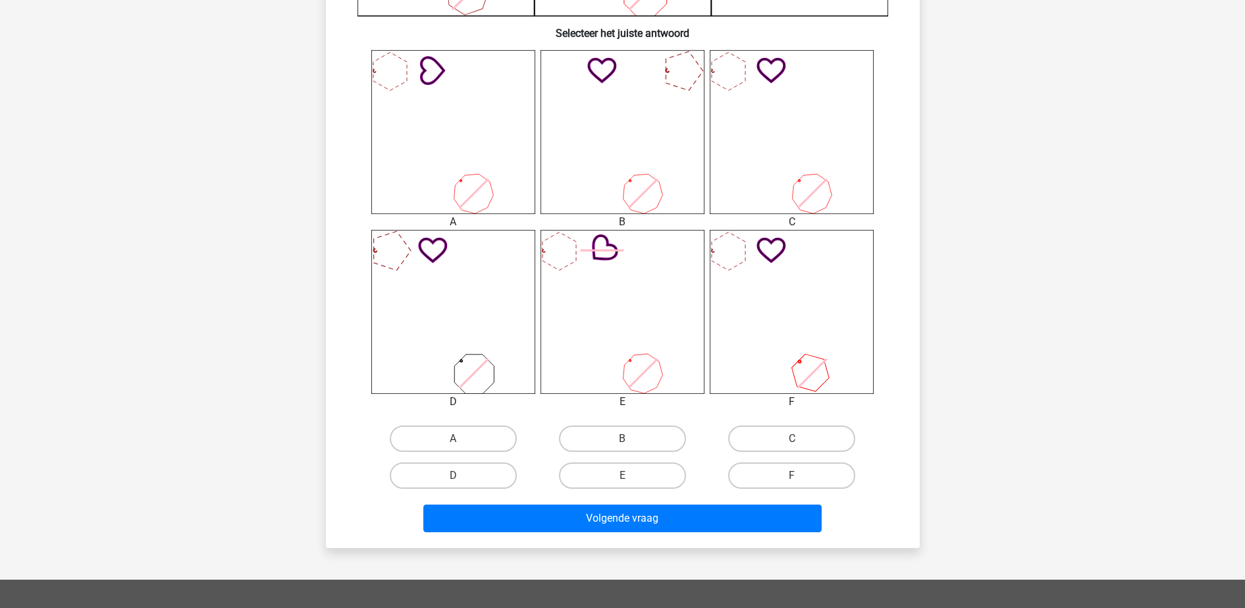
scroll to position [491, 0]
click at [753, 444] on label "C" at bounding box center [791, 438] width 127 height 26
click at [792, 444] on input "C" at bounding box center [796, 442] width 9 height 9
radio input "true"
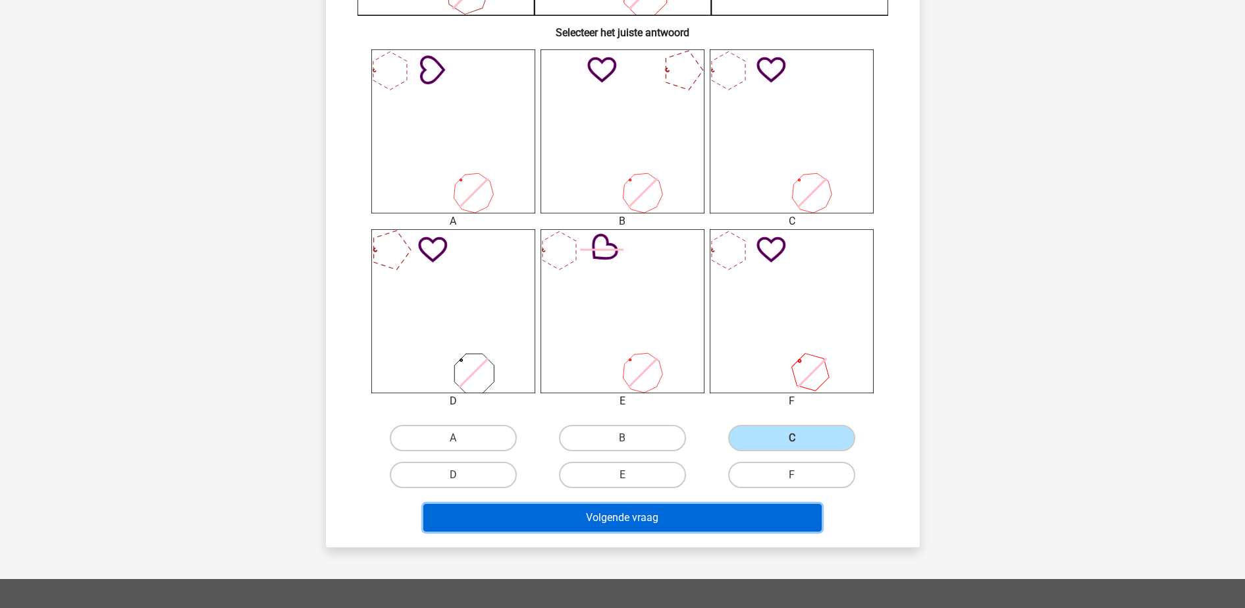
click at [739, 518] on button "Volgende vraag" at bounding box center [622, 518] width 398 height 28
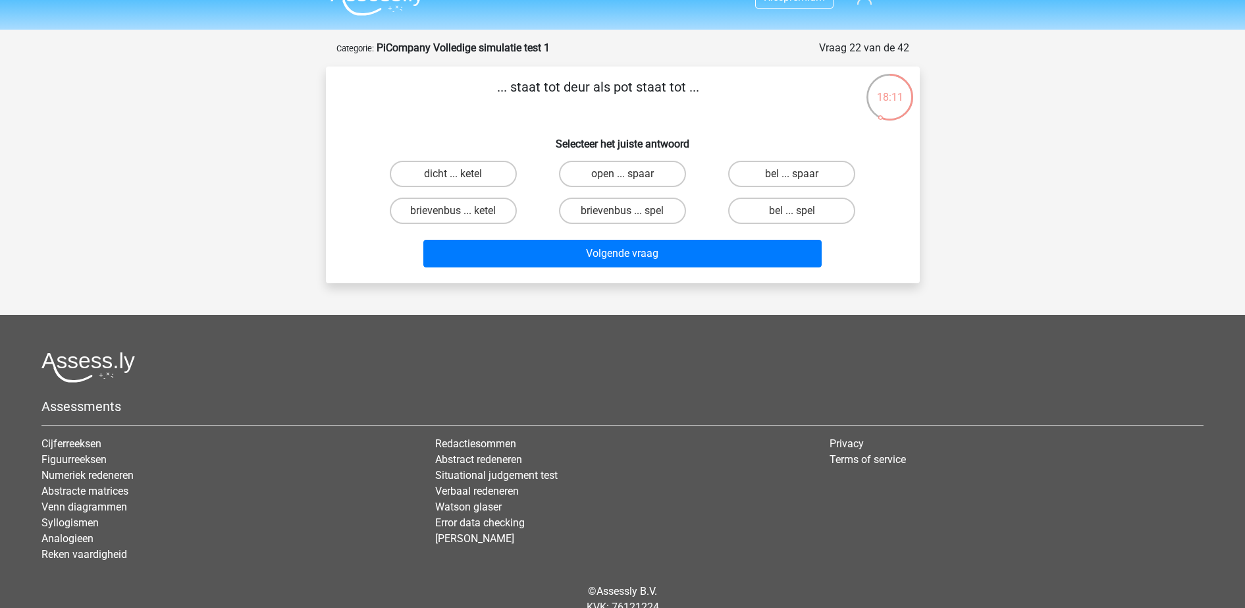
scroll to position [22, 0]
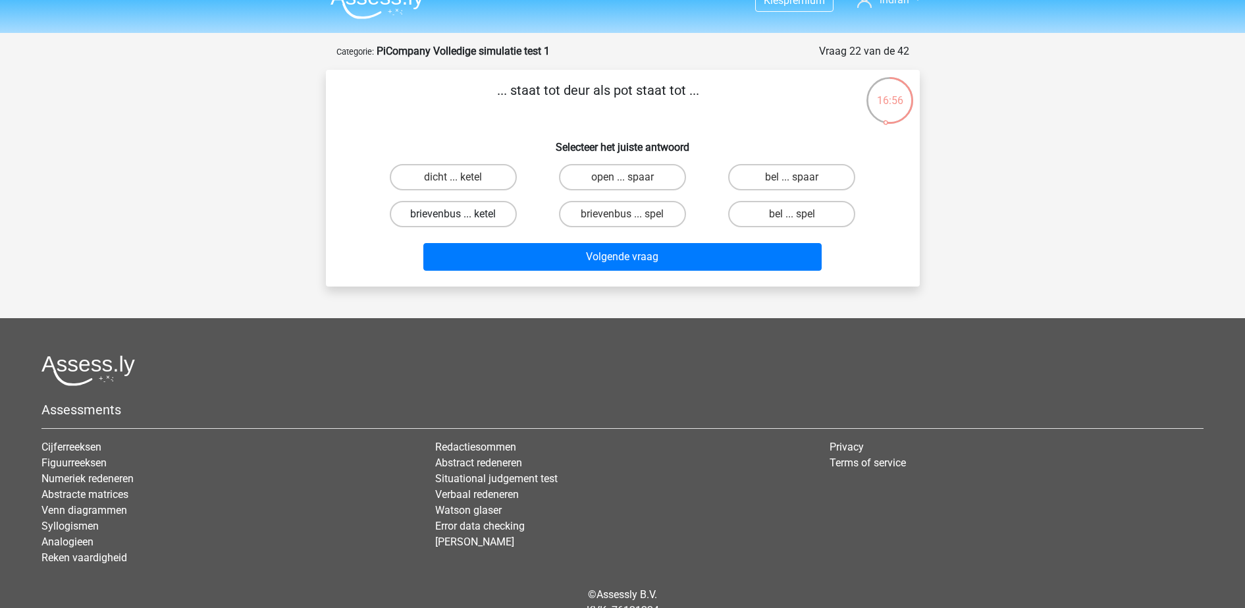
click at [469, 207] on label "brievenbus ... ketel" at bounding box center [453, 214] width 127 height 26
click at [462, 214] on input "brievenbus ... ketel" at bounding box center [457, 218] width 9 height 9
radio input "true"
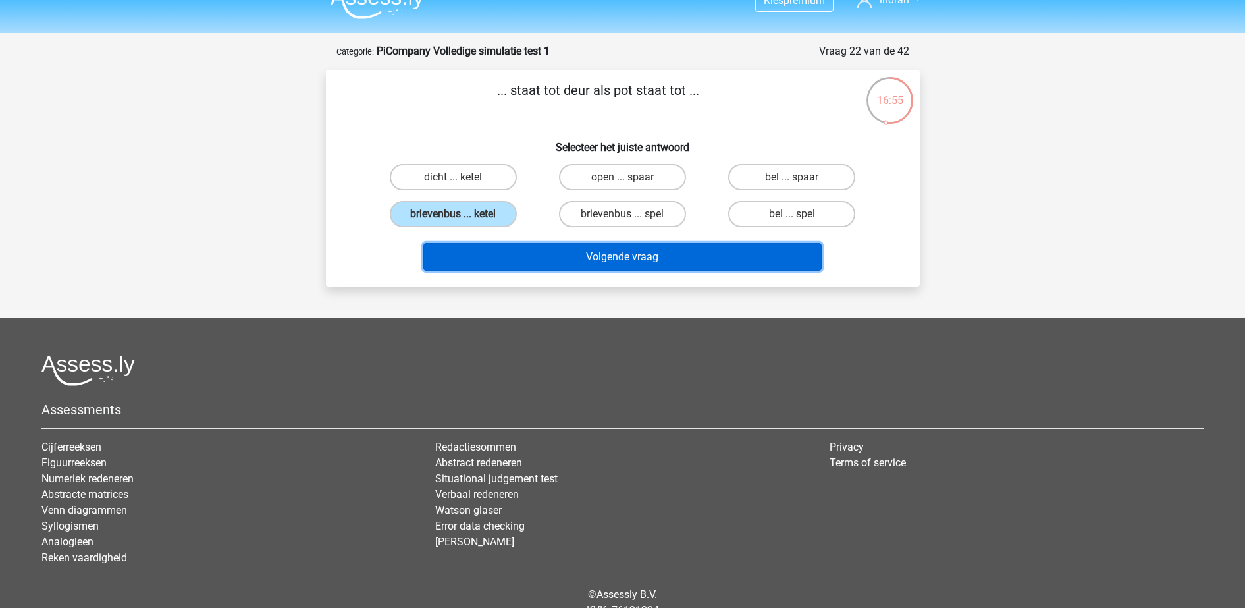
click at [508, 261] on button "Volgende vraag" at bounding box center [622, 257] width 398 height 28
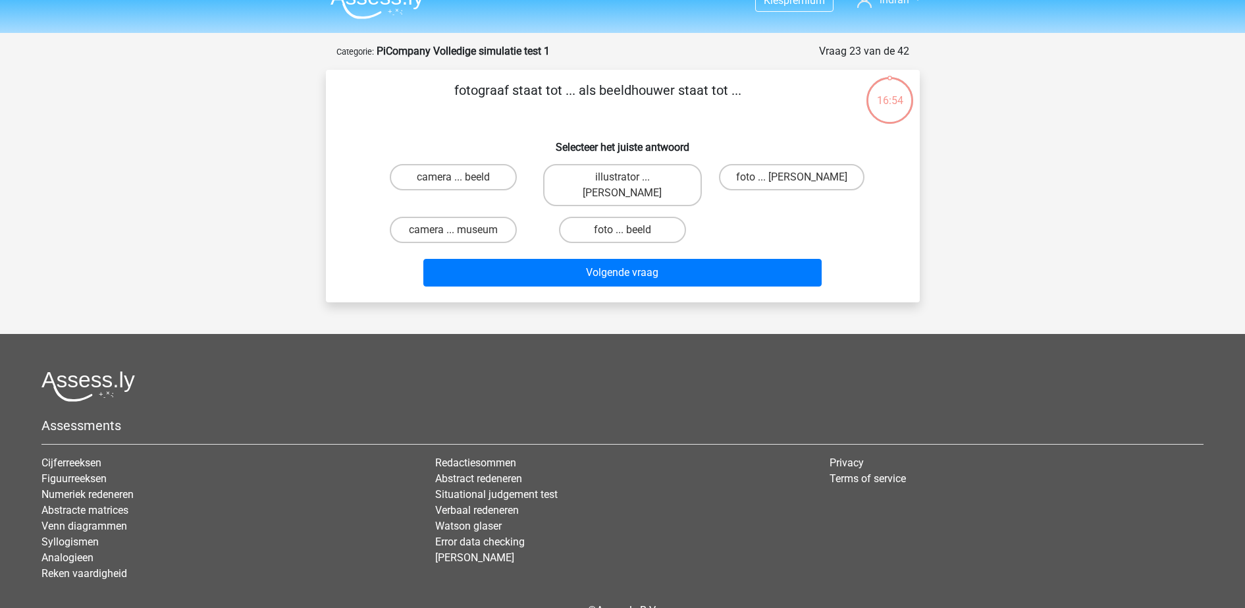
scroll to position [66, 0]
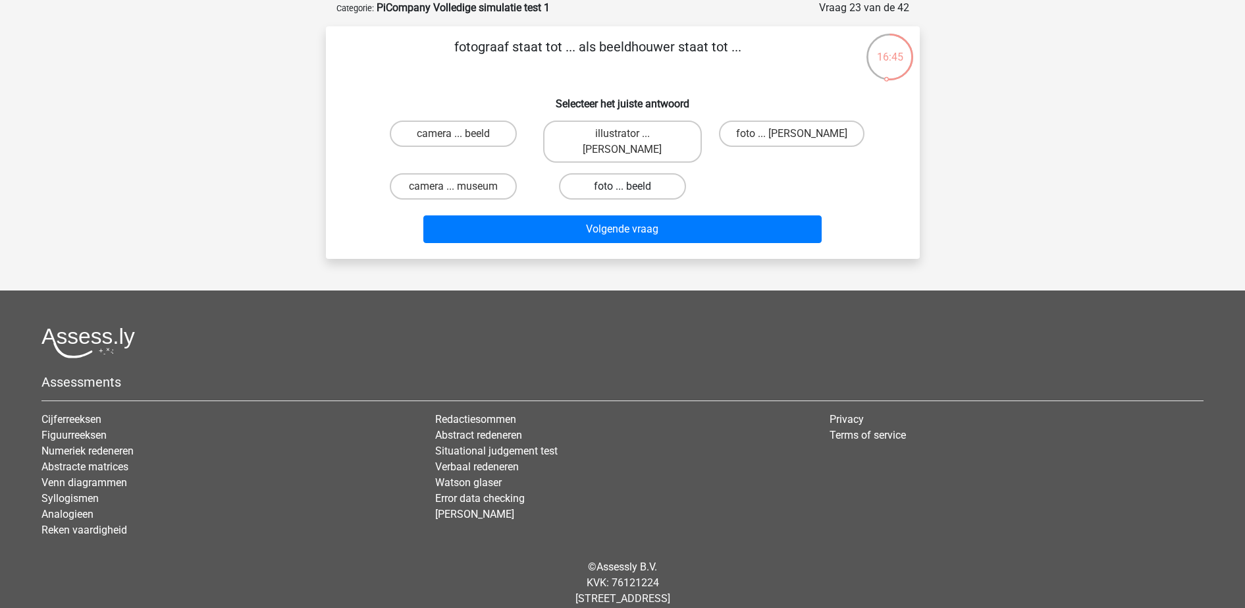
click at [607, 173] on label "foto ... beeld" at bounding box center [622, 186] width 127 height 26
click at [622, 186] on input "foto ... beeld" at bounding box center [626, 190] width 9 height 9
radio input "true"
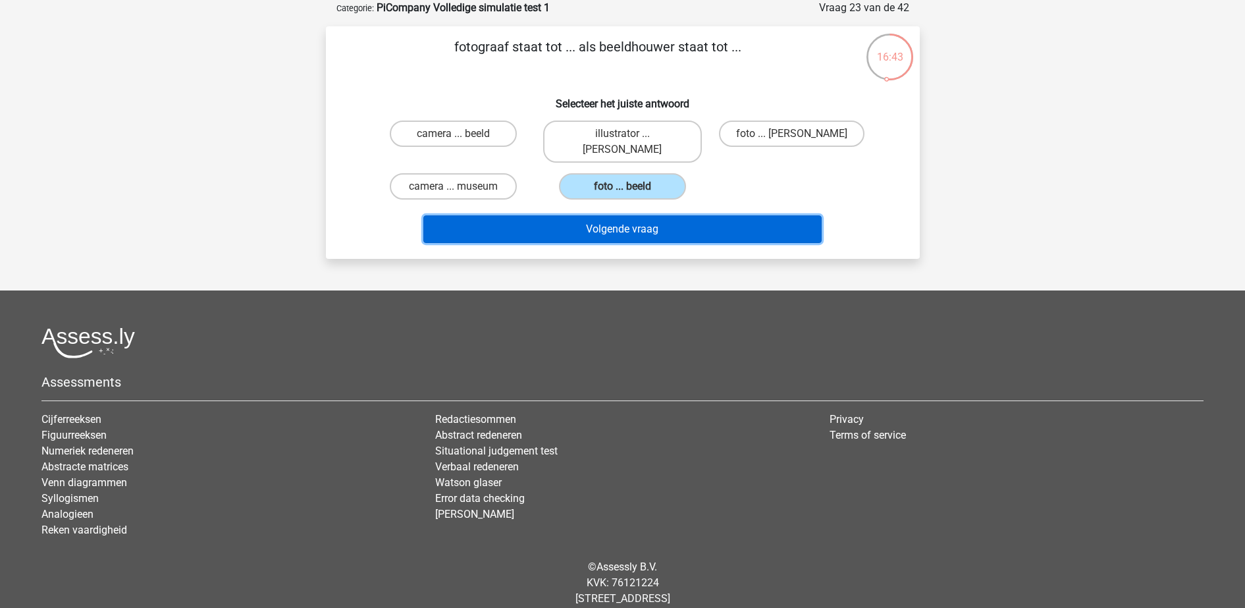
click at [630, 215] on button "Volgende vraag" at bounding box center [622, 229] width 398 height 28
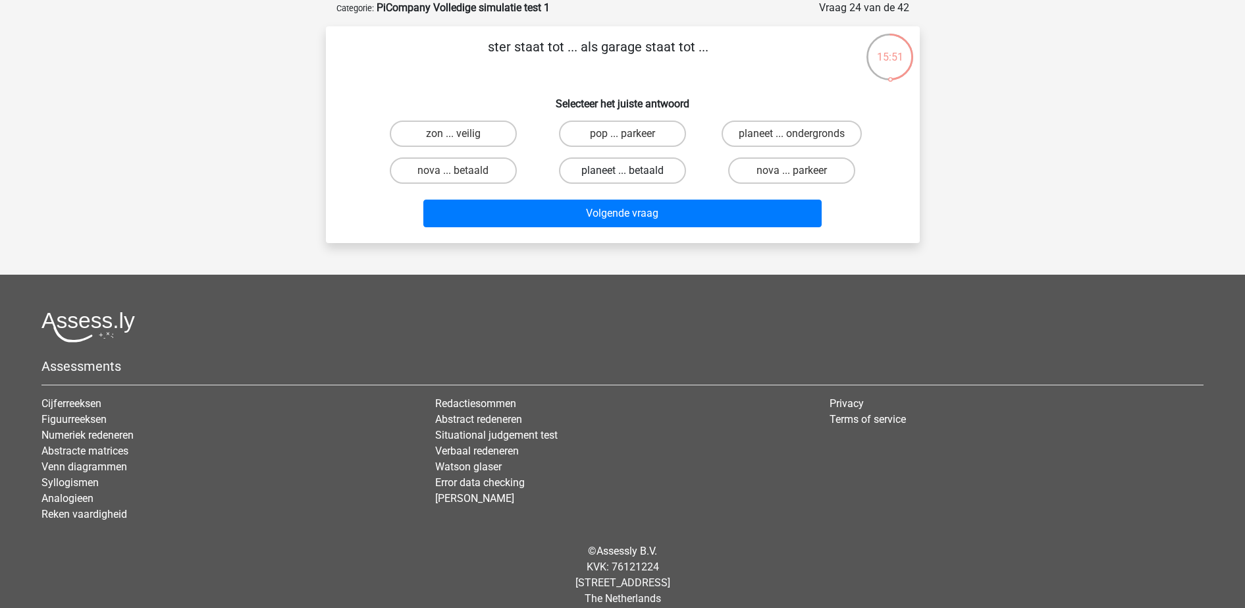
click at [633, 181] on label "planeet ... betaald" at bounding box center [622, 170] width 127 height 26
click at [631, 179] on input "planeet ... betaald" at bounding box center [626, 175] width 9 height 9
radio input "true"
click at [735, 167] on label "nova ... parkeer" at bounding box center [791, 170] width 127 height 26
click at [792, 171] on input "nova ... parkeer" at bounding box center [796, 175] width 9 height 9
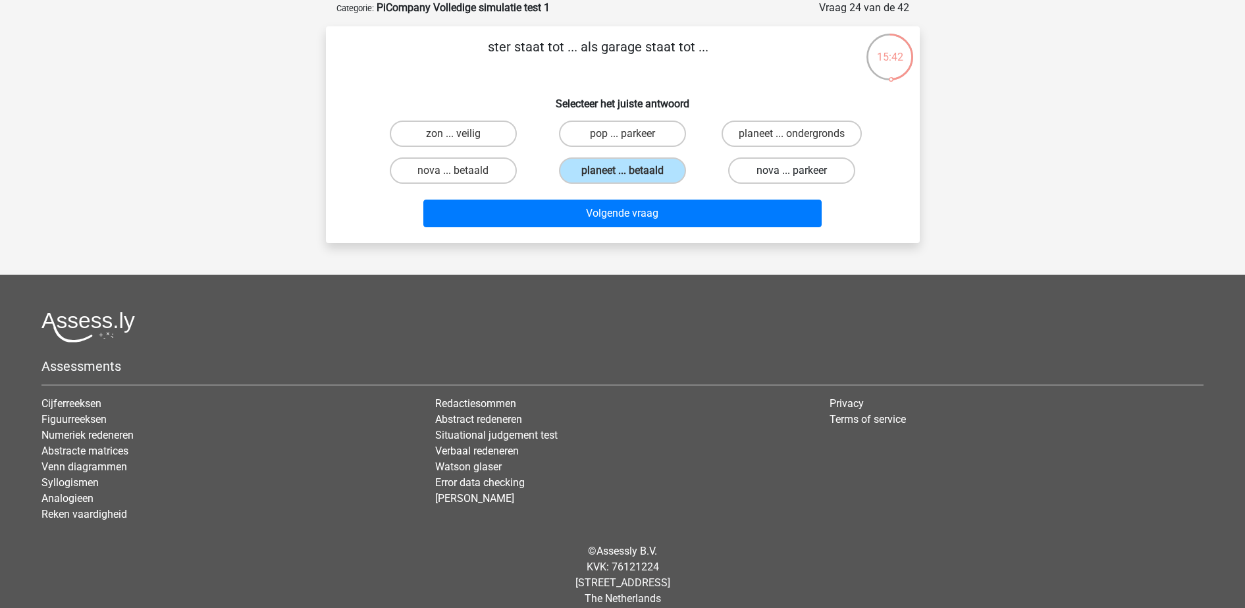
radio input "true"
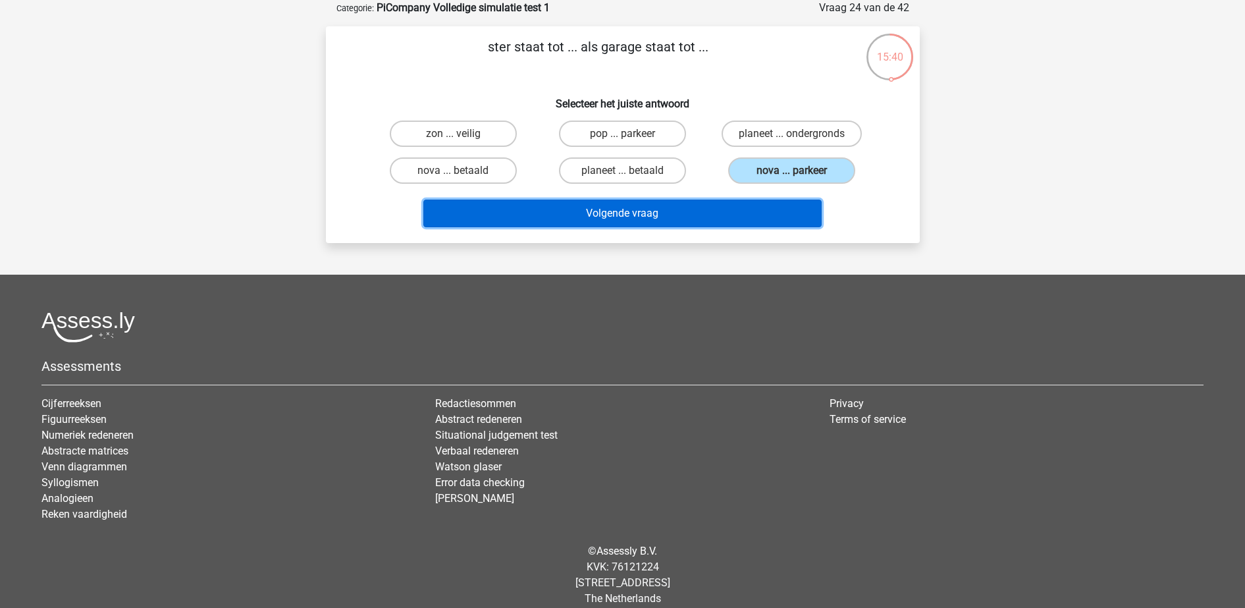
click at [754, 203] on button "Volgende vraag" at bounding box center [622, 213] width 398 height 28
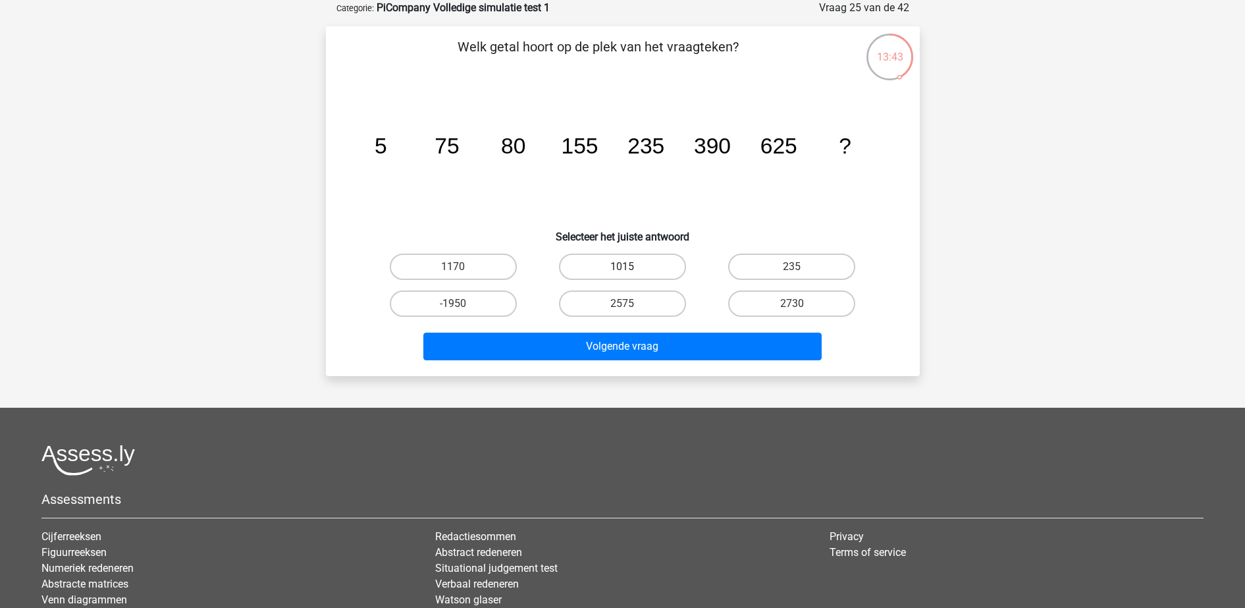
click at [610, 269] on label "1015" at bounding box center [622, 266] width 127 height 26
click at [622, 269] on input "1015" at bounding box center [626, 271] width 9 height 9
radio input "true"
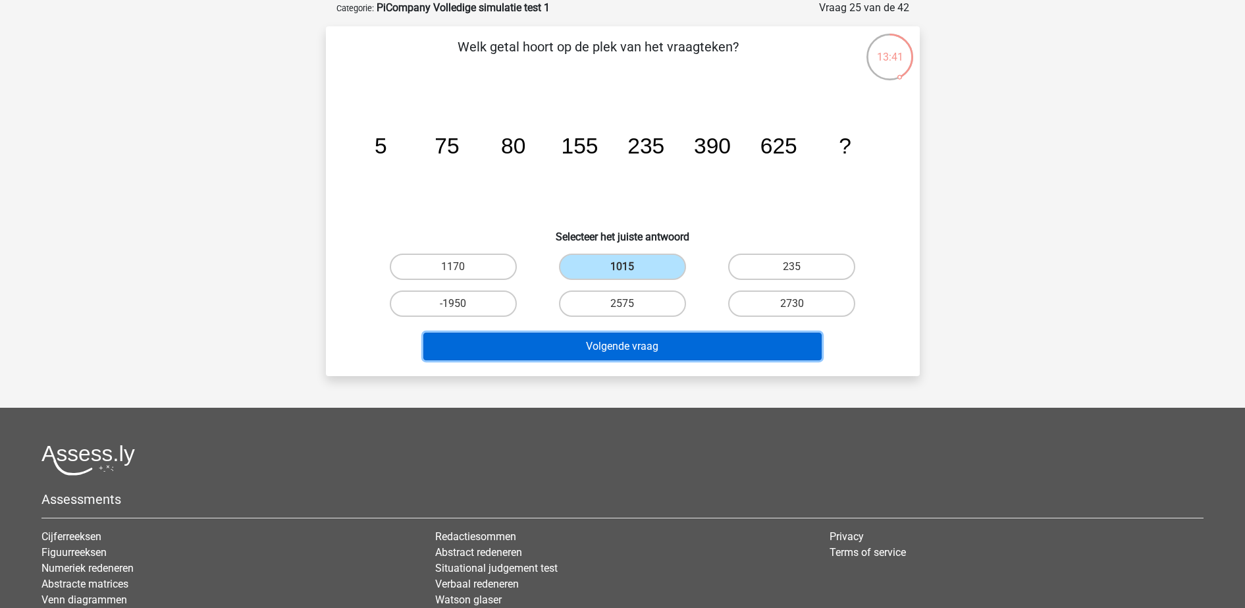
click at [644, 350] on button "Volgende vraag" at bounding box center [622, 346] width 398 height 28
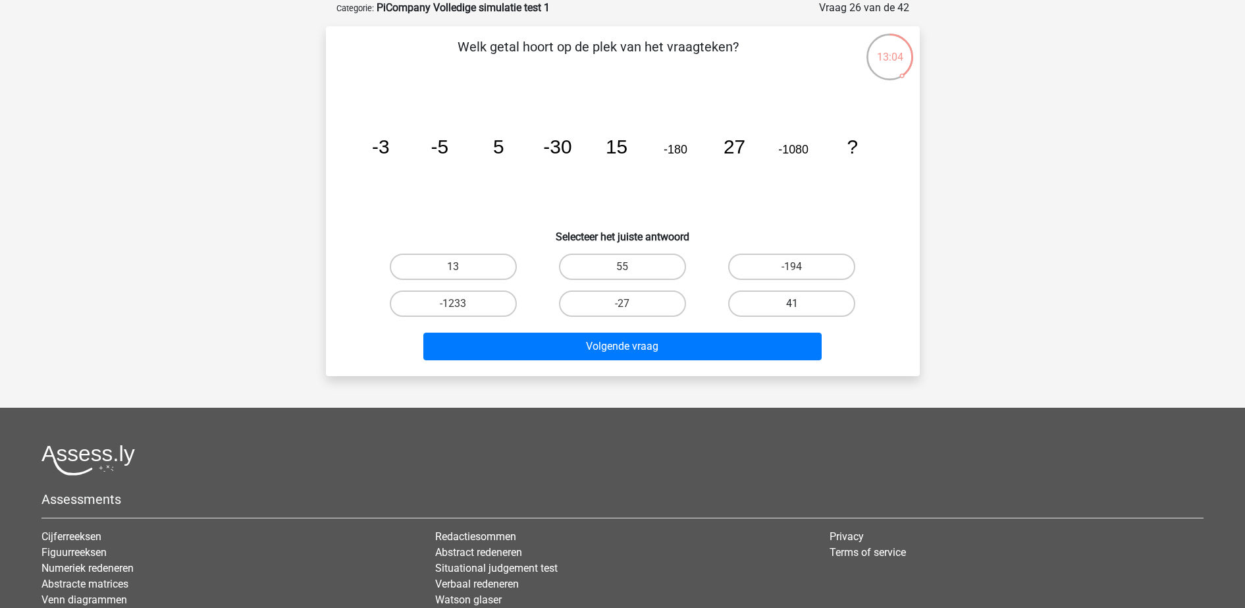
click at [780, 293] on label "41" at bounding box center [791, 303] width 127 height 26
click at [792, 304] on input "41" at bounding box center [796, 308] width 9 height 9
radio input "true"
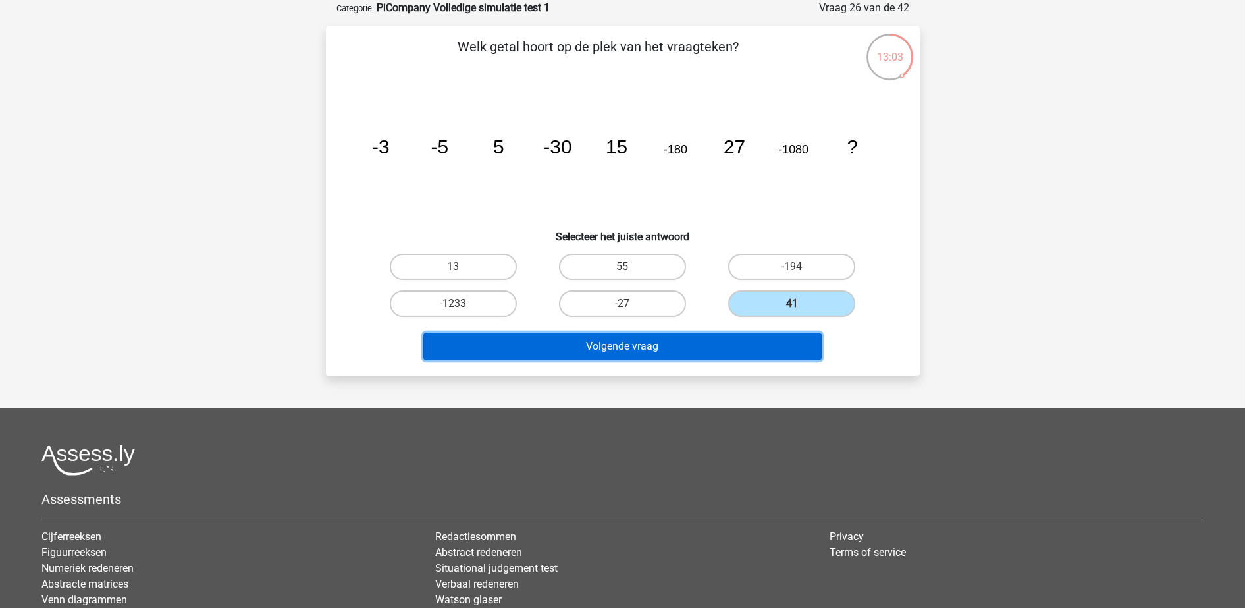
click at [742, 341] on button "Volgende vraag" at bounding box center [622, 346] width 398 height 28
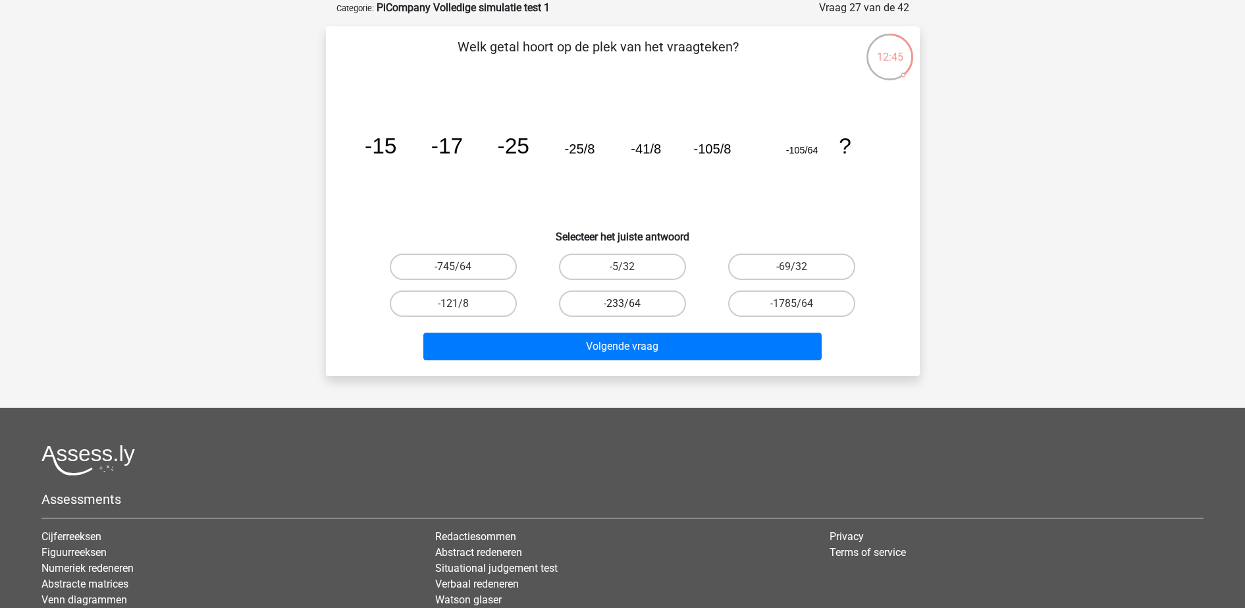
click at [656, 294] on label "-233/64" at bounding box center [622, 303] width 127 height 26
click at [631, 304] on input "-233/64" at bounding box center [626, 308] width 9 height 9
radio input "true"
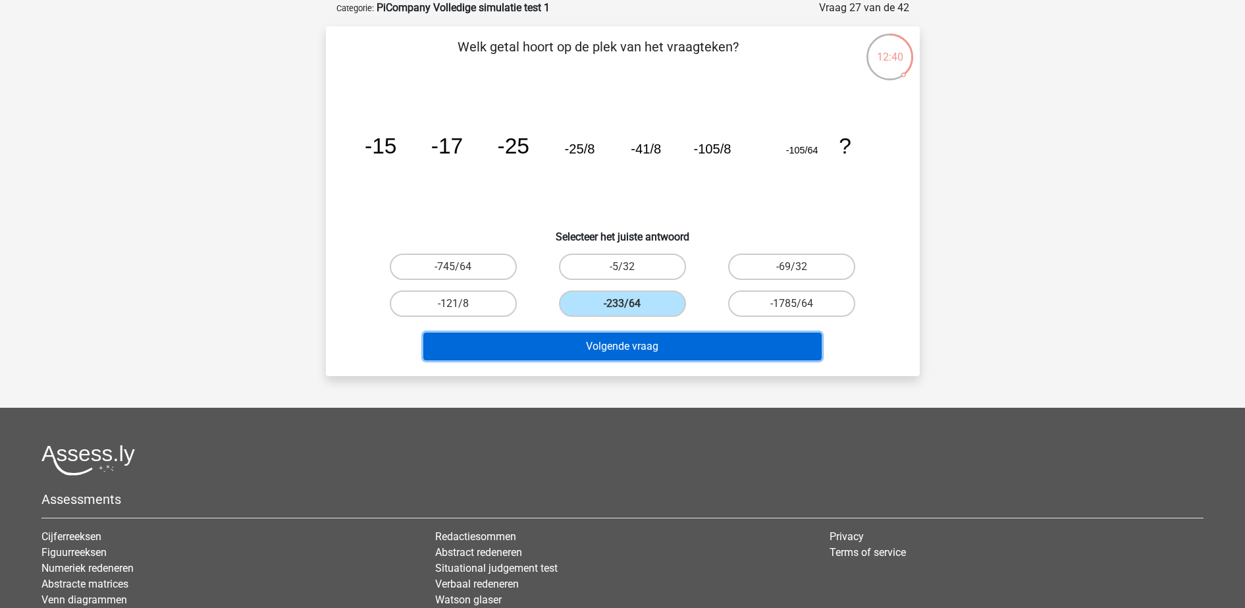
click at [677, 345] on button "Volgende vraag" at bounding box center [622, 346] width 398 height 28
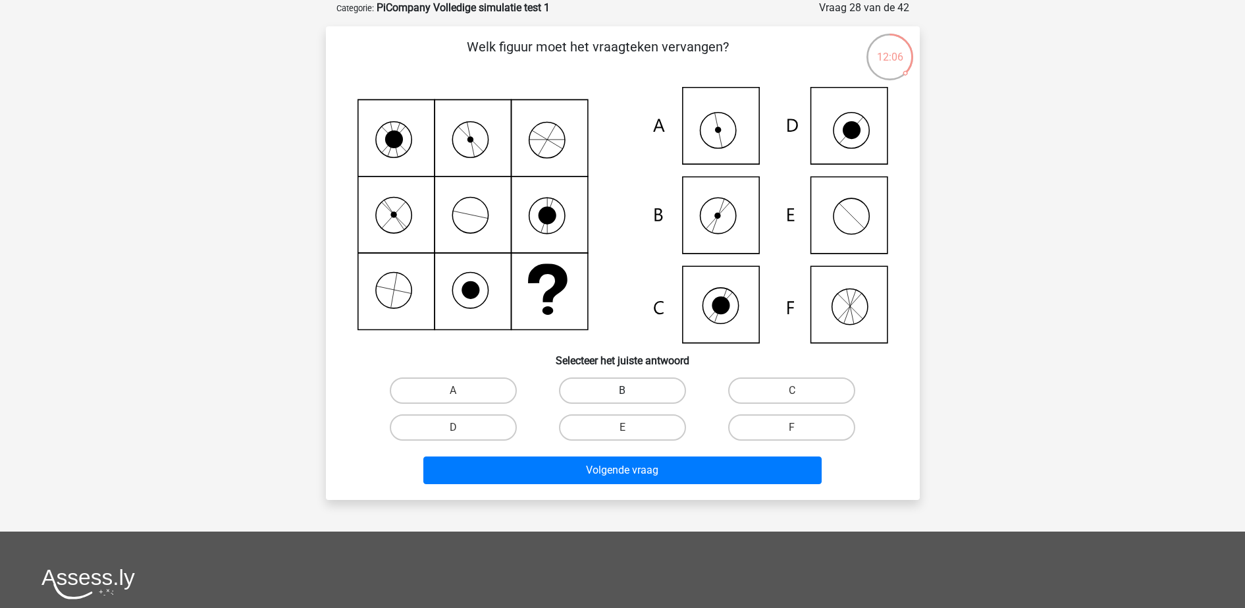
click at [631, 386] on label "B" at bounding box center [622, 390] width 127 height 26
click at [631, 390] on input "B" at bounding box center [626, 394] width 9 height 9
radio input "true"
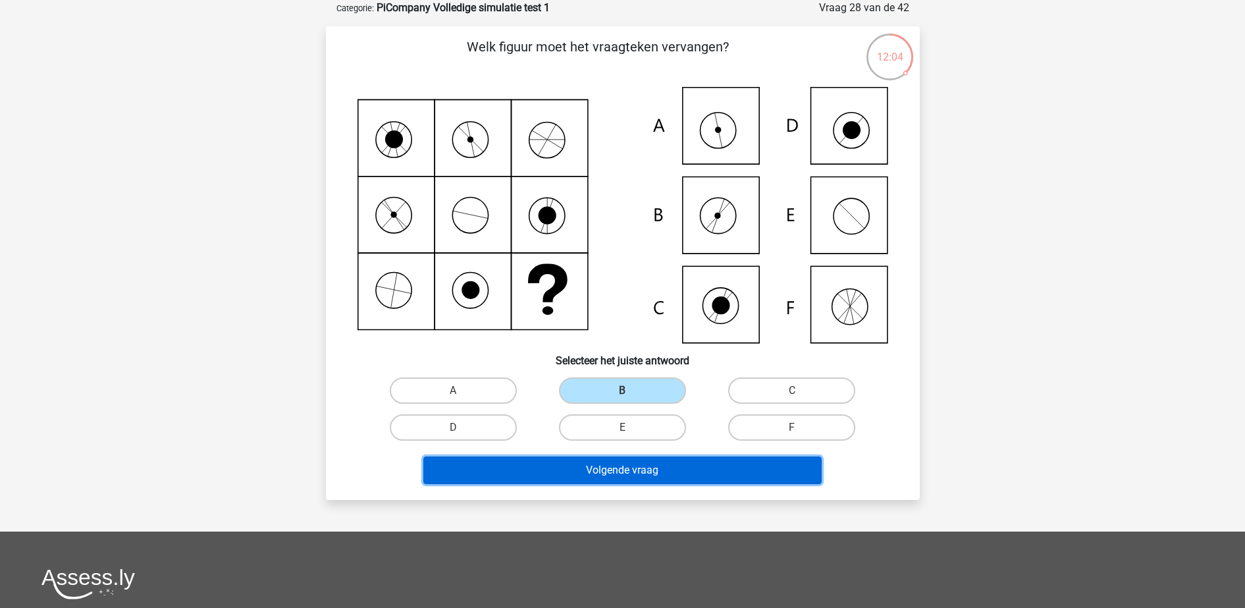
click at [649, 469] on button "Volgende vraag" at bounding box center [622, 470] width 398 height 28
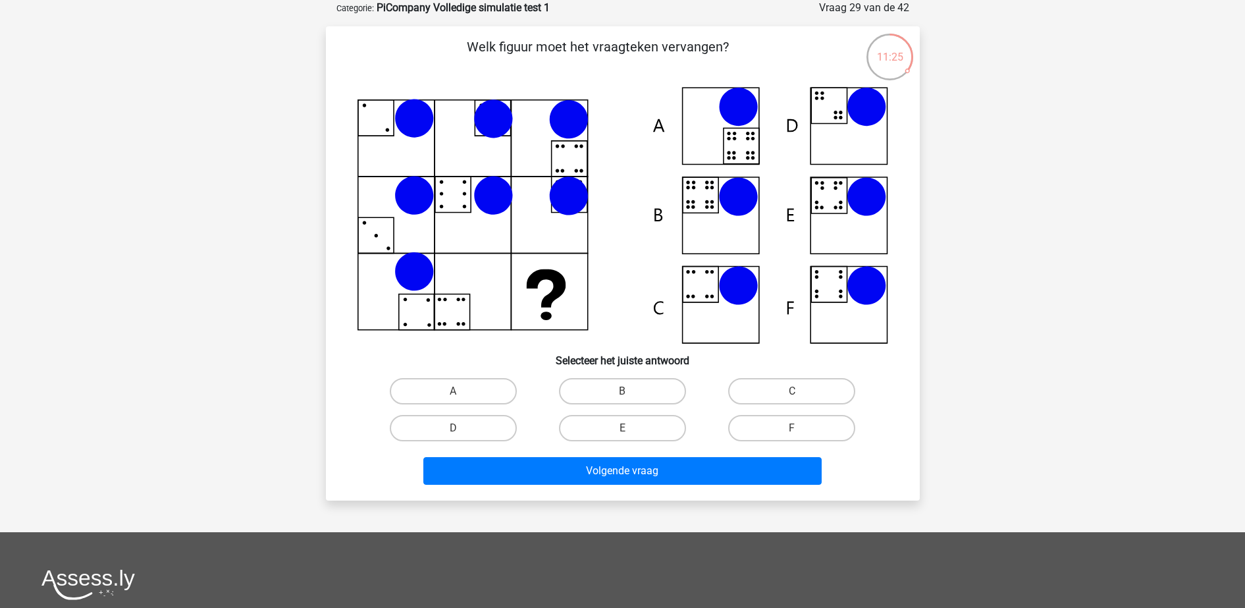
click at [589, 280] on icon at bounding box center [622, 215] width 531 height 257
click at [464, 393] on label "A" at bounding box center [453, 391] width 127 height 26
click at [462, 393] on input "A" at bounding box center [457, 395] width 9 height 9
radio input "true"
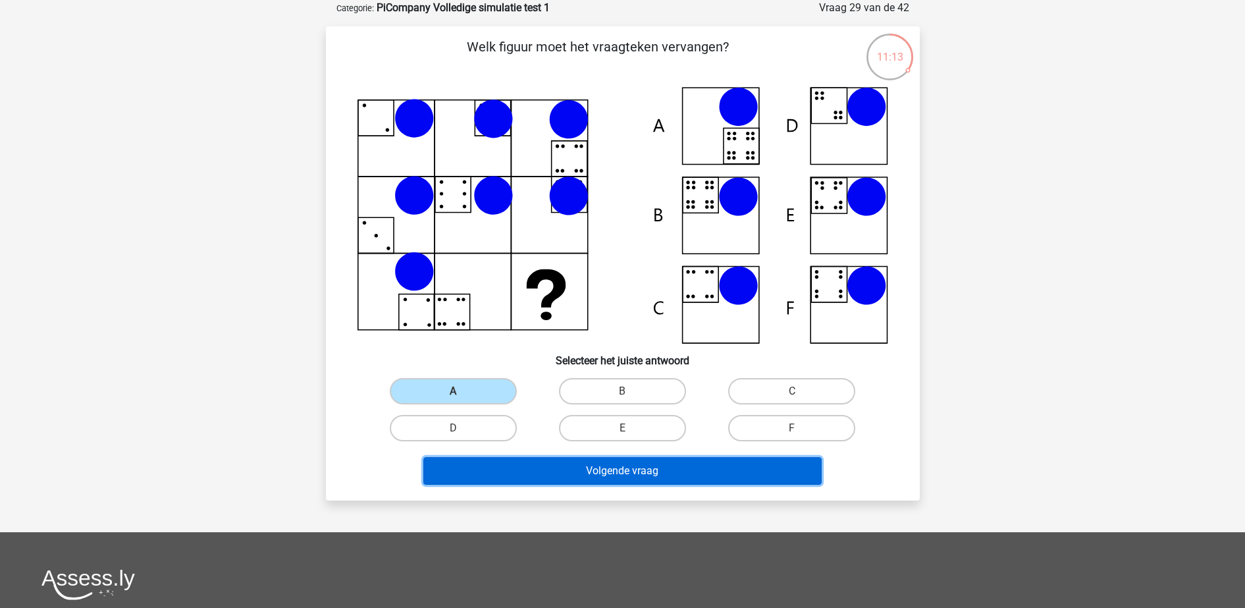
click at [518, 476] on button "Volgende vraag" at bounding box center [622, 471] width 398 height 28
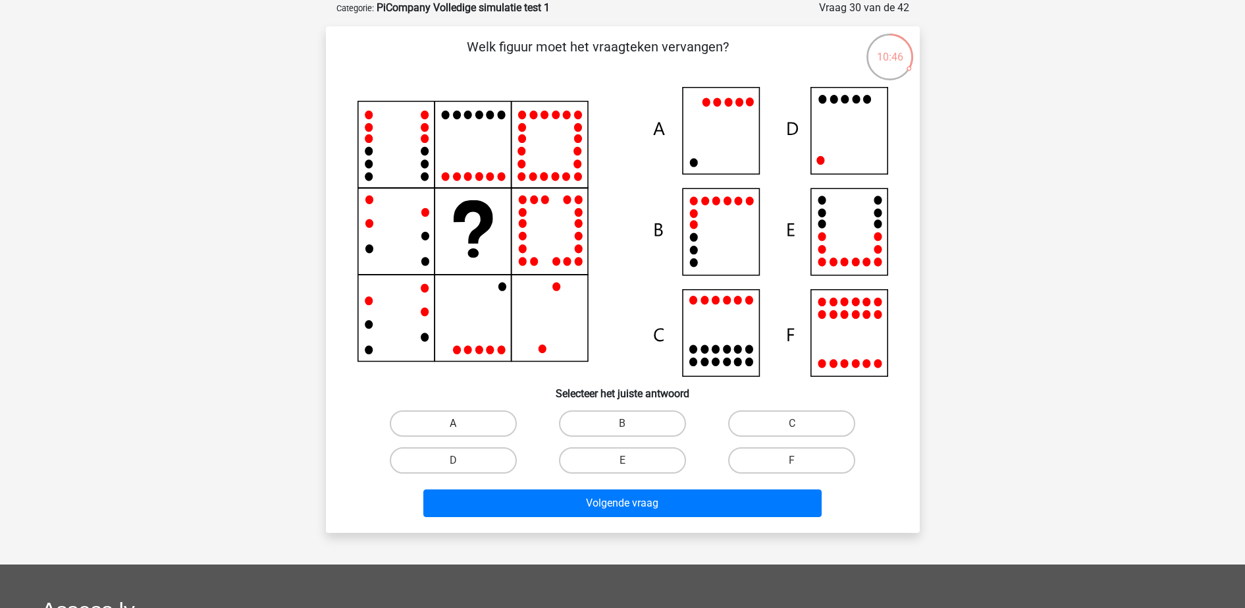
click at [417, 417] on label "A" at bounding box center [453, 423] width 127 height 26
click at [453, 423] on input "A" at bounding box center [457, 427] width 9 height 9
radio input "true"
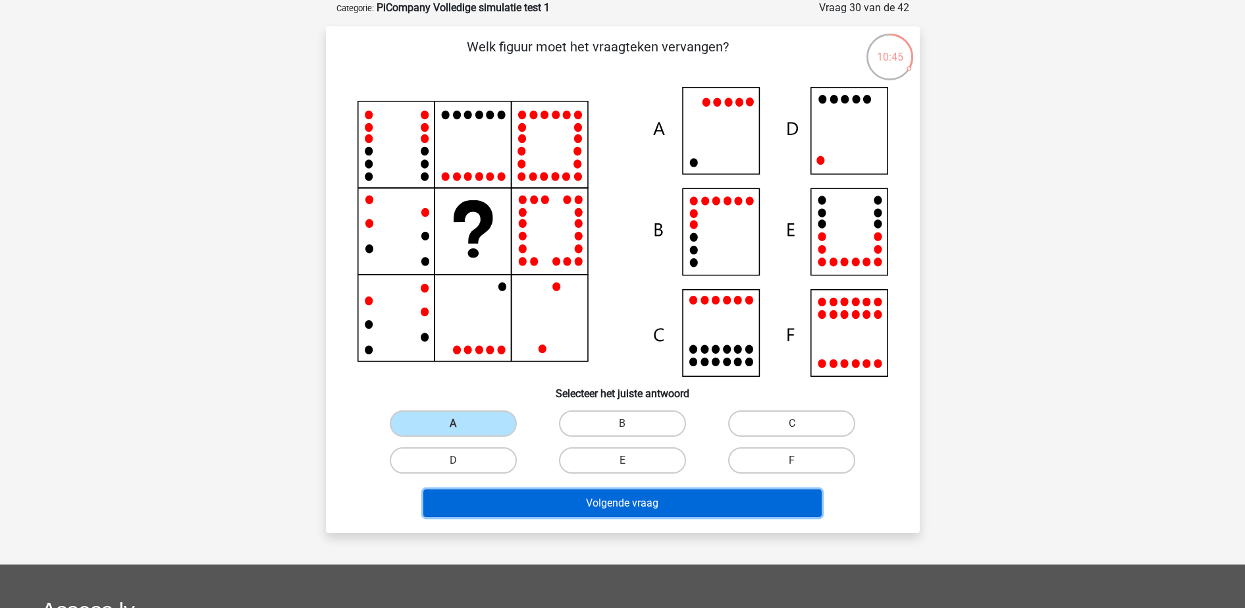
click at [542, 498] on button "Volgende vraag" at bounding box center [622, 503] width 398 height 28
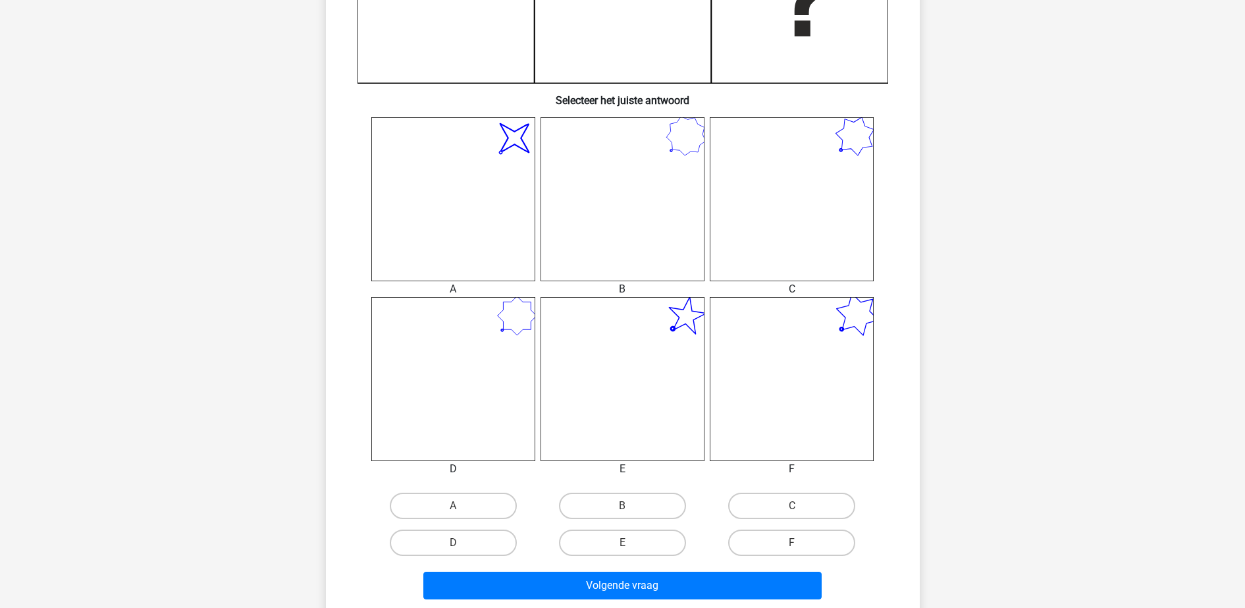
scroll to position [424, 0]
click at [602, 539] on label "E" at bounding box center [622, 542] width 127 height 26
click at [622, 542] on input "E" at bounding box center [626, 546] width 9 height 9
radio input "true"
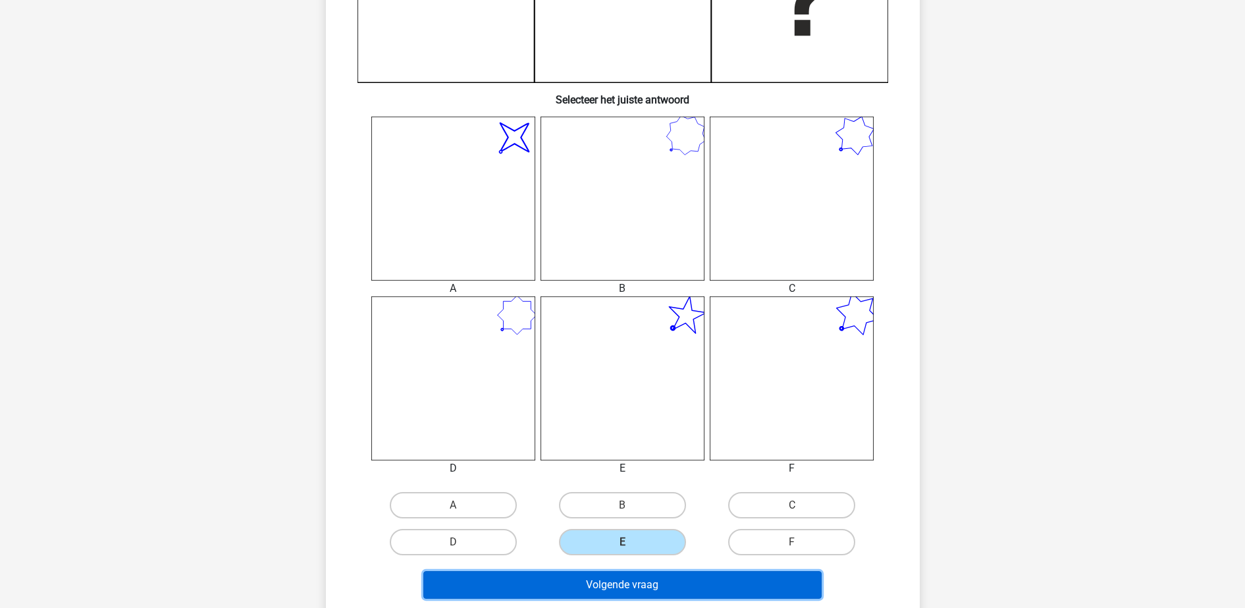
click at [637, 588] on button "Volgende vraag" at bounding box center [622, 585] width 398 height 28
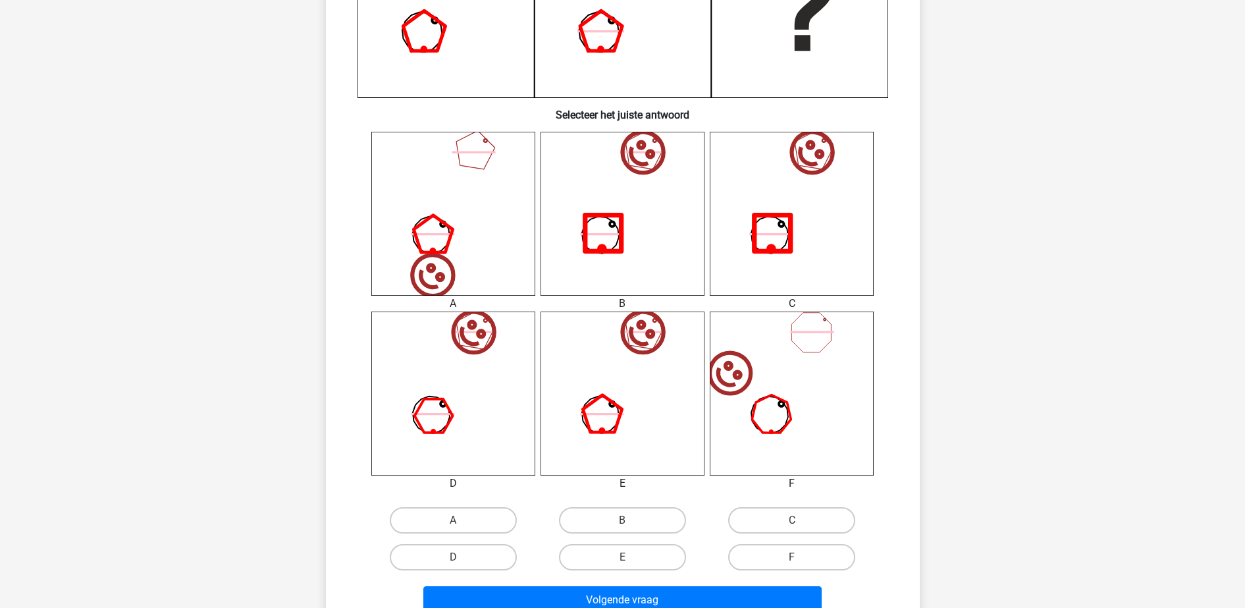
scroll to position [412, 0]
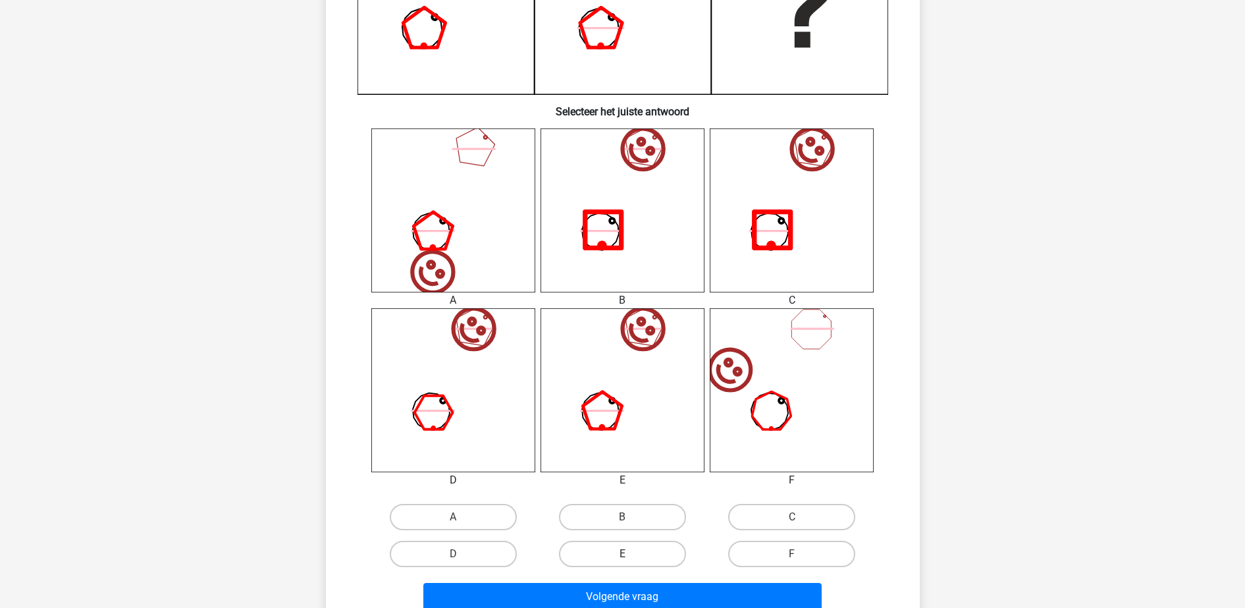
click at [618, 556] on label "E" at bounding box center [622, 554] width 127 height 26
click at [622, 556] on input "E" at bounding box center [626, 558] width 9 height 9
radio input "true"
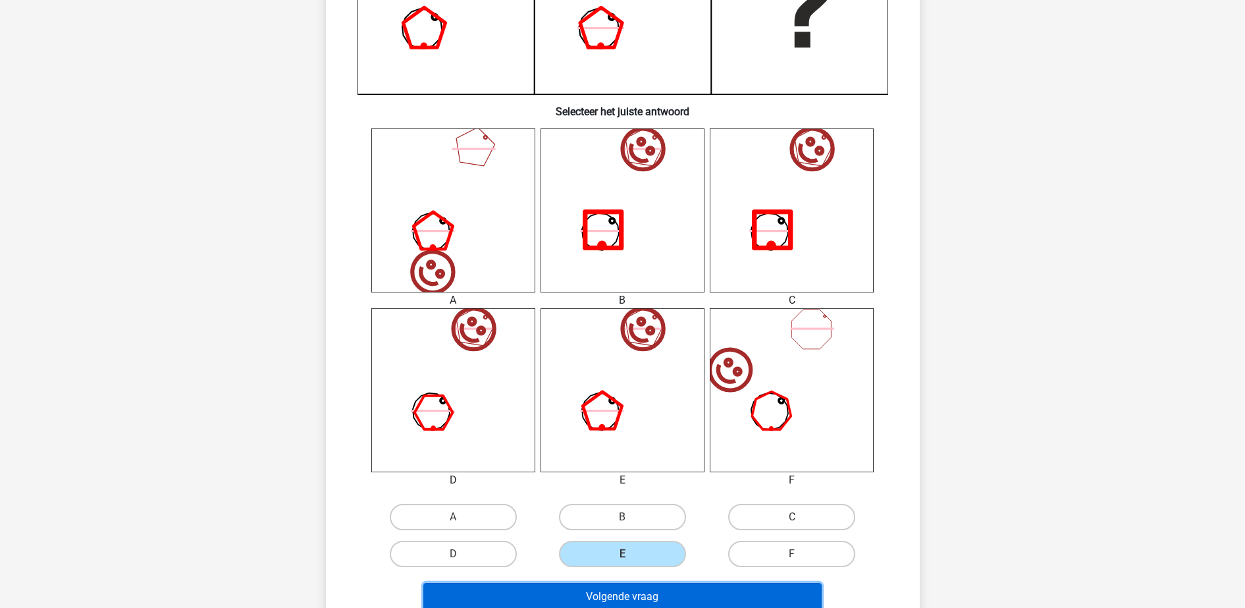
click at [635, 593] on button "Volgende vraag" at bounding box center [622, 597] width 398 height 28
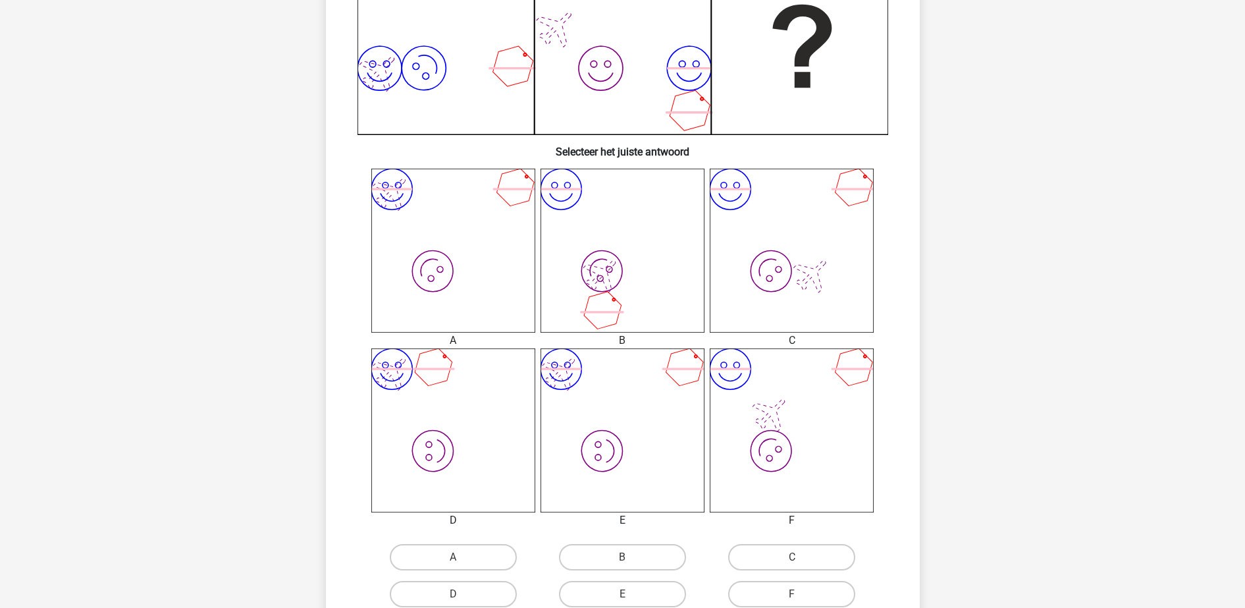
scroll to position [375, 0]
click at [770, 544] on label "C" at bounding box center [791, 554] width 127 height 26
click at [792, 554] on input "C" at bounding box center [796, 558] width 9 height 9
radio input "true"
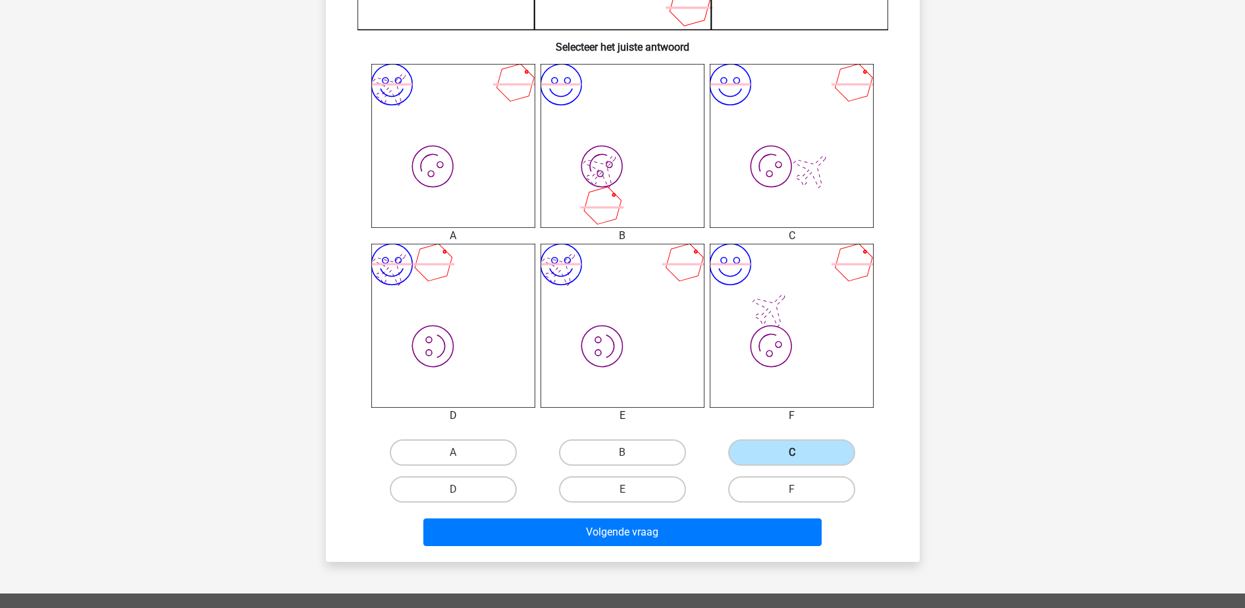
scroll to position [531, 0]
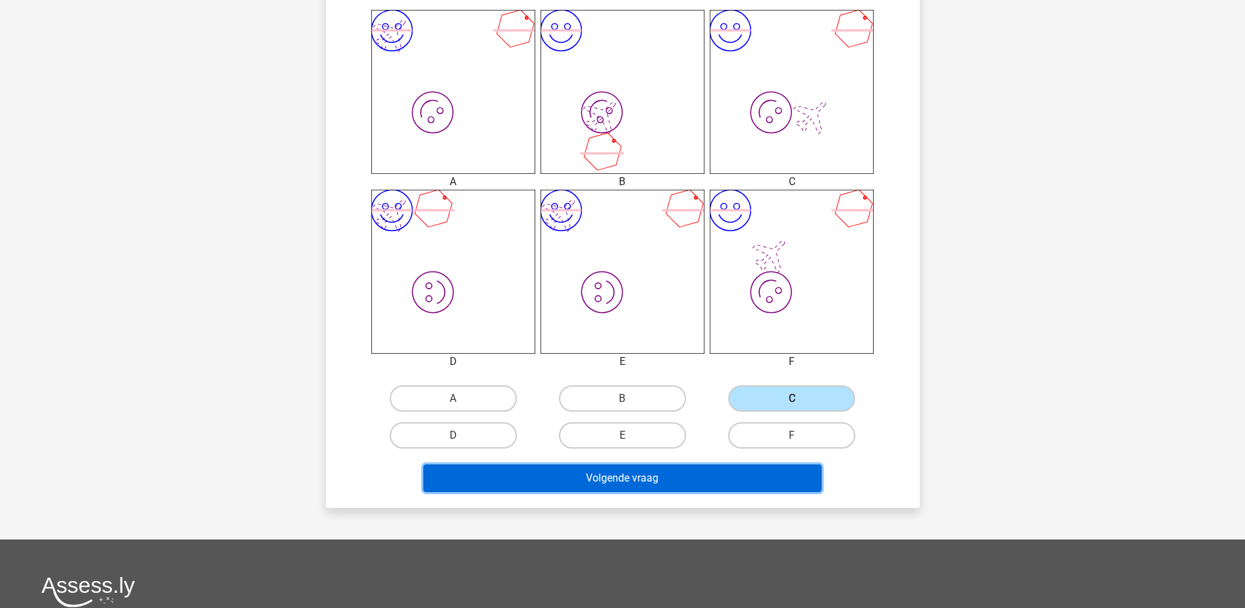
click at [674, 471] on button "Volgende vraag" at bounding box center [622, 478] width 398 height 28
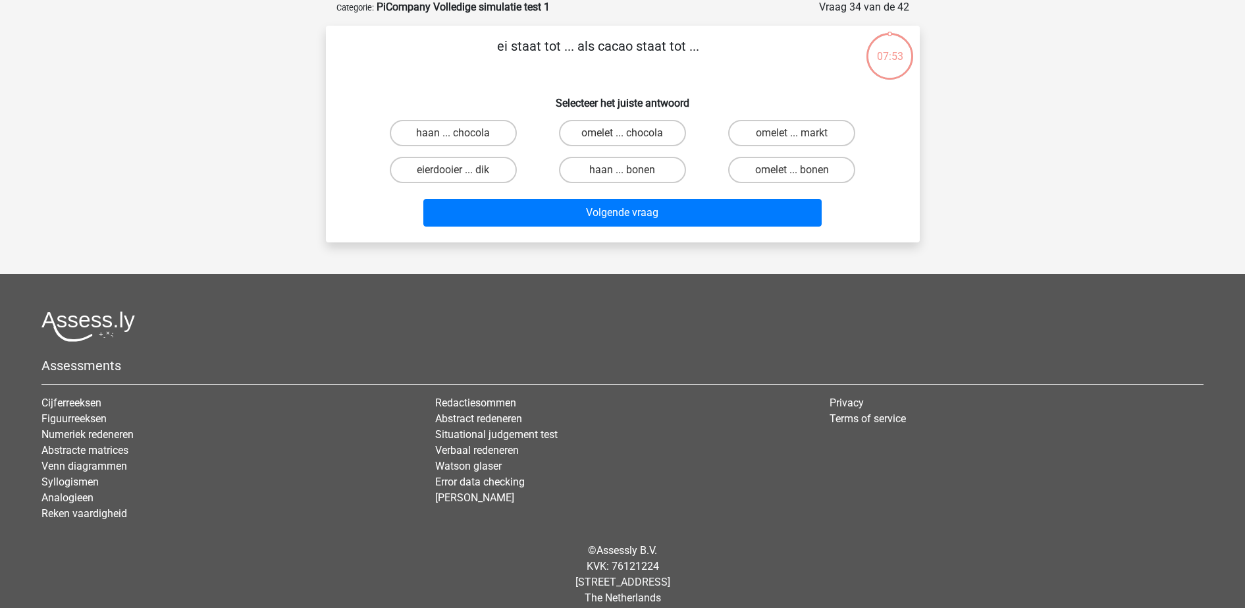
scroll to position [66, 0]
click at [643, 140] on label "omelet ... chocola" at bounding box center [622, 133] width 127 height 26
click at [631, 140] on input "omelet ... chocola" at bounding box center [626, 138] width 9 height 9
radio input "true"
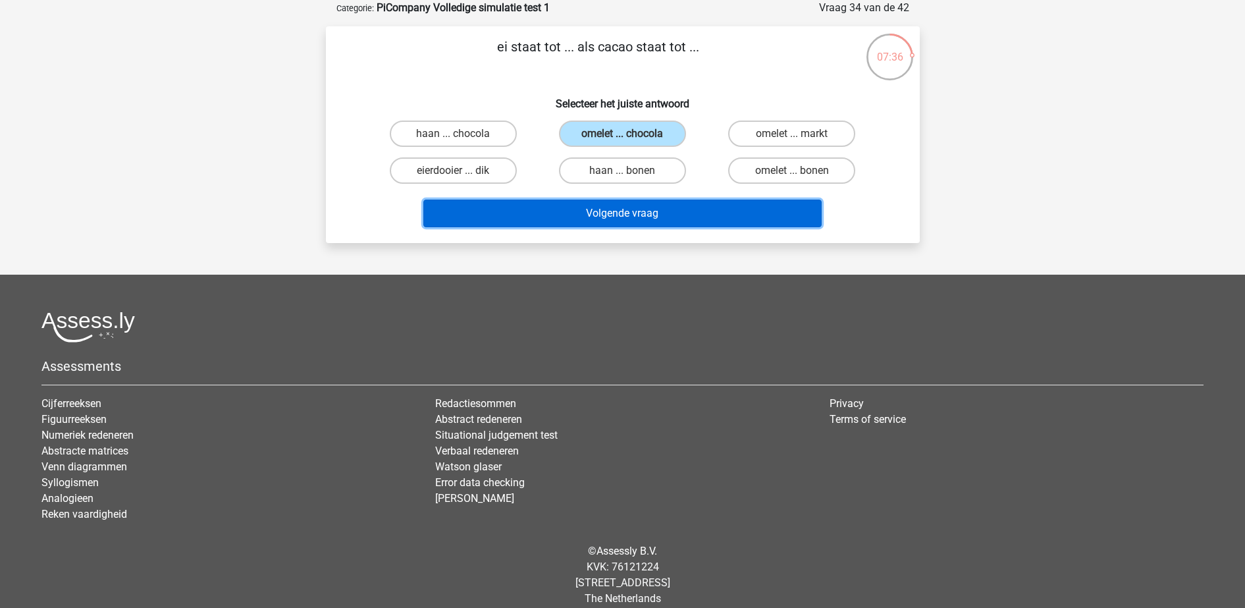
click at [666, 214] on button "Volgende vraag" at bounding box center [622, 213] width 398 height 28
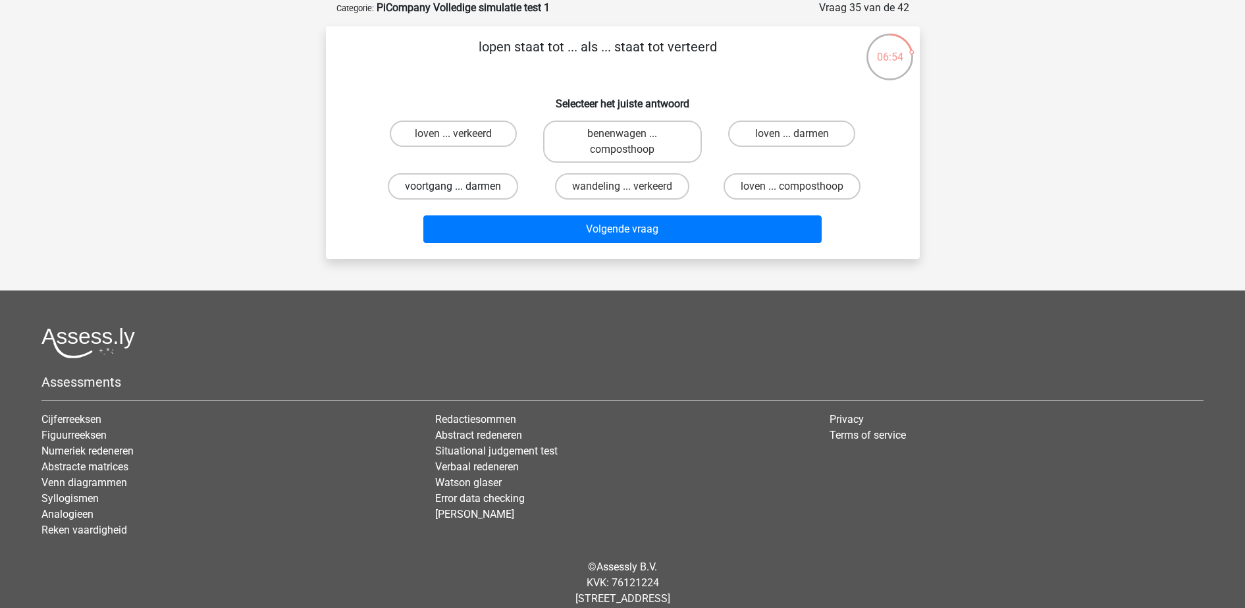
click at [468, 181] on label "voortgang ... darmen" at bounding box center [453, 186] width 130 height 26
click at [462, 186] on input "voortgang ... darmen" at bounding box center [457, 190] width 9 height 9
radio input "true"
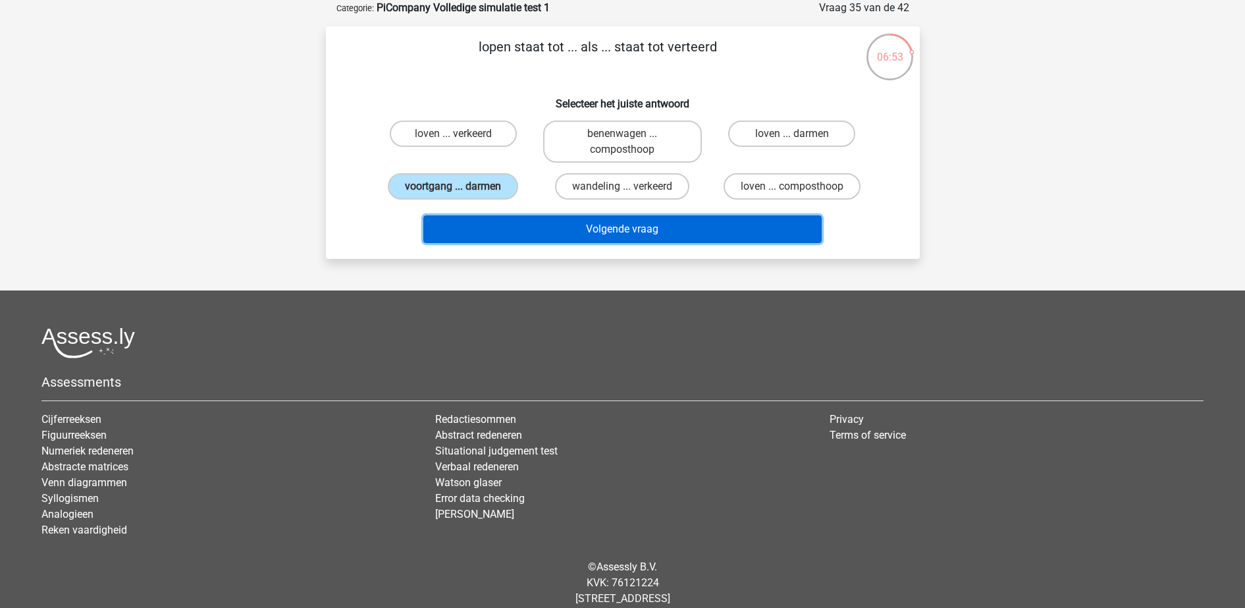
click at [506, 217] on button "Volgende vraag" at bounding box center [622, 229] width 398 height 28
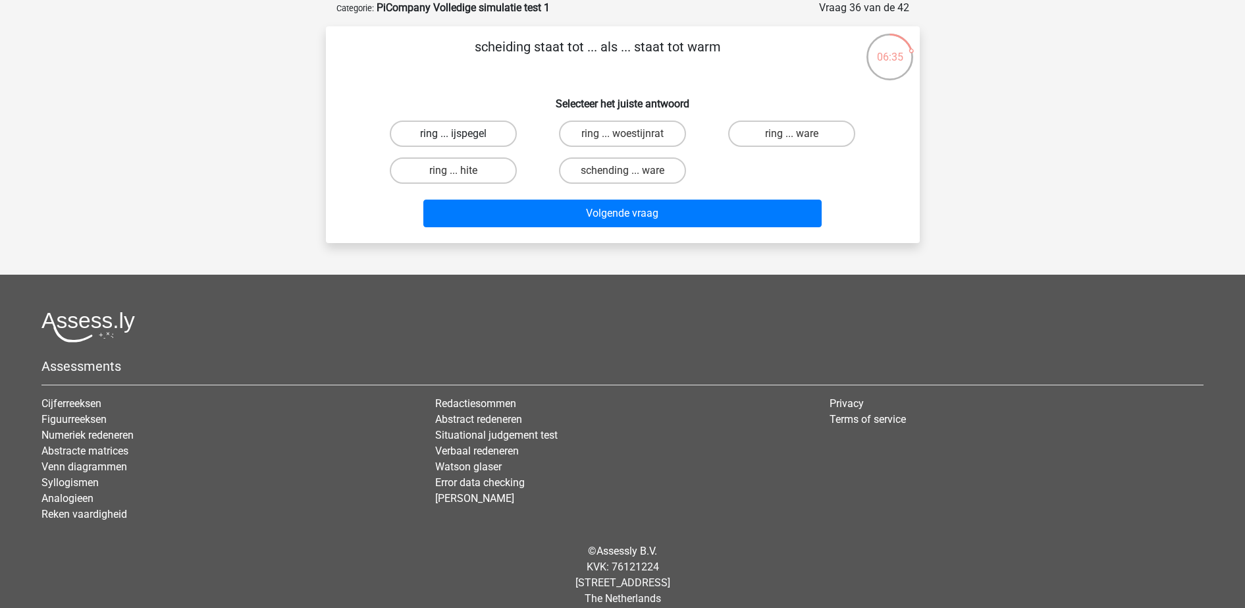
click at [480, 126] on label "ring ... ijspegel" at bounding box center [453, 133] width 127 height 26
click at [462, 134] on input "ring ... ijspegel" at bounding box center [457, 138] width 9 height 9
radio input "true"
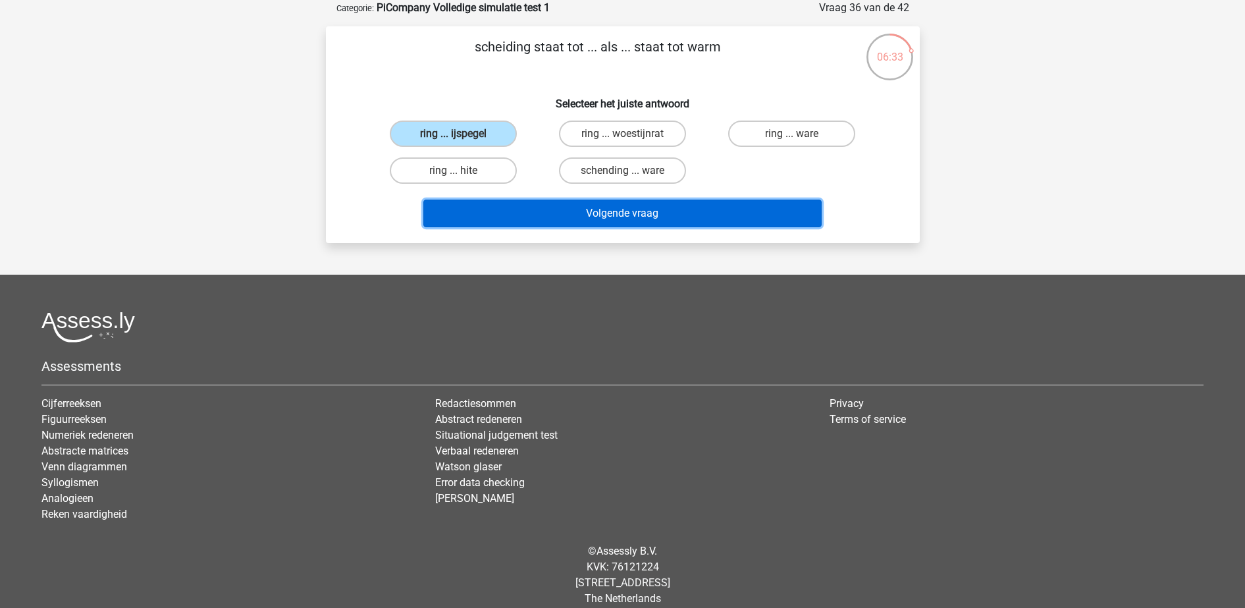
click at [523, 215] on button "Volgende vraag" at bounding box center [622, 213] width 398 height 28
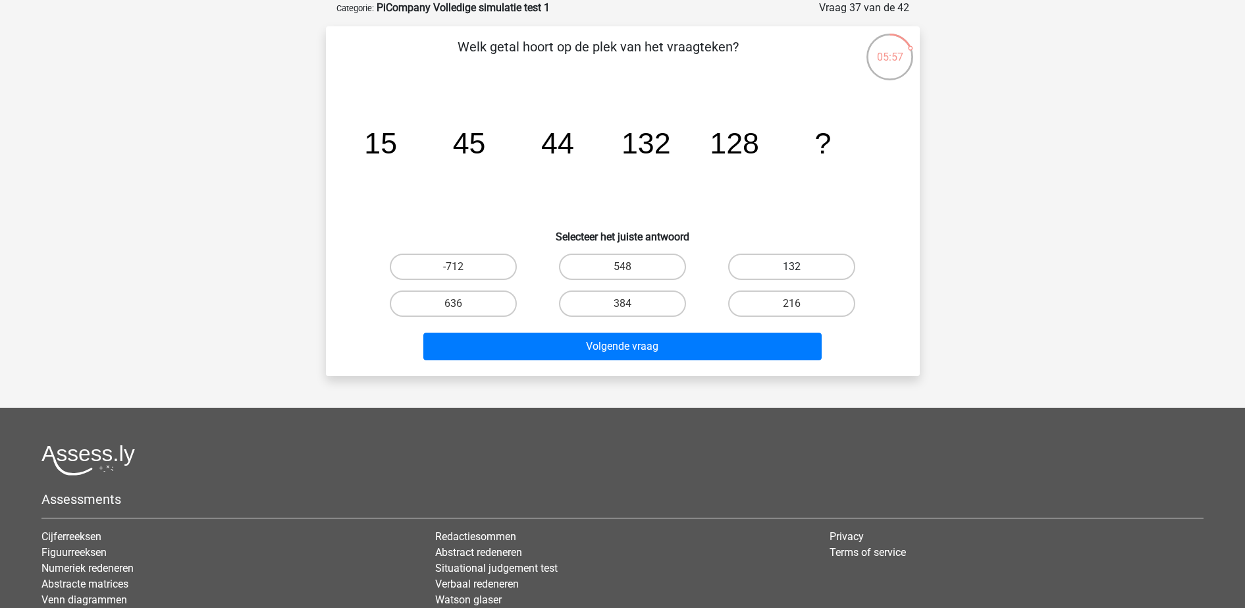
click at [808, 272] on label "132" at bounding box center [791, 266] width 127 height 26
click at [801, 272] on input "132" at bounding box center [796, 271] width 9 height 9
radio input "true"
click at [771, 295] on label "216" at bounding box center [791, 303] width 127 height 26
click at [792, 304] on input "216" at bounding box center [796, 308] width 9 height 9
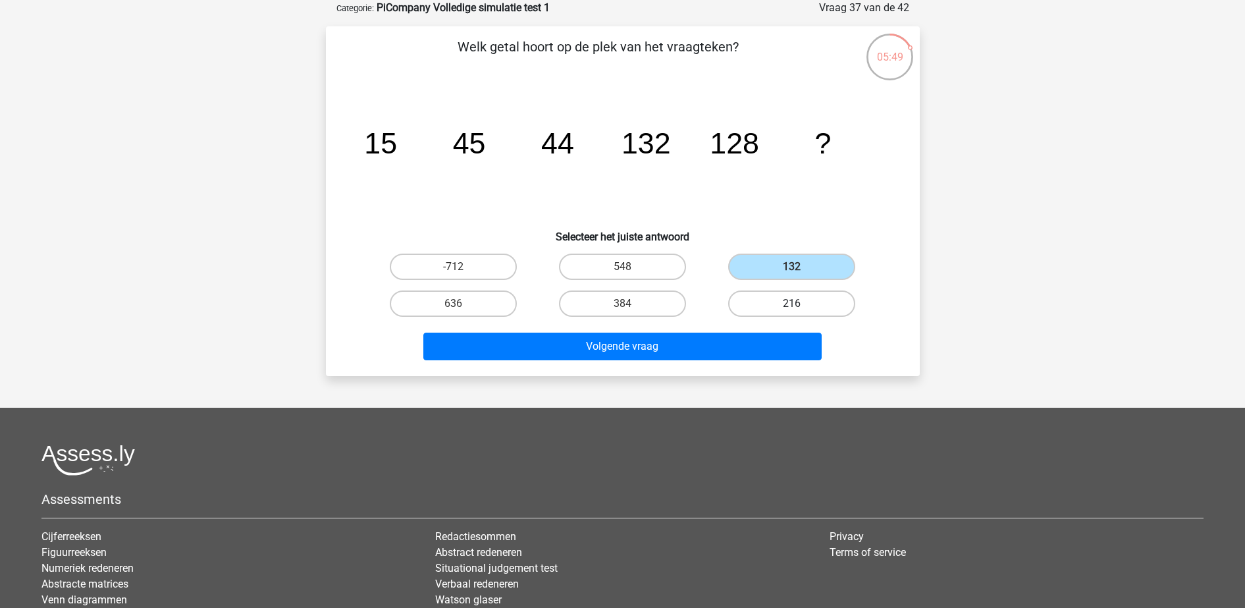
radio input "true"
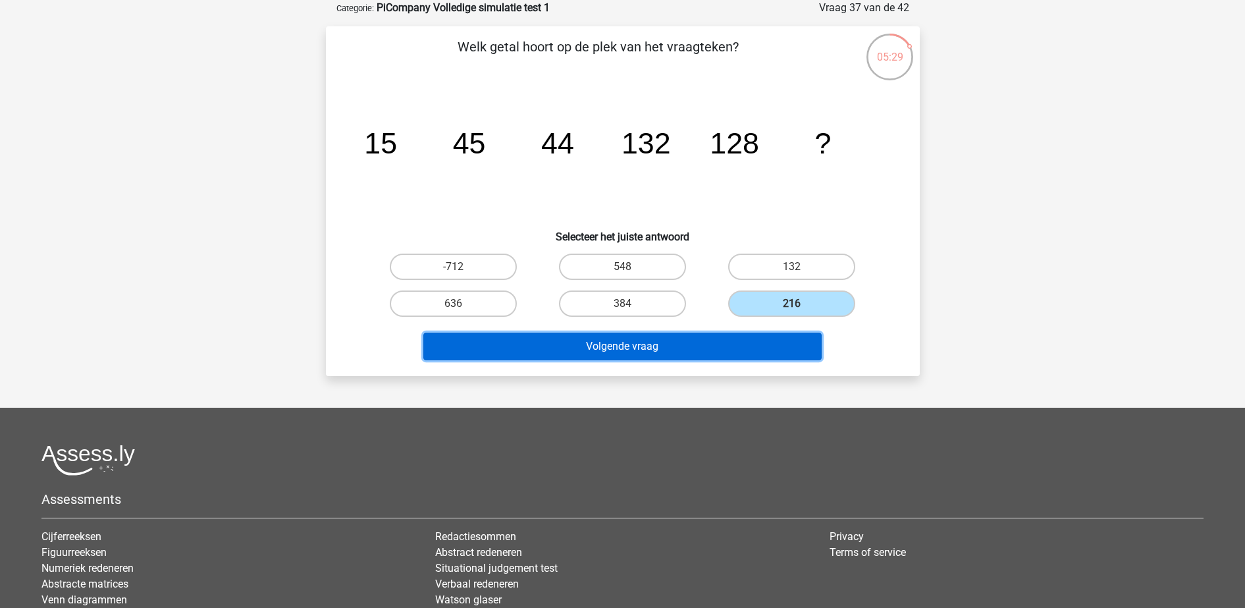
click at [754, 350] on button "Volgende vraag" at bounding box center [622, 346] width 398 height 28
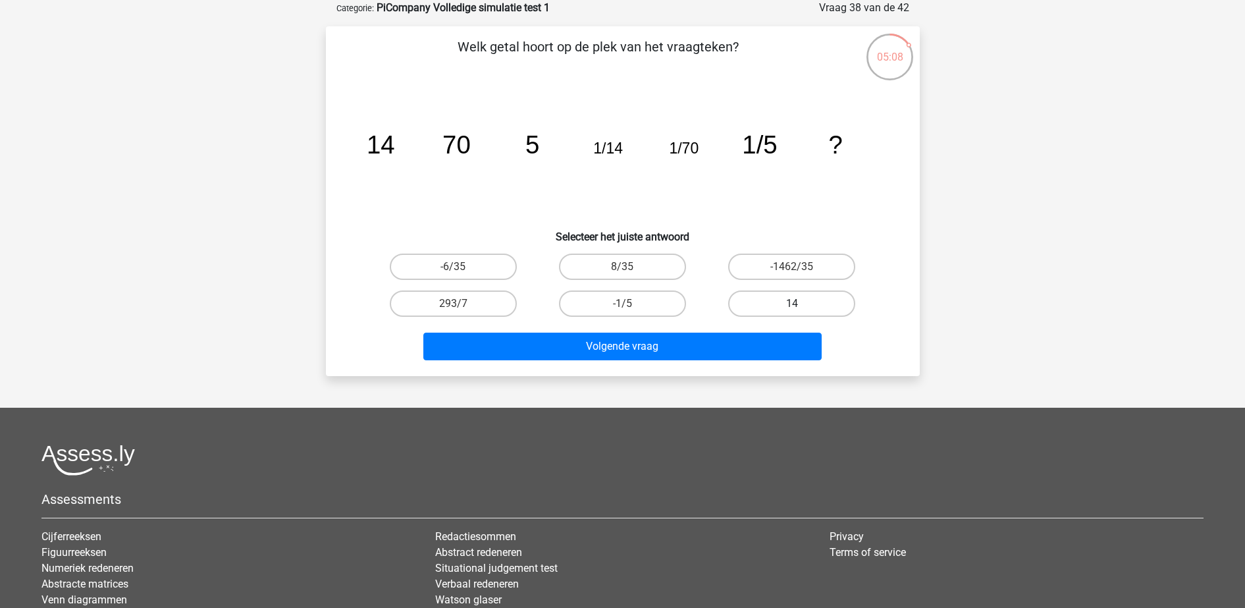
click at [794, 298] on label "14" at bounding box center [791, 303] width 127 height 26
click at [794, 304] on input "14" at bounding box center [796, 308] width 9 height 9
radio input "true"
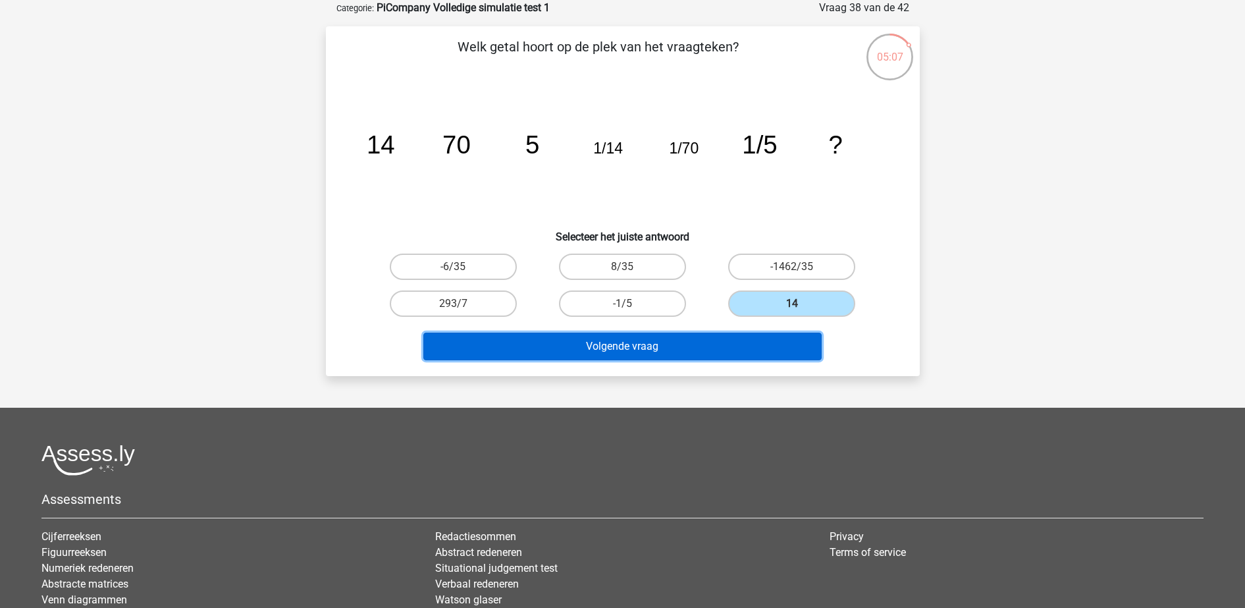
click at [797, 333] on button "Volgende vraag" at bounding box center [622, 346] width 398 height 28
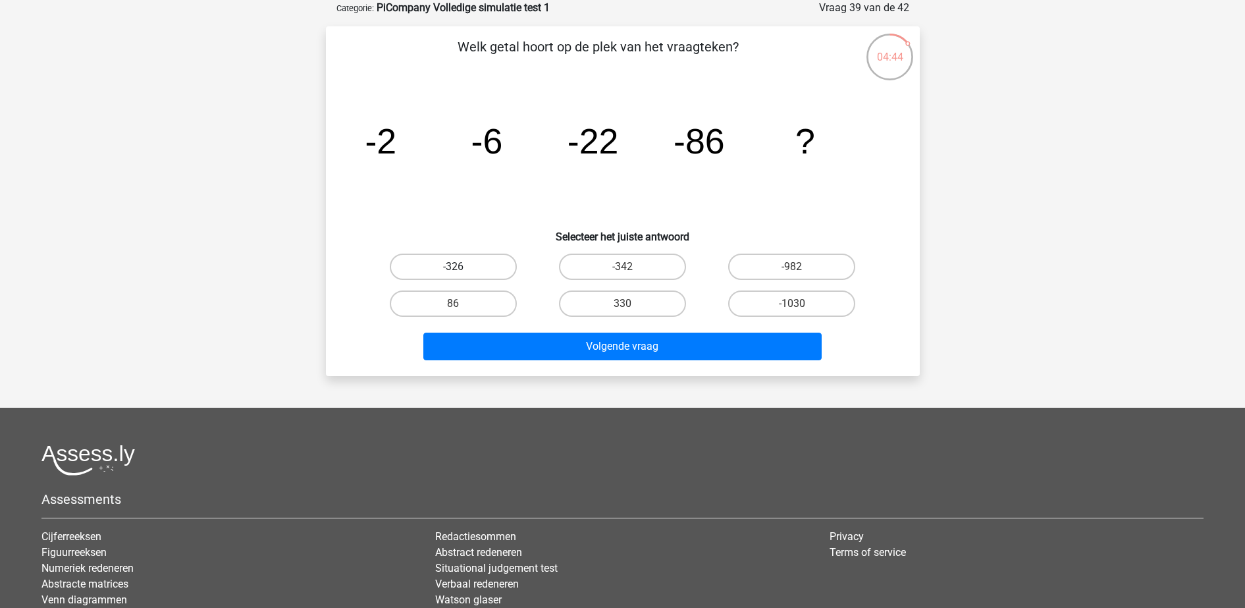
click at [490, 261] on label "-326" at bounding box center [453, 266] width 127 height 26
click at [462, 267] on input "-326" at bounding box center [457, 271] width 9 height 9
radio input "true"
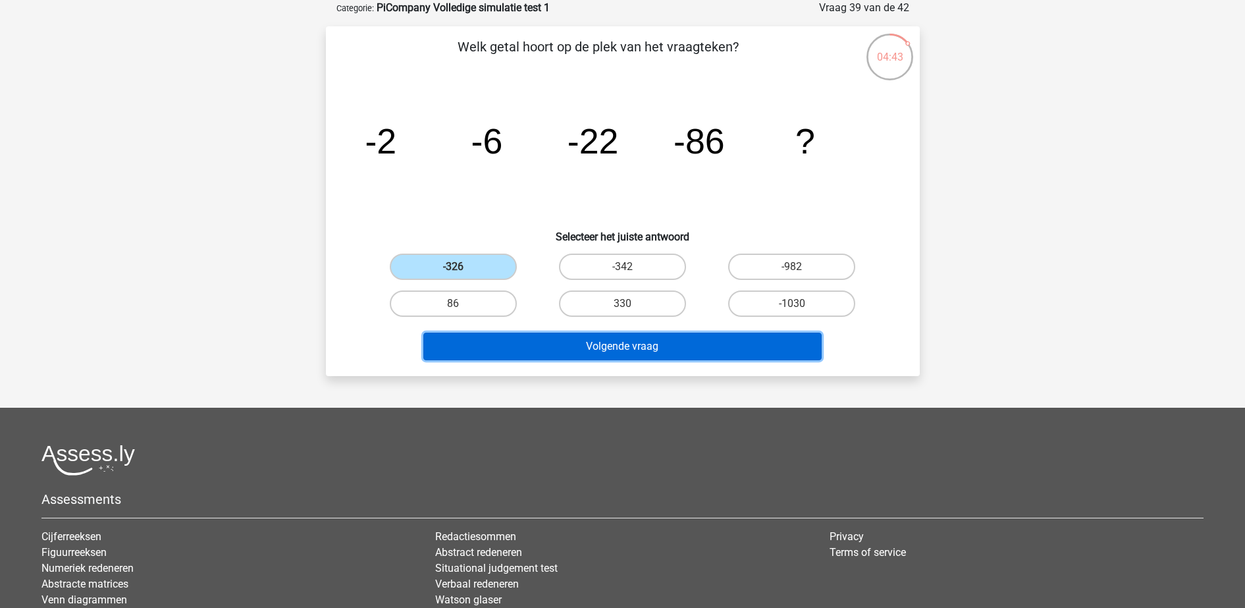
click at [551, 342] on button "Volgende vraag" at bounding box center [622, 346] width 398 height 28
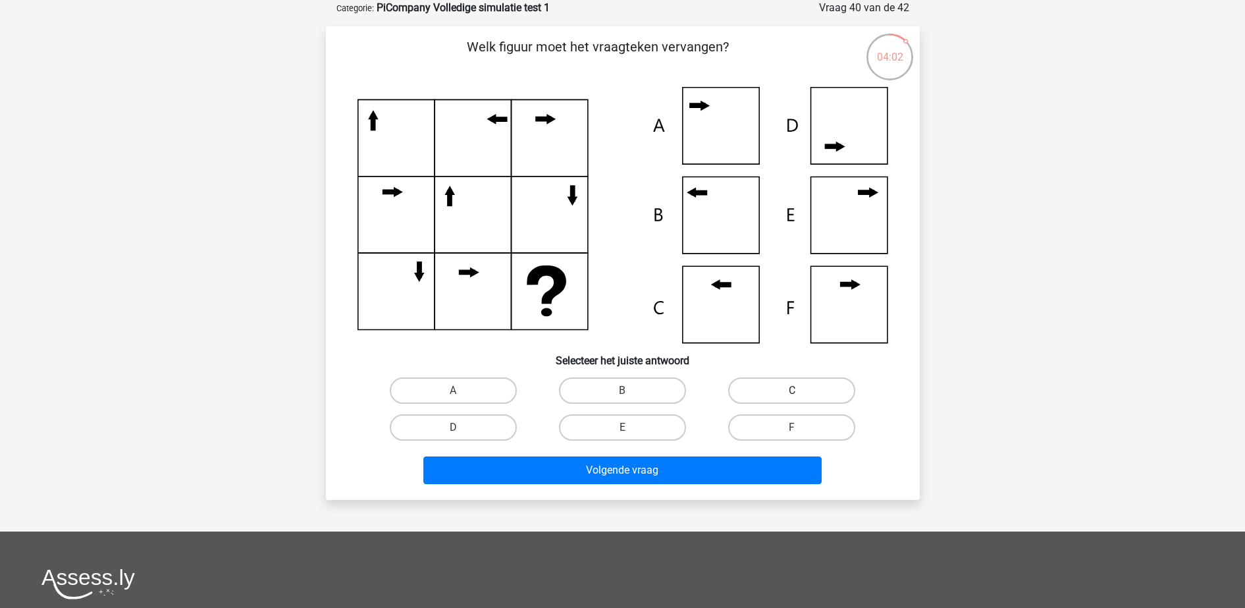
click at [774, 389] on label "C" at bounding box center [791, 390] width 127 height 26
click at [792, 390] on input "C" at bounding box center [796, 394] width 9 height 9
radio input "true"
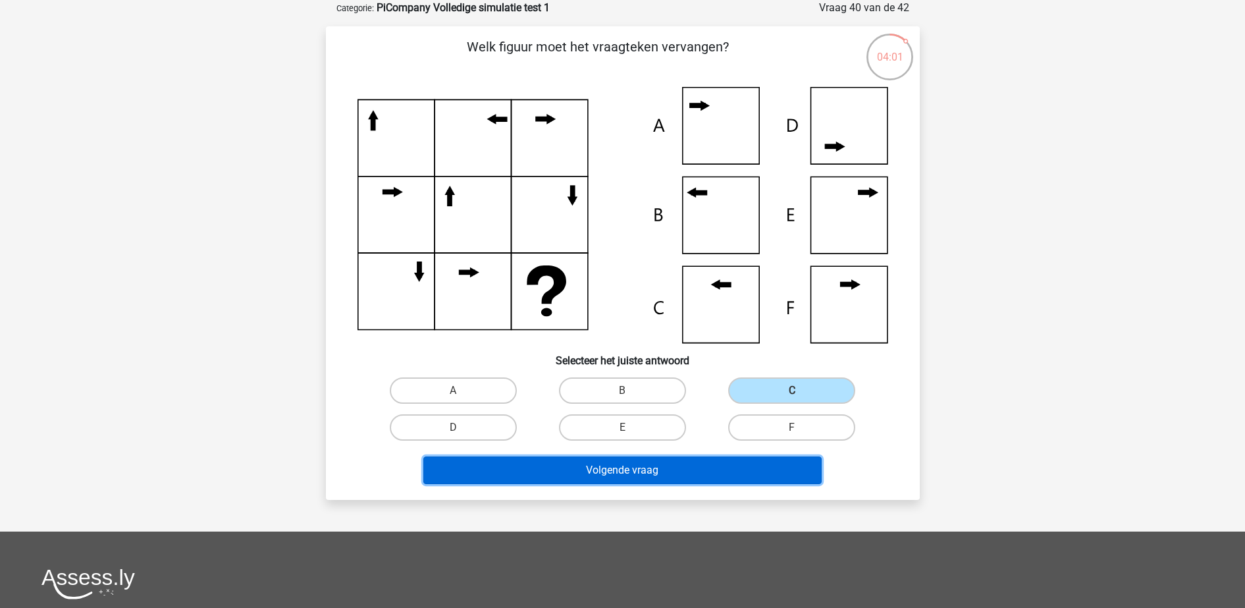
click at [700, 463] on button "Volgende vraag" at bounding box center [622, 470] width 398 height 28
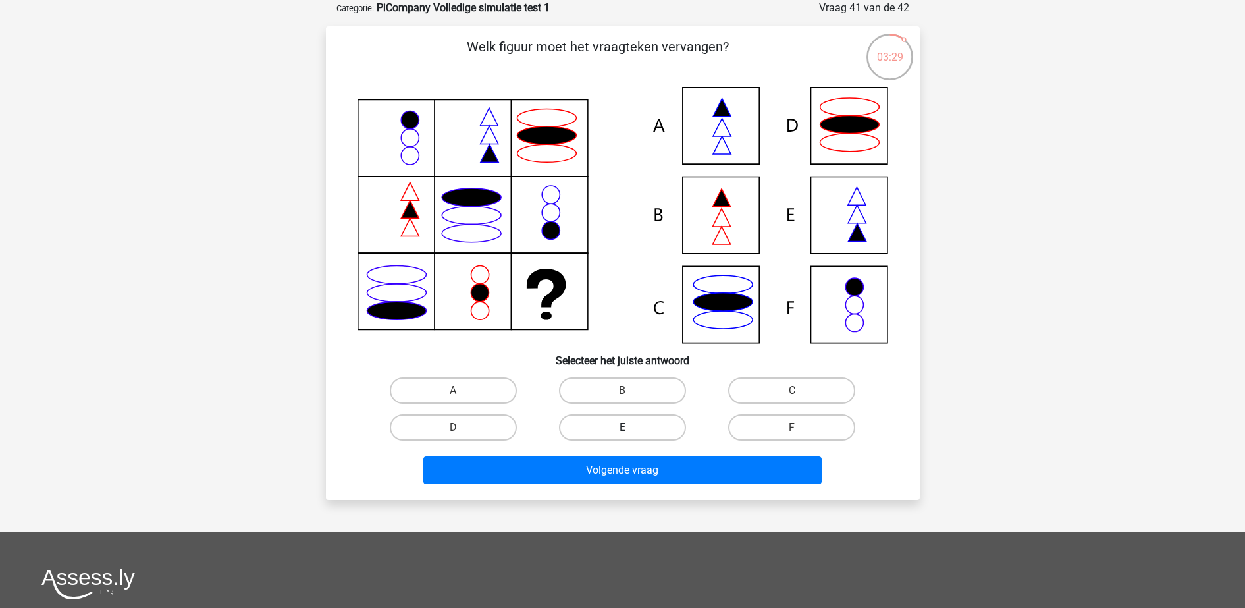
click at [643, 436] on label "E" at bounding box center [622, 427] width 127 height 26
click at [631, 436] on input "E" at bounding box center [626, 431] width 9 height 9
radio input "true"
click at [672, 486] on div "Volgende vraag" at bounding box center [623, 472] width 508 height 33
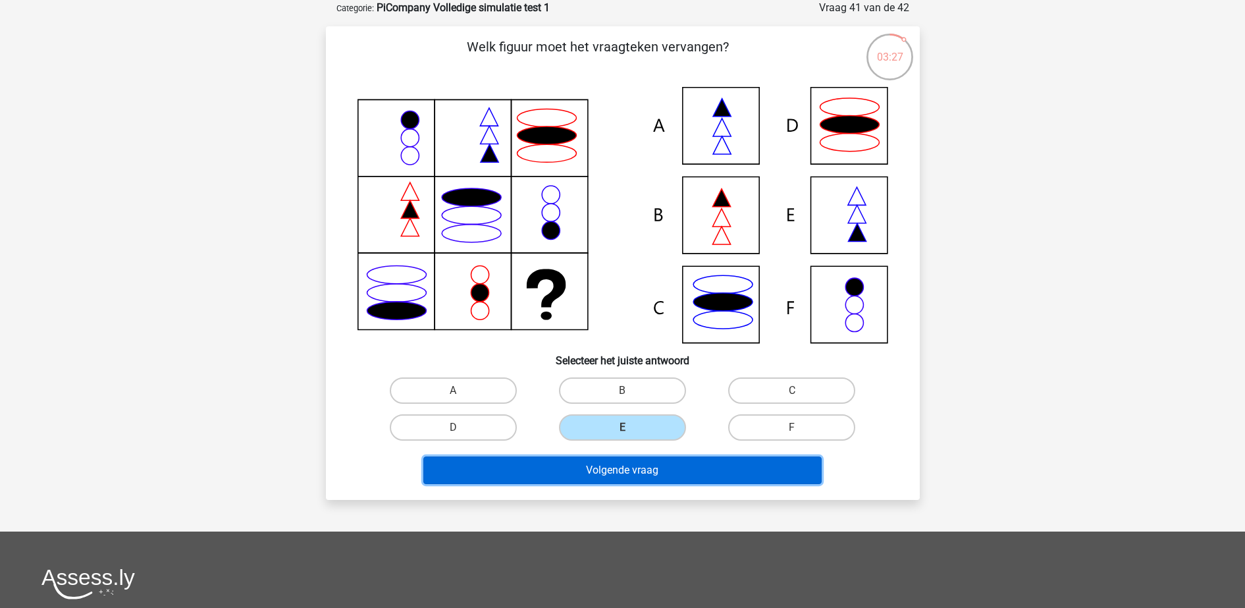
click at [654, 465] on button "Volgende vraag" at bounding box center [622, 470] width 398 height 28
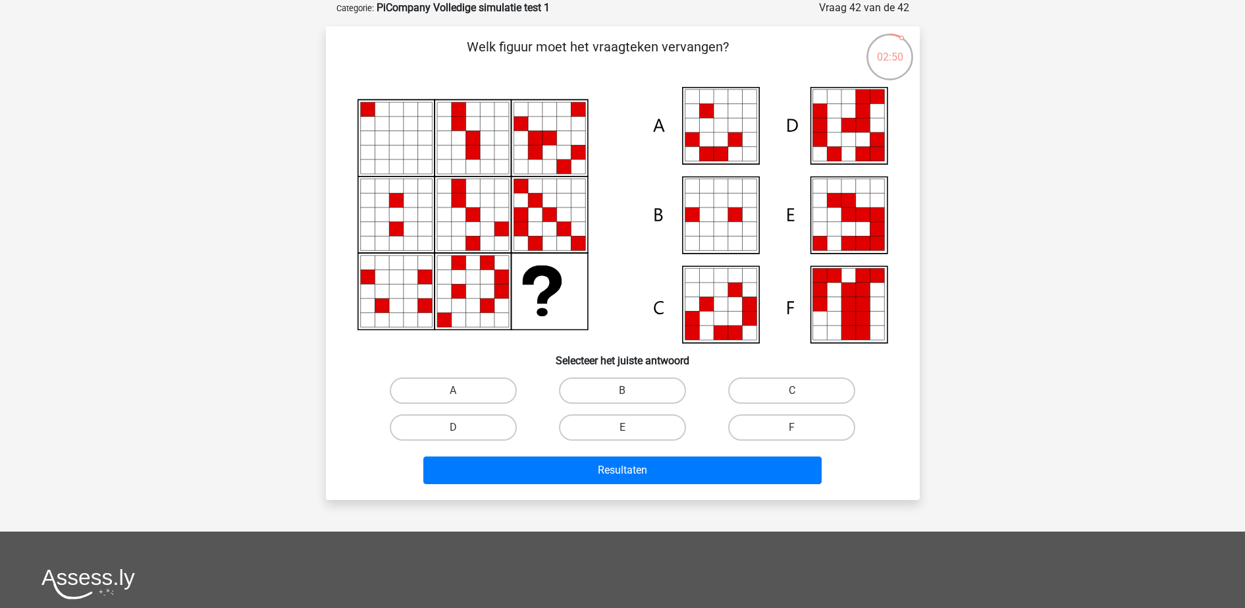
click at [619, 374] on div "B" at bounding box center [622, 390] width 169 height 37
click at [627, 386] on label "B" at bounding box center [622, 390] width 127 height 26
click at [627, 390] on input "B" at bounding box center [626, 394] width 9 height 9
radio input "true"
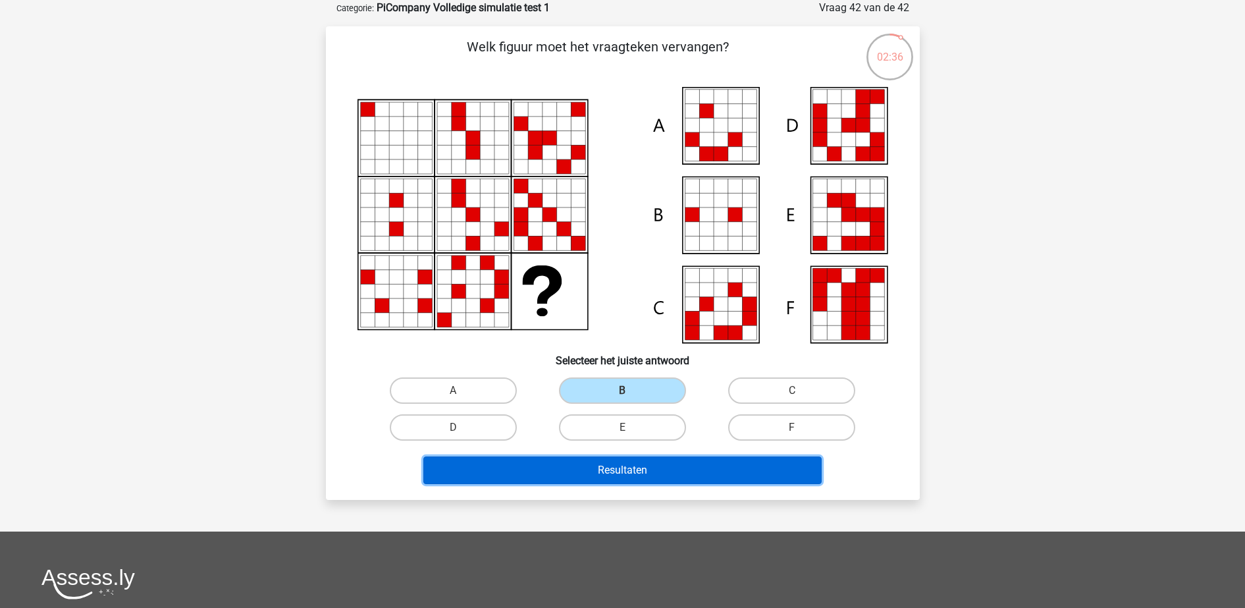
click at [591, 464] on button "Resultaten" at bounding box center [622, 470] width 398 height 28
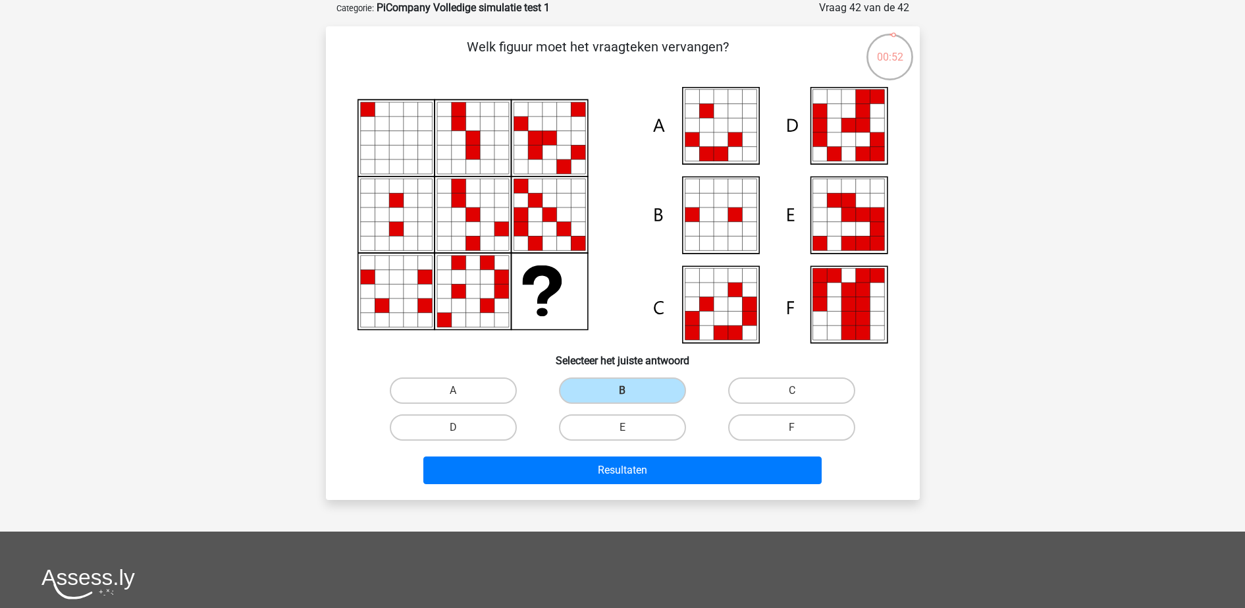
scroll to position [0, 0]
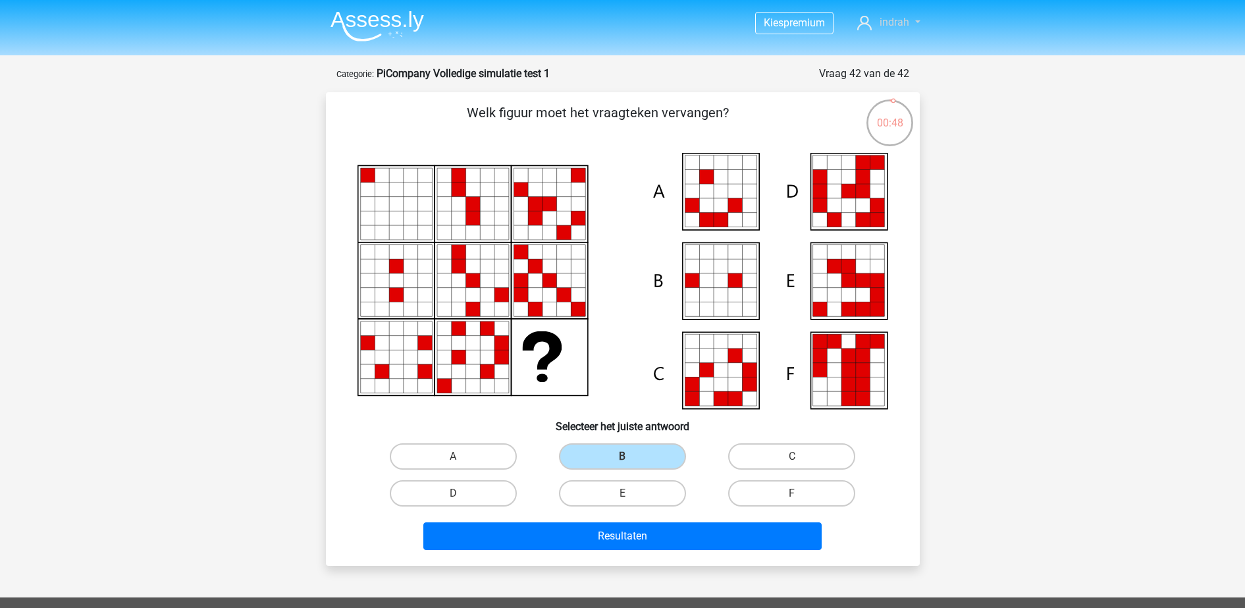
click at [916, 28] on link "indrah" at bounding box center [888, 22] width 73 height 16
click at [347, 15] on img at bounding box center [376, 26] width 93 height 31
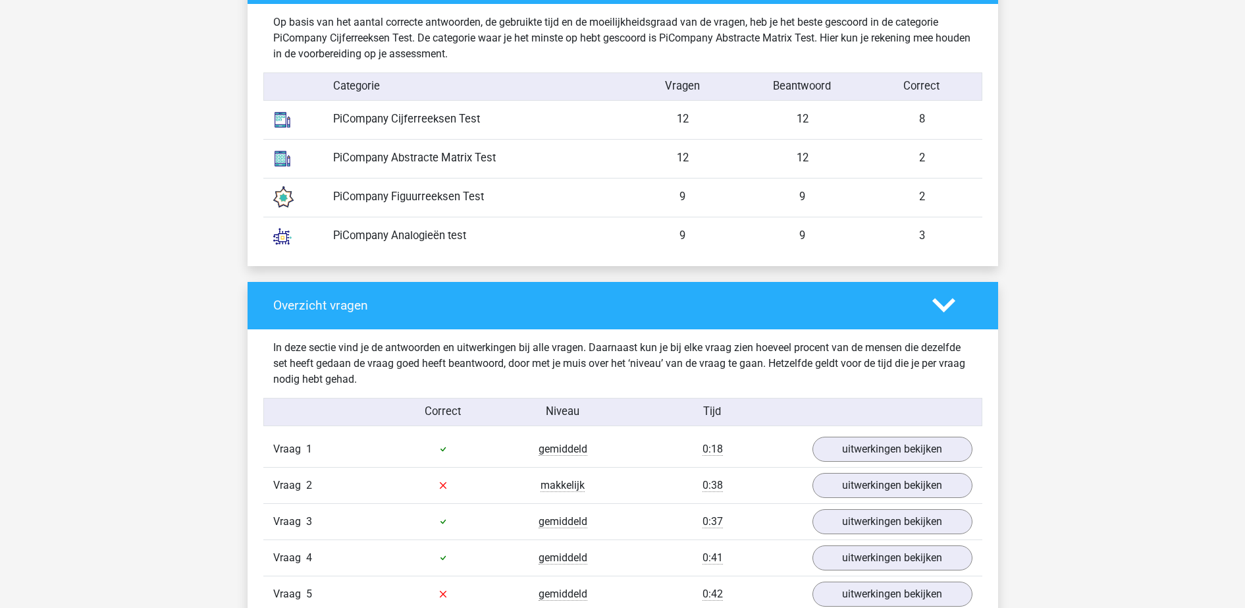
scroll to position [1101, 0]
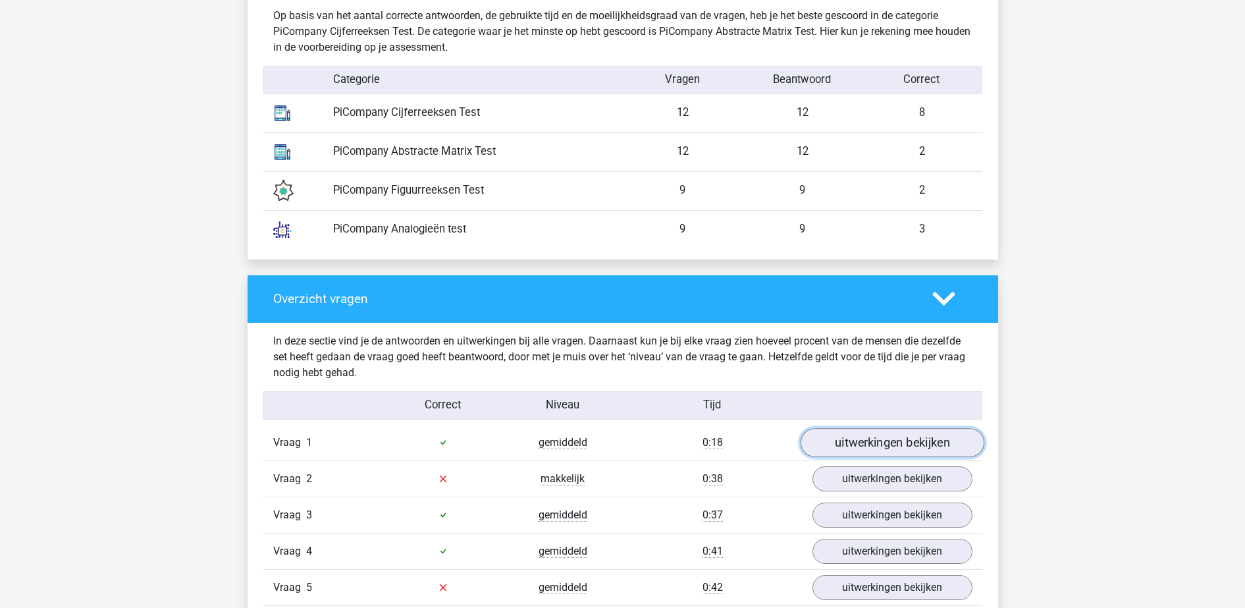
click at [876, 441] on link "uitwerkingen bekijken" at bounding box center [892, 442] width 184 height 29
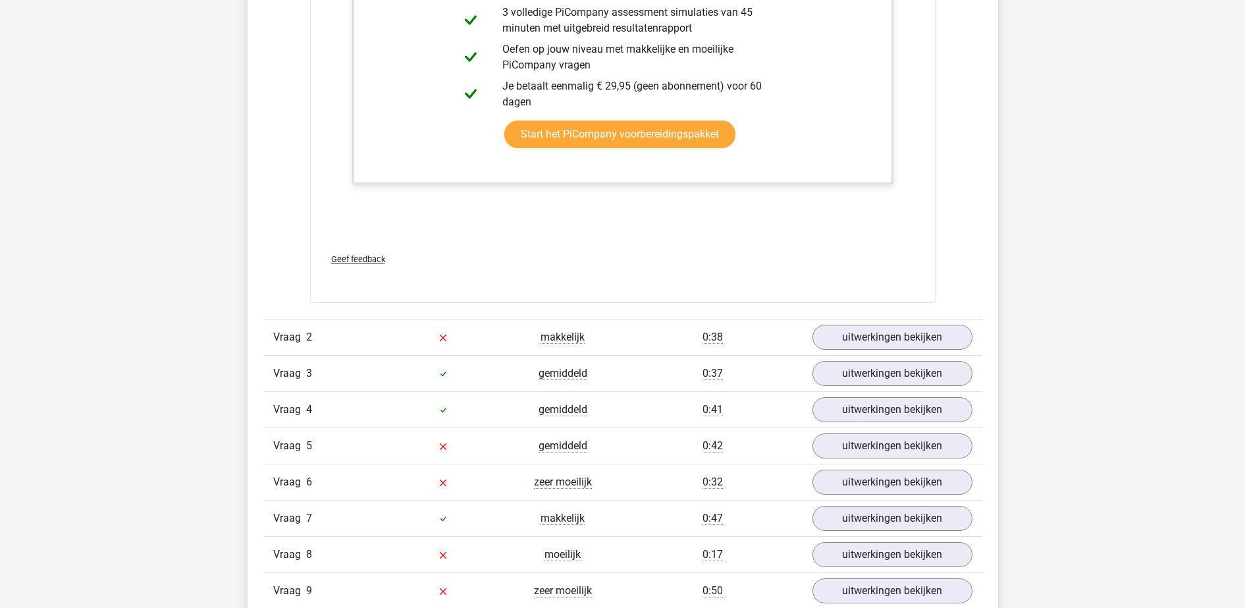
scroll to position [2083, 0]
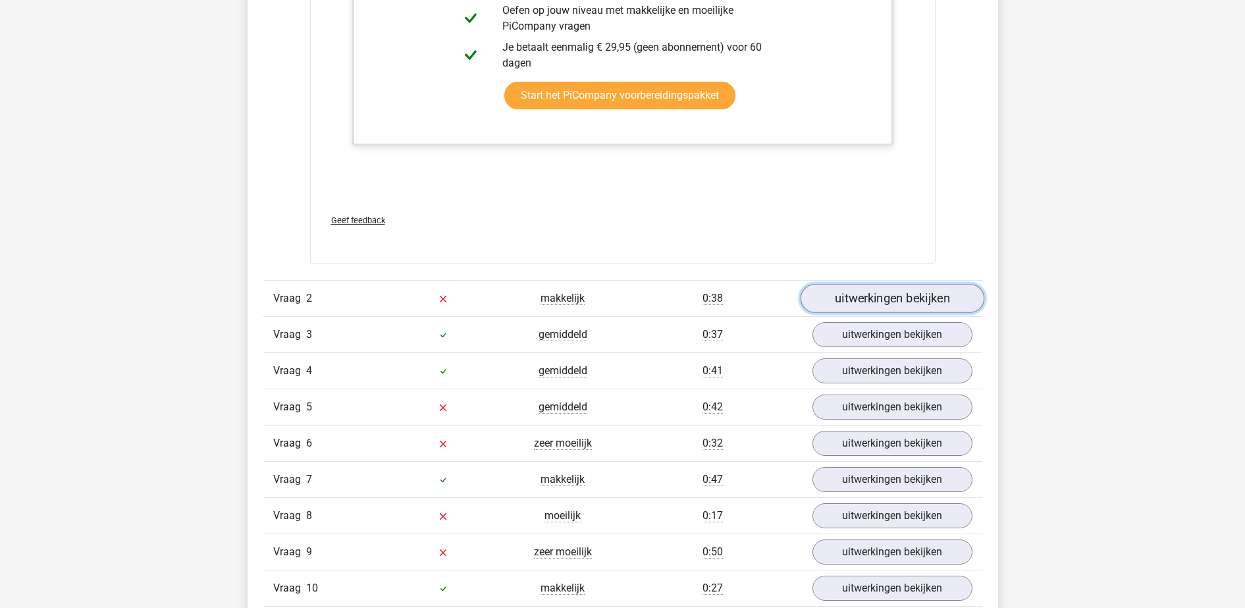
click at [887, 307] on link "uitwerkingen bekijken" at bounding box center [892, 298] width 184 height 29
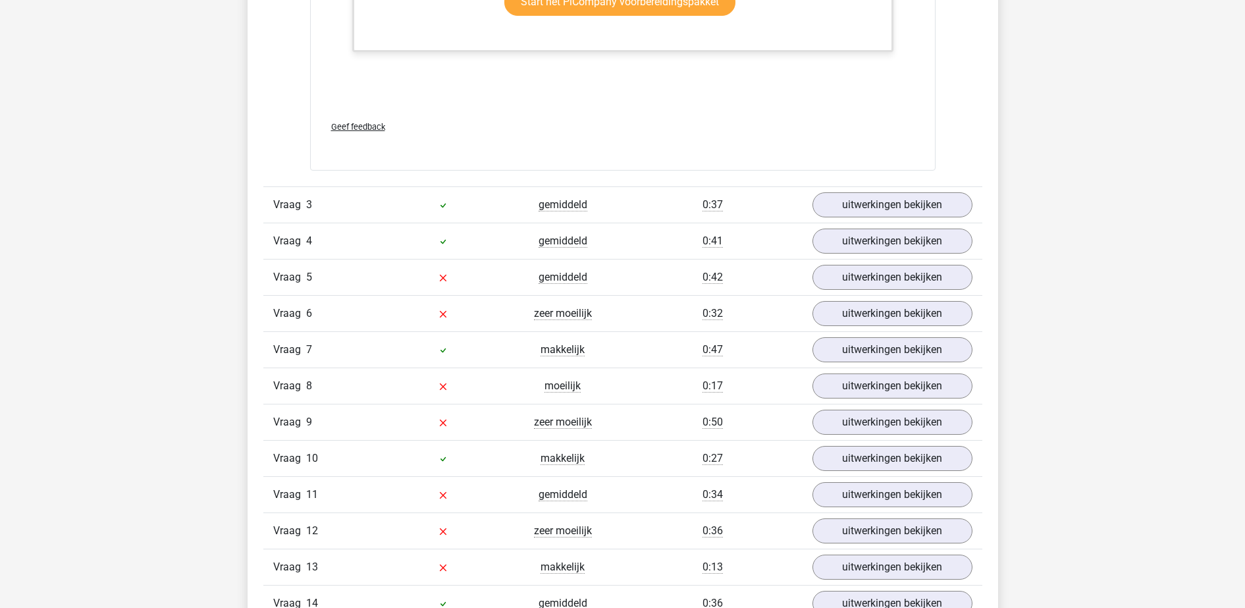
scroll to position [3032, 0]
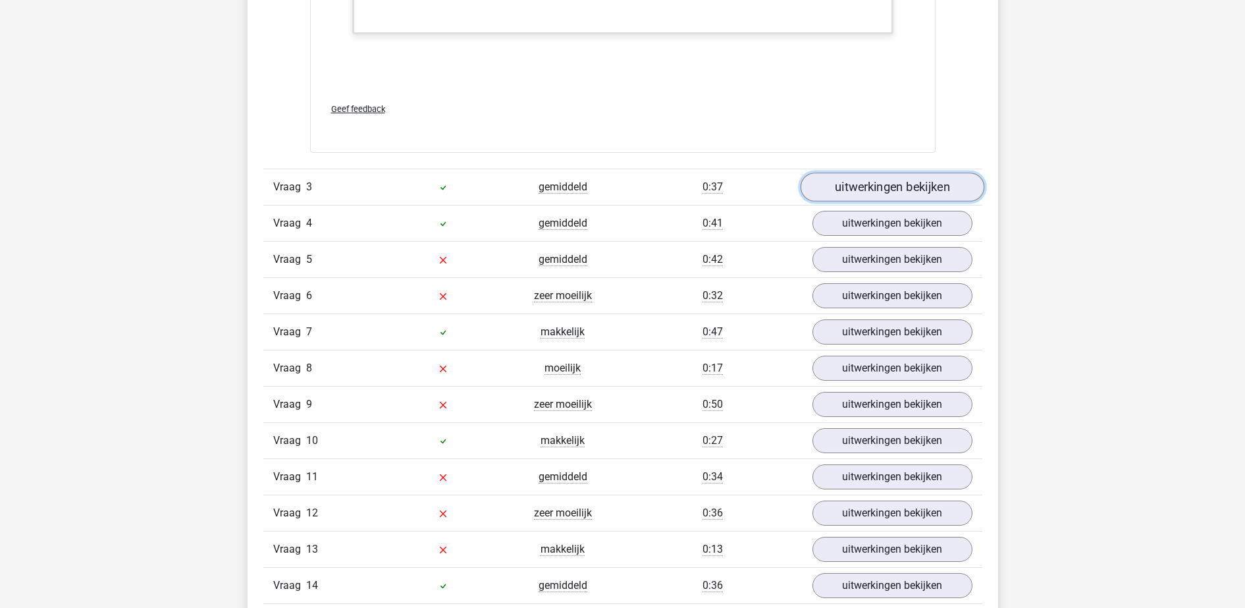
click at [845, 192] on link "uitwerkingen bekijken" at bounding box center [892, 186] width 184 height 29
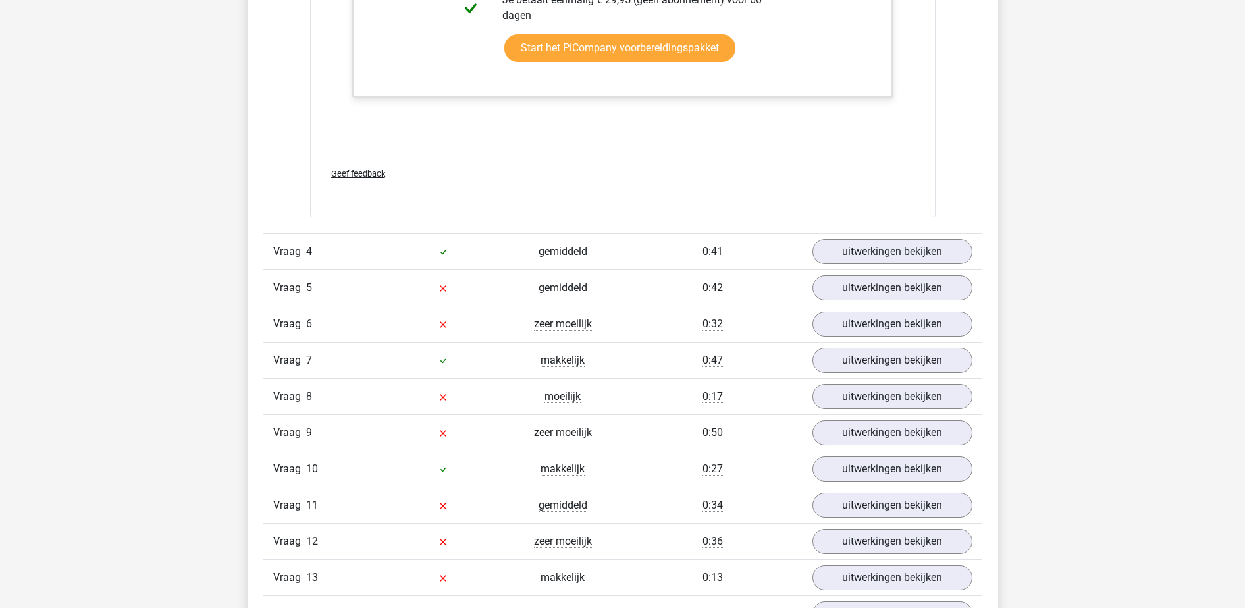
scroll to position [3809, 0]
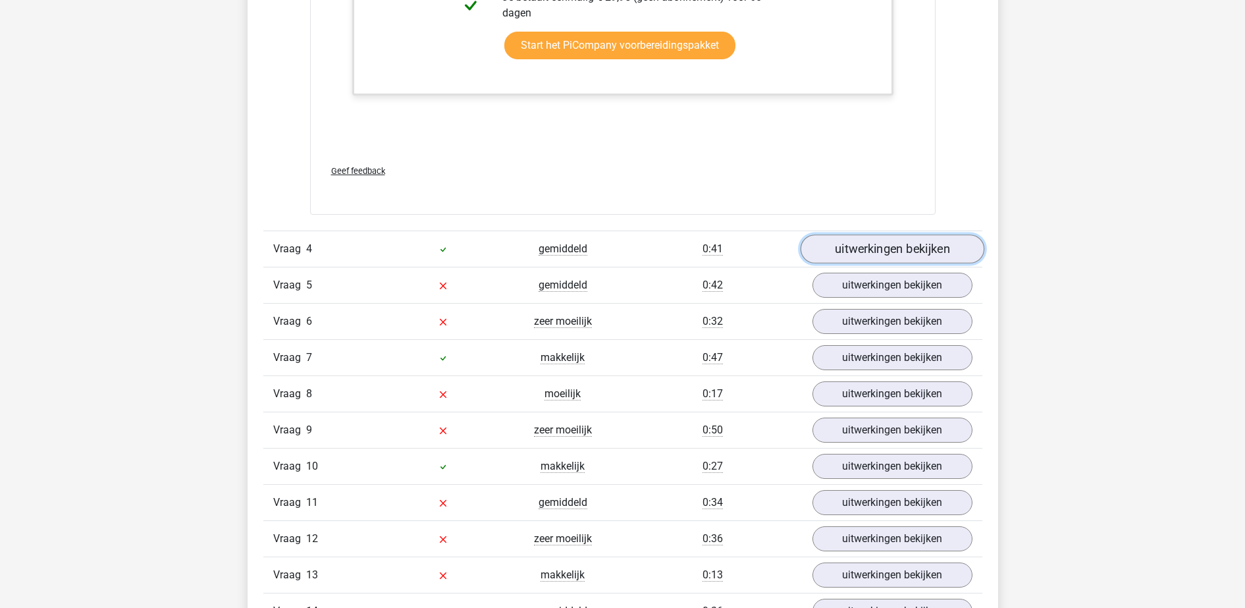
click at [876, 251] on link "uitwerkingen bekijken" at bounding box center [892, 248] width 184 height 29
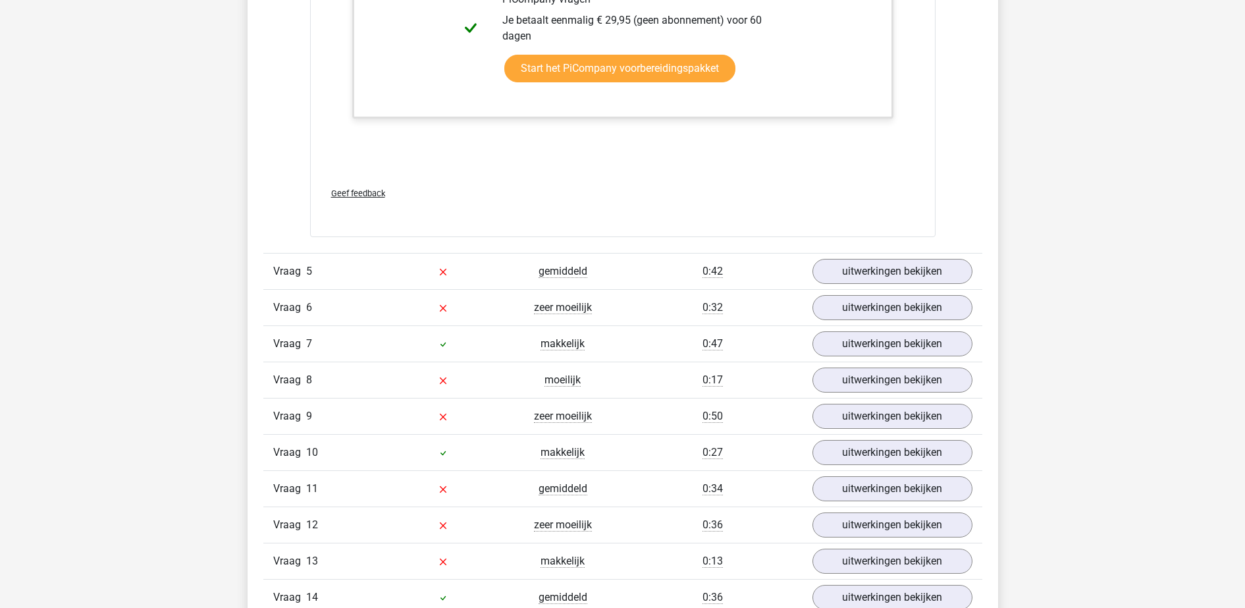
scroll to position [4763, 0]
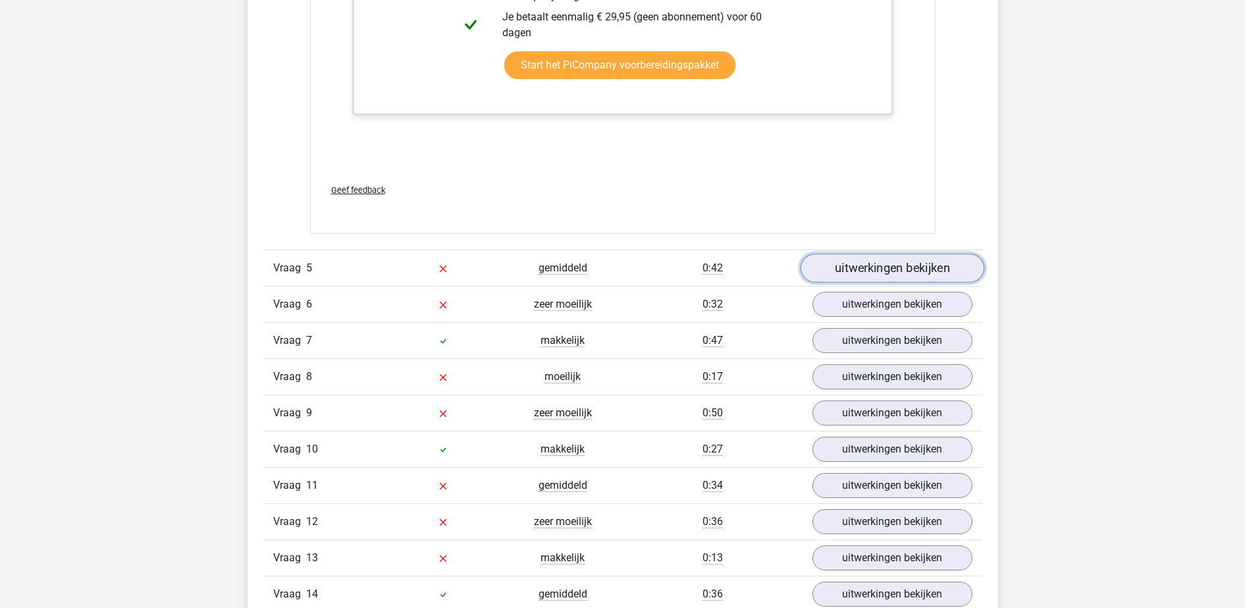
click at [880, 270] on link "uitwerkingen bekijken" at bounding box center [892, 267] width 184 height 29
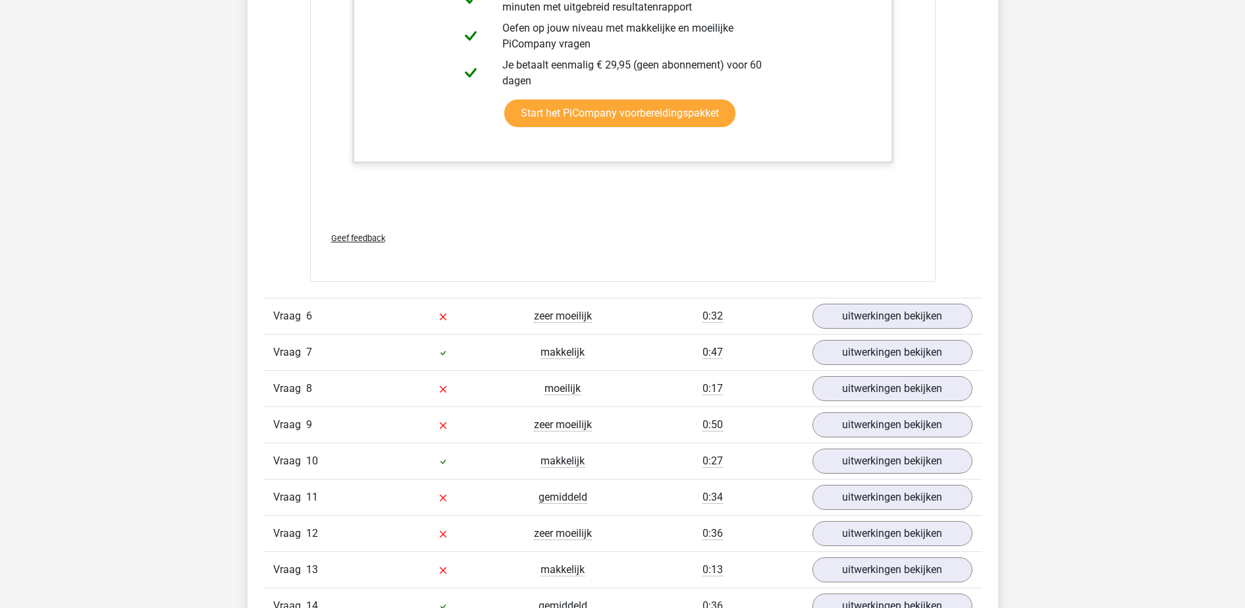
scroll to position [5690, 0]
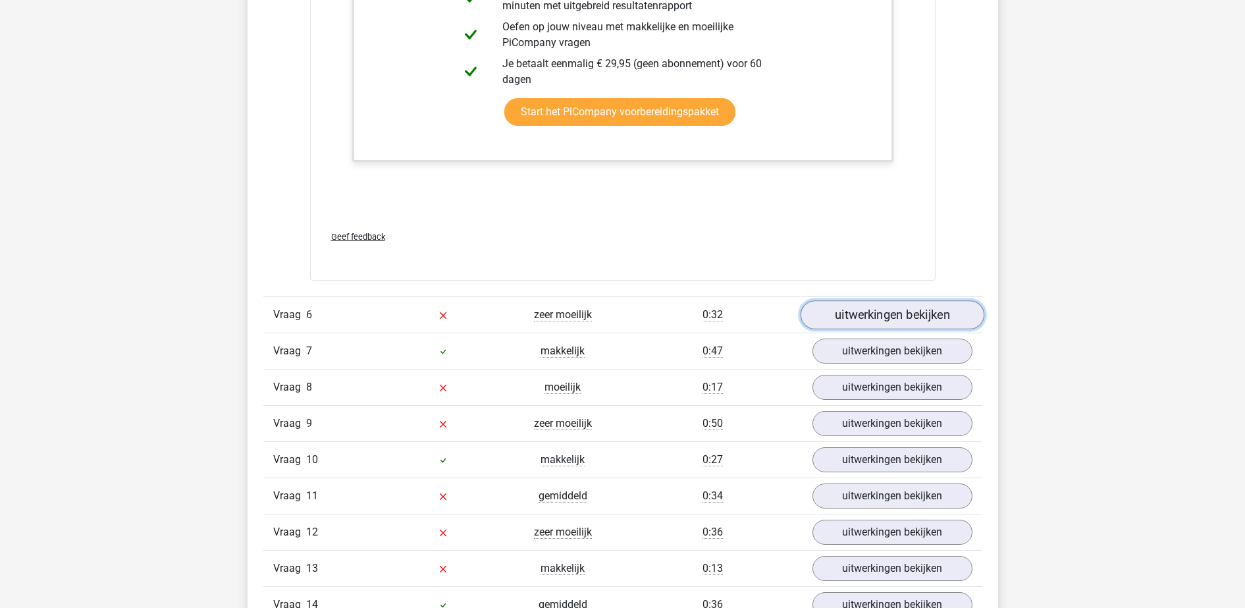
click at [833, 313] on link "uitwerkingen bekijken" at bounding box center [892, 315] width 184 height 29
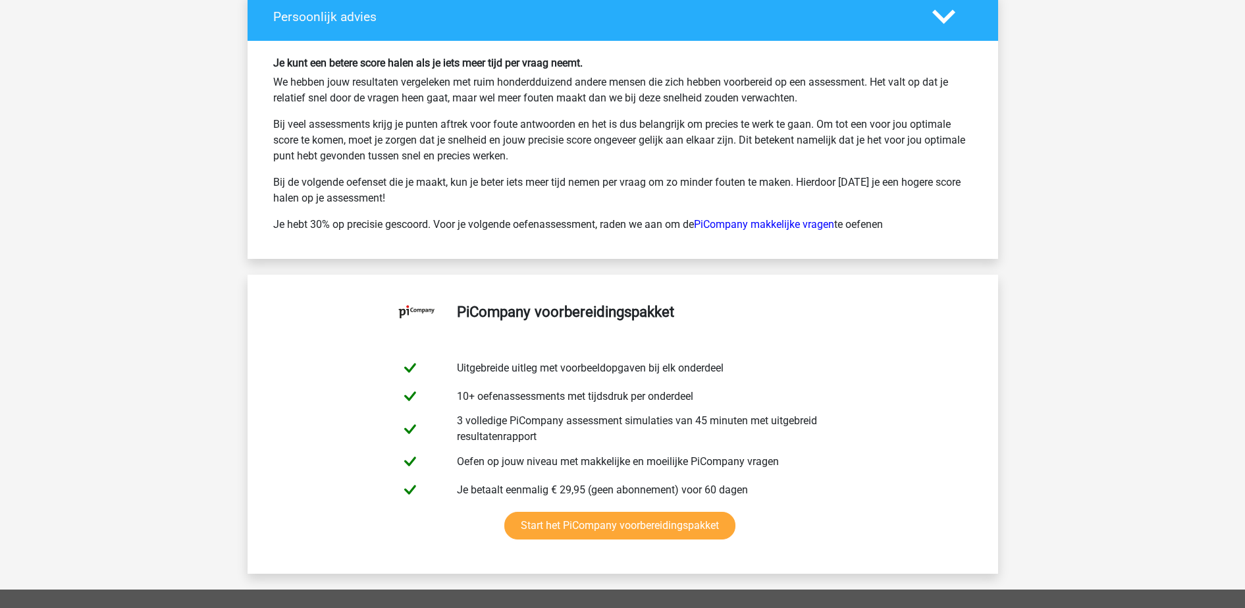
scroll to position [8765, 0]
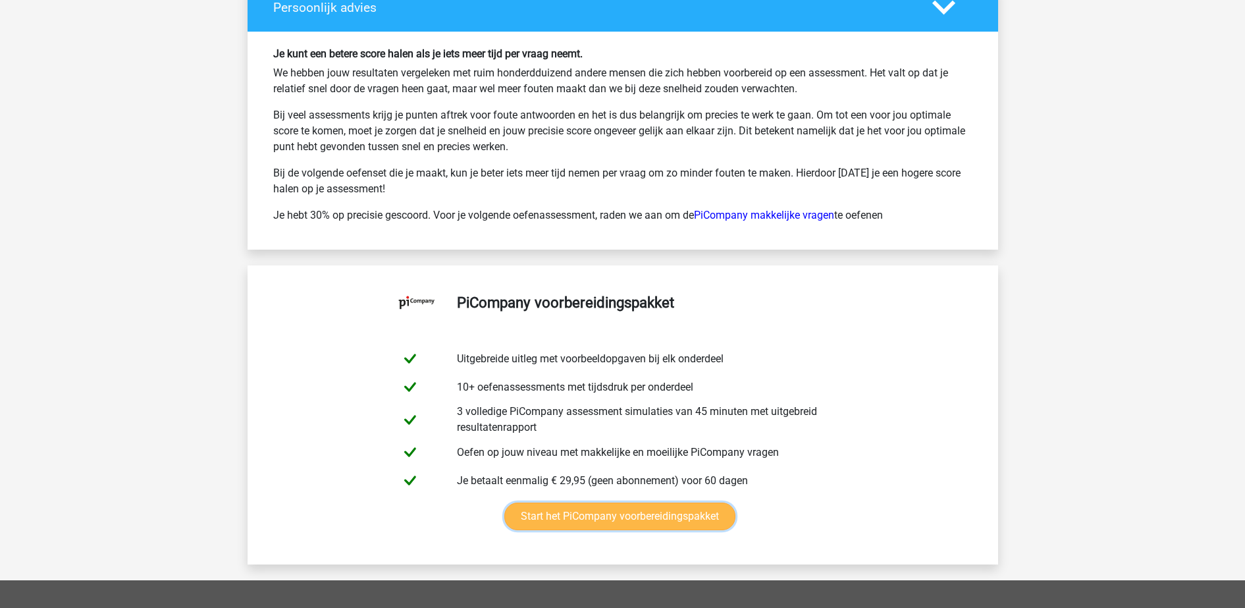
click at [600, 516] on link "Start het PiCompany voorbereidingspakket" at bounding box center [619, 516] width 231 height 28
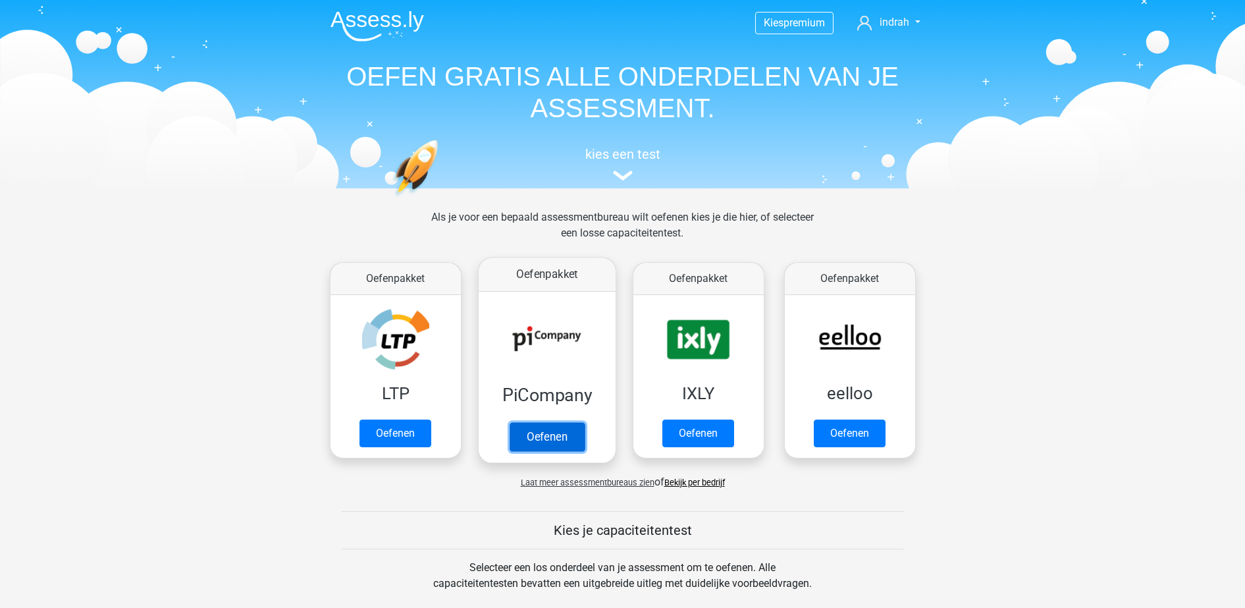
click at [552, 444] on link "Oefenen" at bounding box center [546, 436] width 75 height 29
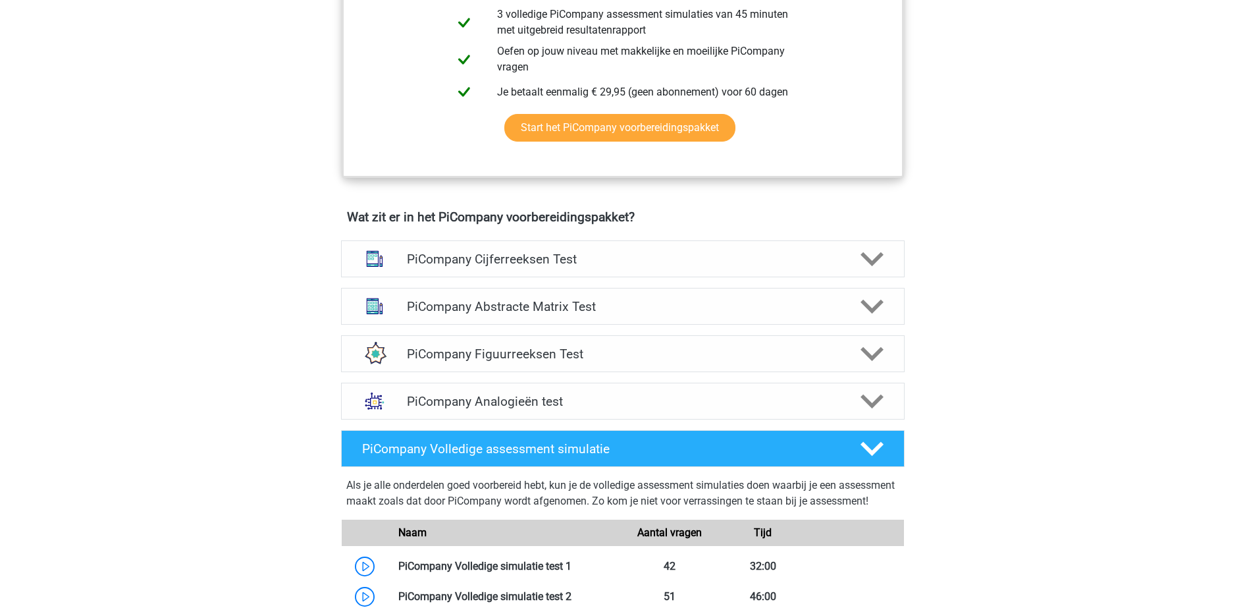
scroll to position [721, 0]
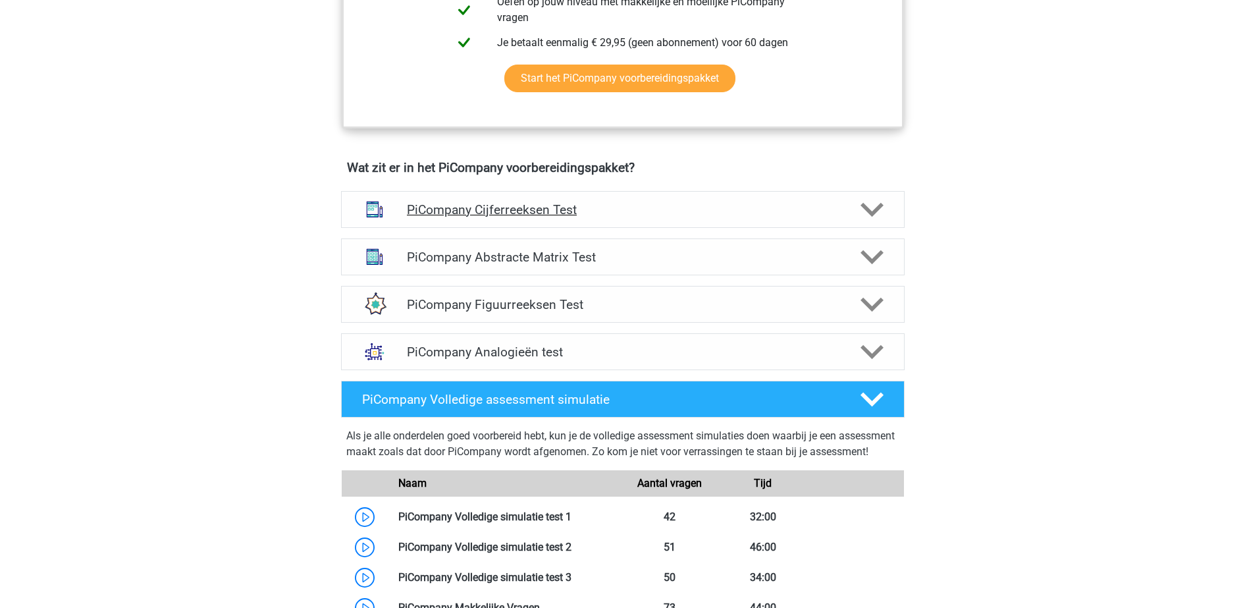
click at [731, 213] on div "PiCompany Cijferreeksen Test" at bounding box center [623, 209] width 564 height 37
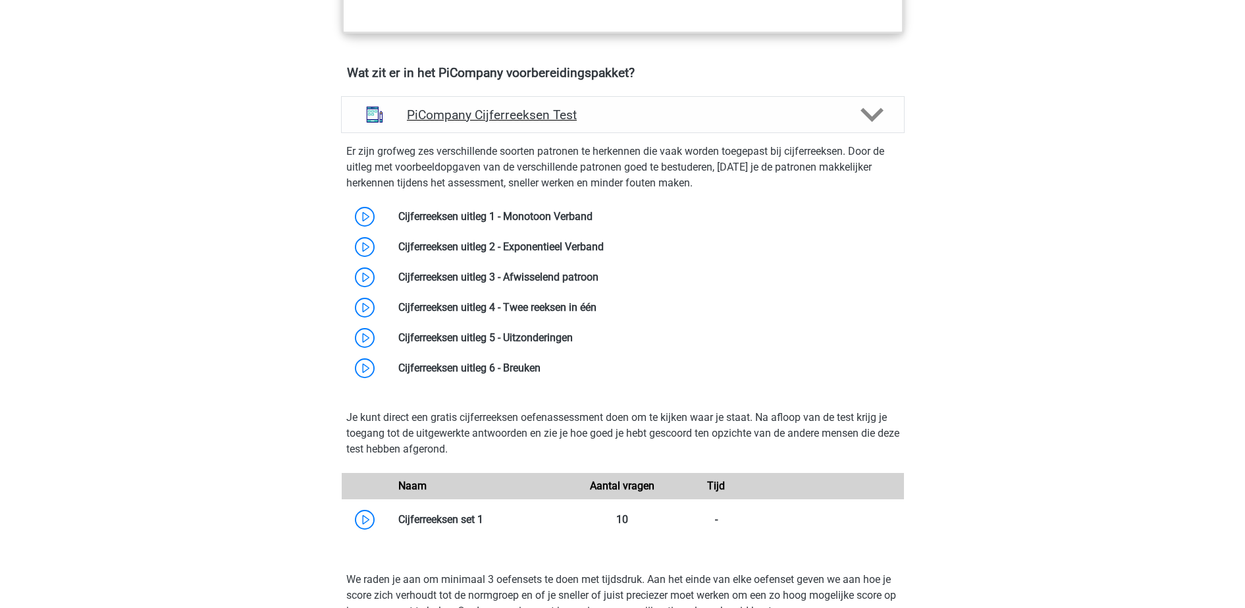
scroll to position [835, 0]
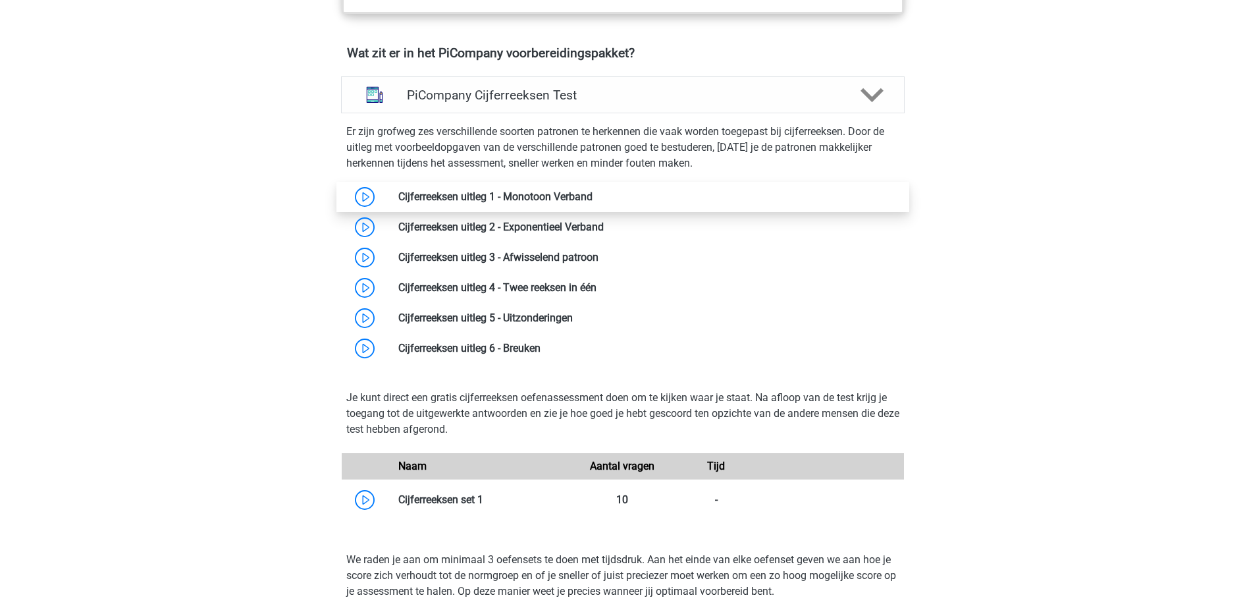
click at [593, 203] on link at bounding box center [593, 196] width 0 height 13
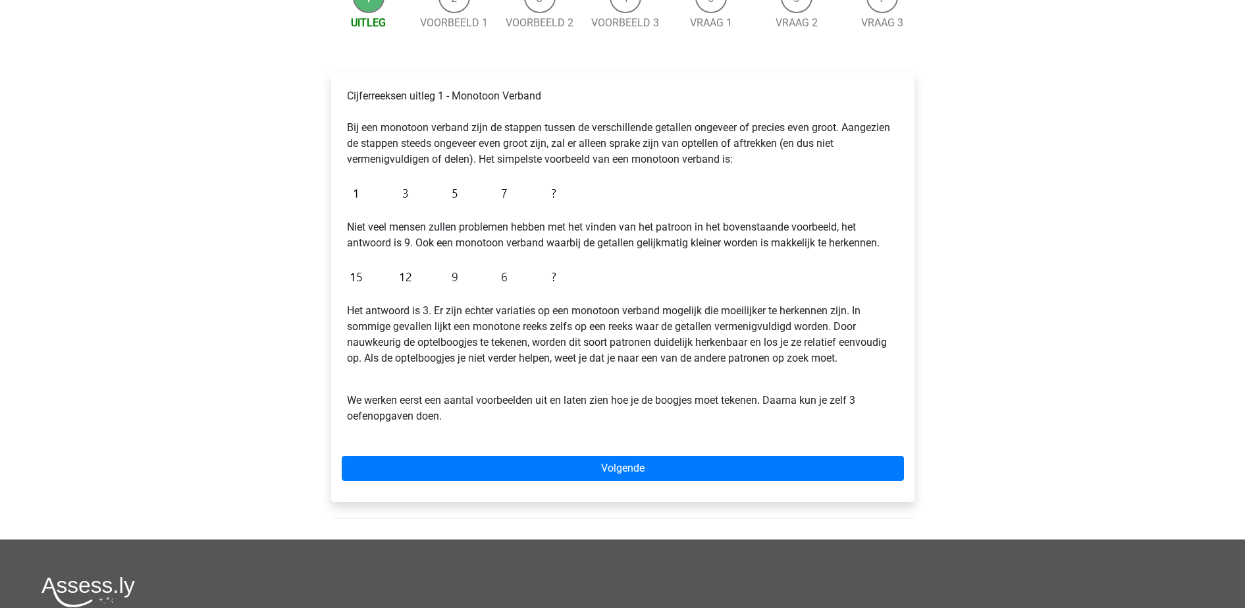
scroll to position [165, 0]
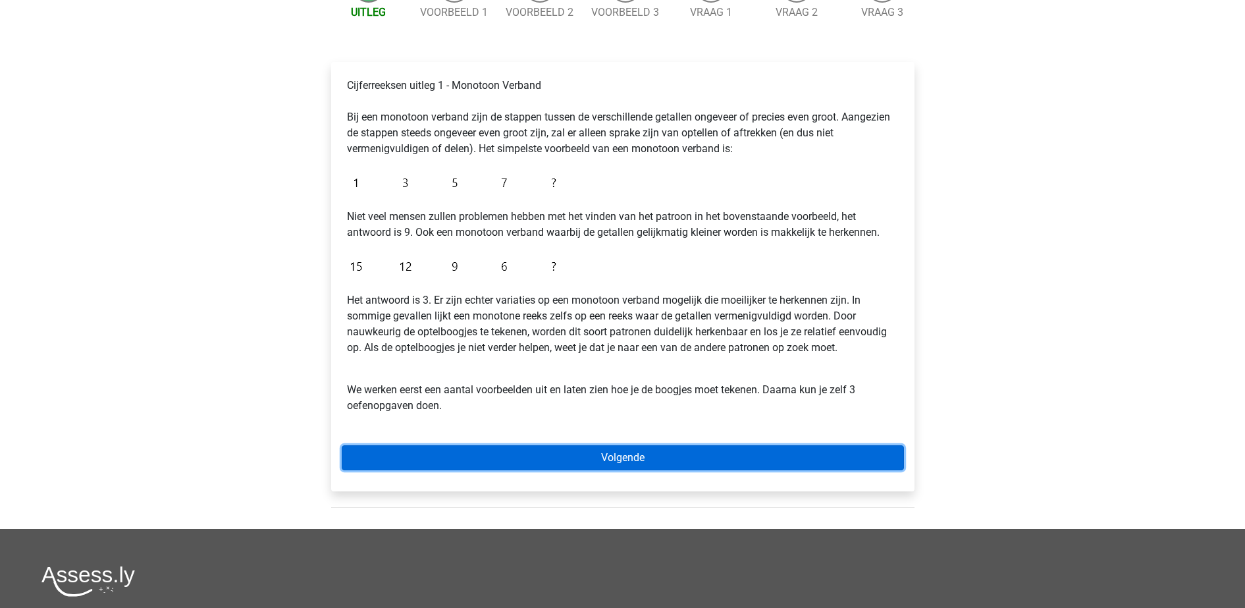
click at [471, 446] on link "Volgende" at bounding box center [623, 457] width 562 height 25
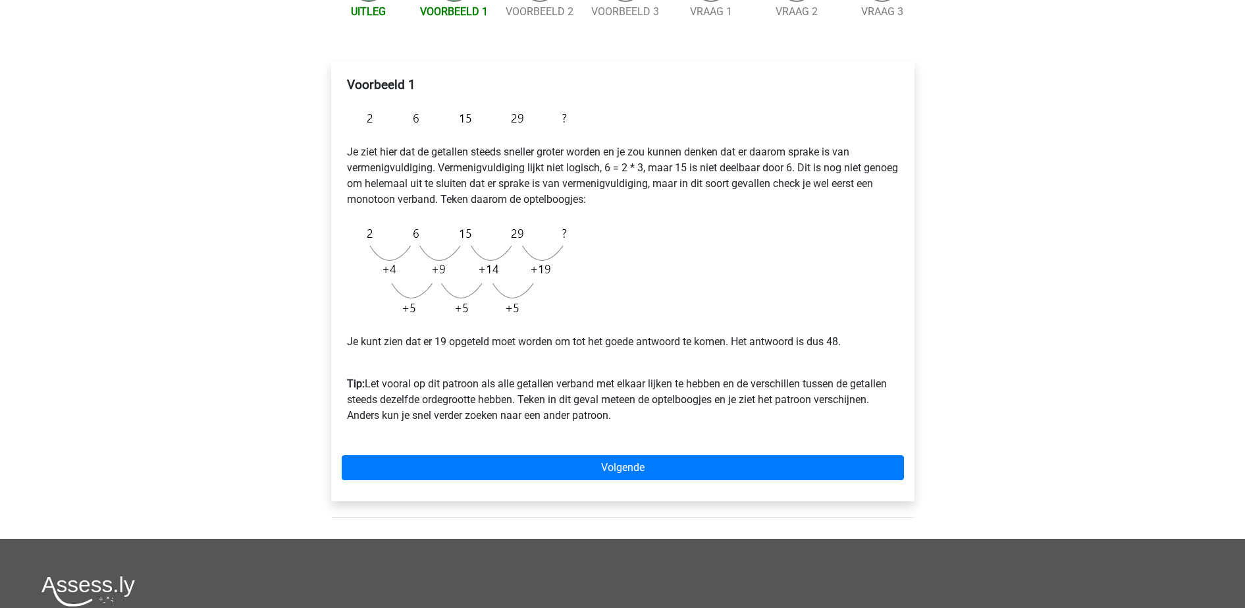
scroll to position [170, 0]
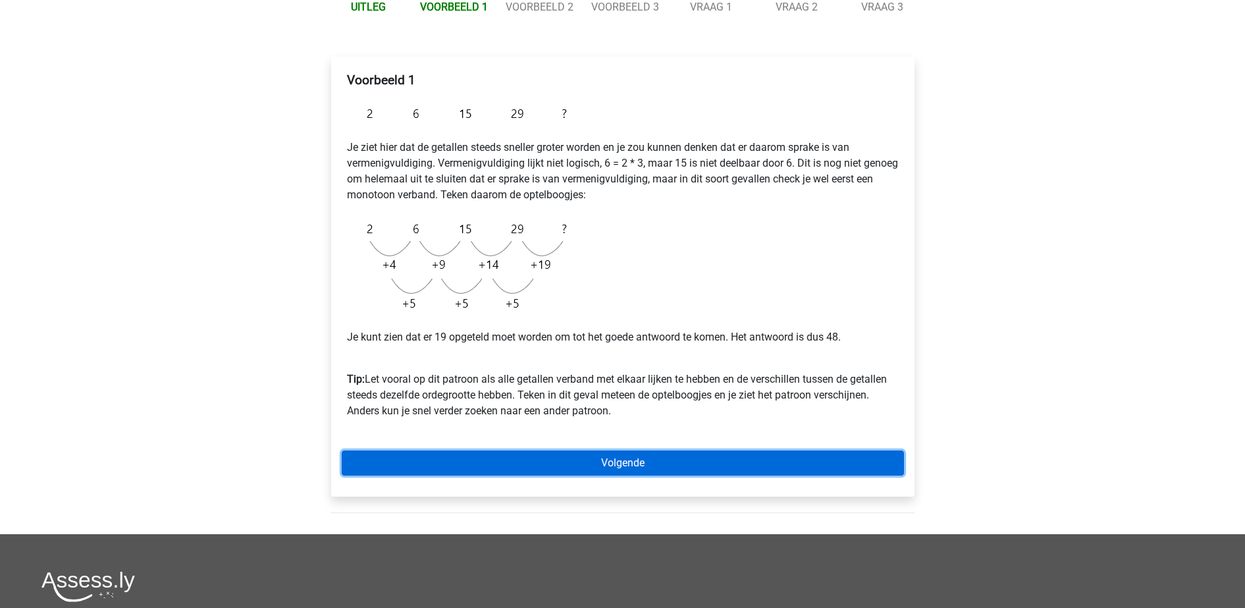
click at [593, 470] on link "Volgende" at bounding box center [623, 462] width 562 height 25
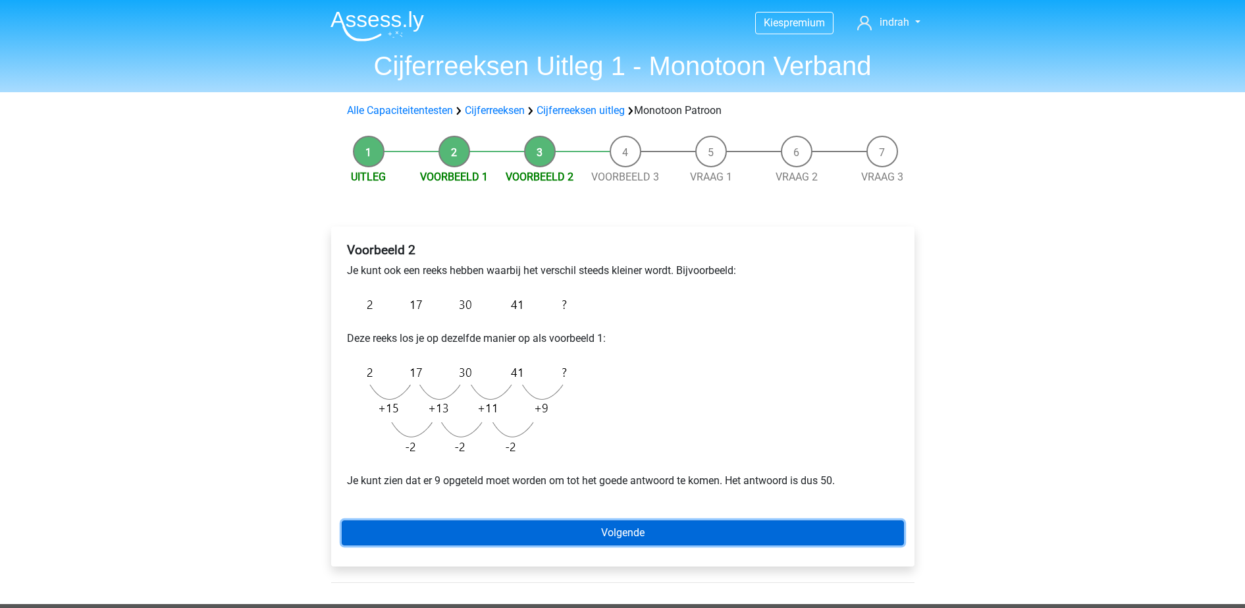
click at [648, 525] on link "Volgende" at bounding box center [623, 532] width 562 height 25
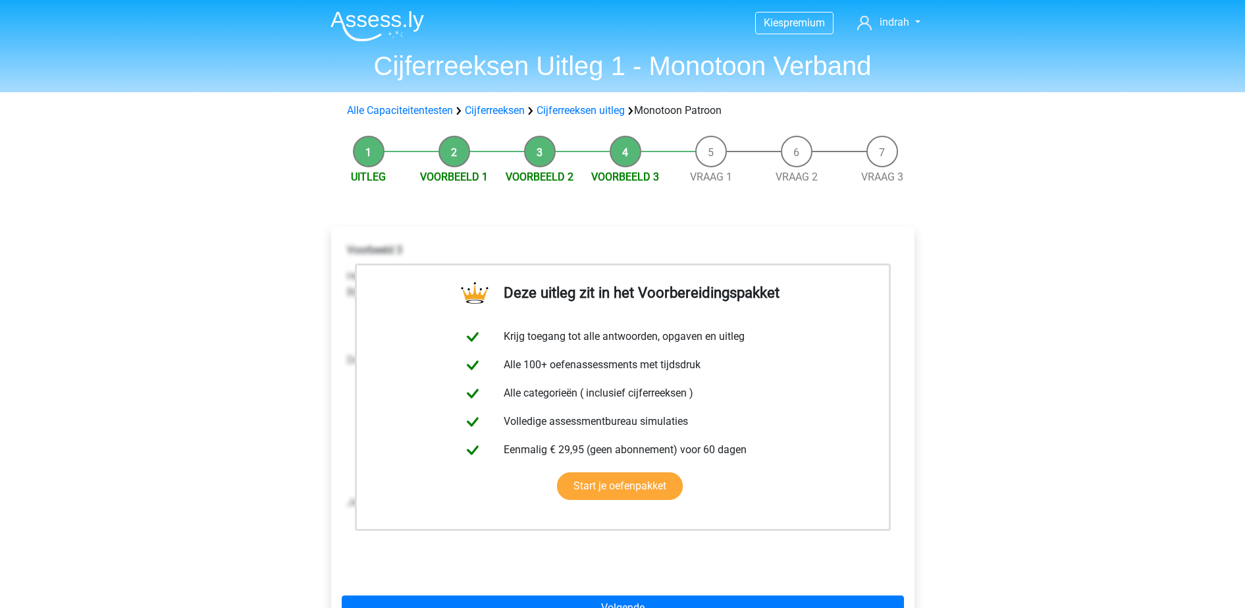
click at [377, 27] on img at bounding box center [376, 26] width 93 height 31
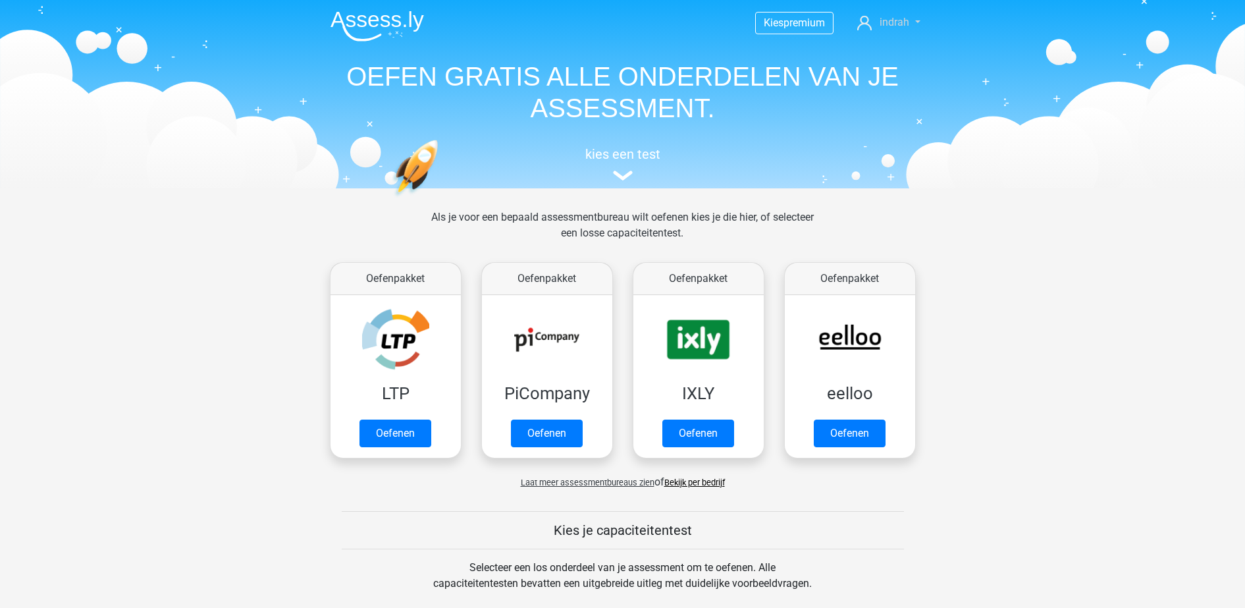
click at [881, 18] on span "indrah" at bounding box center [895, 22] width 30 height 13
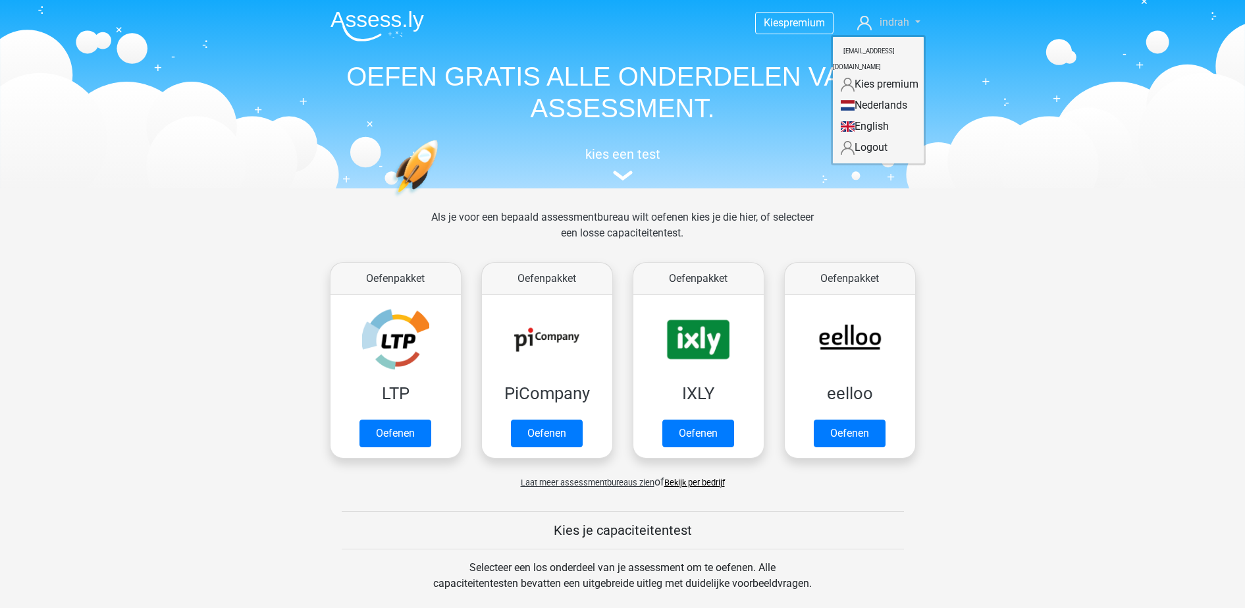
click at [860, 19] on icon at bounding box center [864, 23] width 14 height 14
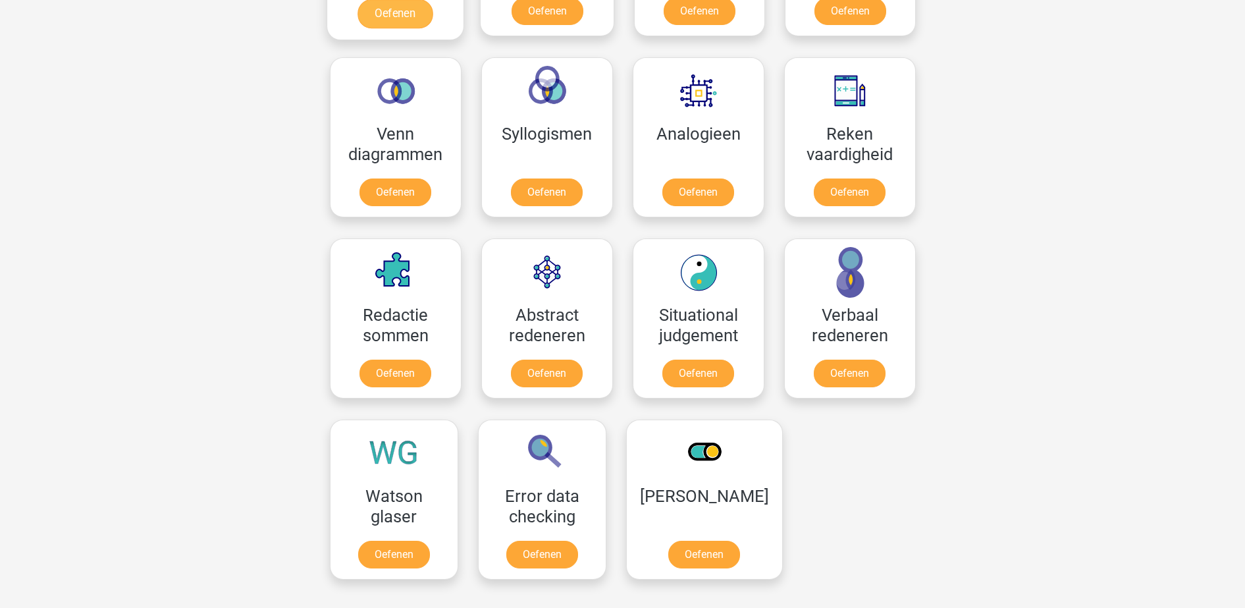
scroll to position [742, 0]
